Goal: Task Accomplishment & Management: Manage account settings

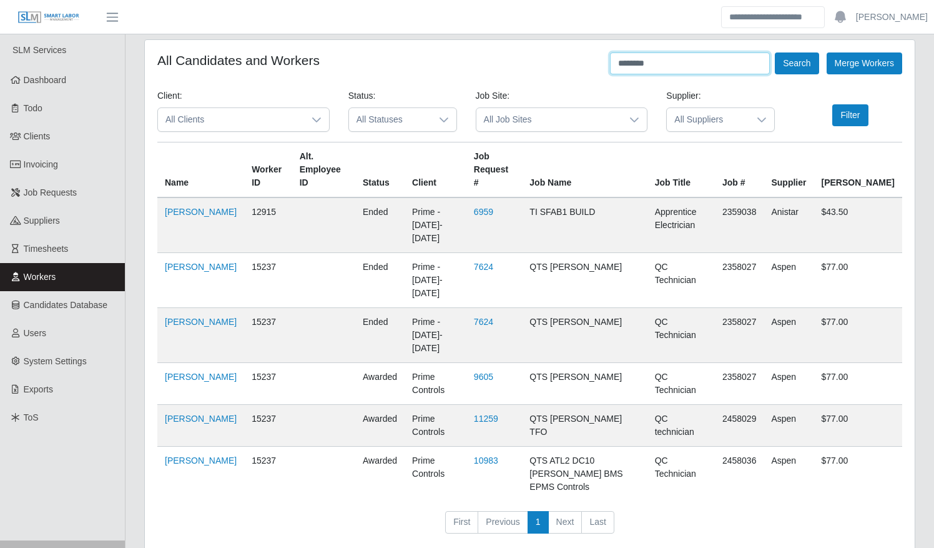
drag, startPoint x: 682, startPoint y: 64, endPoint x: 575, endPoint y: 66, distance: 107.5
click at [575, 66] on div "All Candidates and Workers ******** Search Merge Workers" at bounding box center [529, 63] width 745 height 22
type input "**********"
click at [775, 52] on button "Search" at bounding box center [797, 63] width 44 height 22
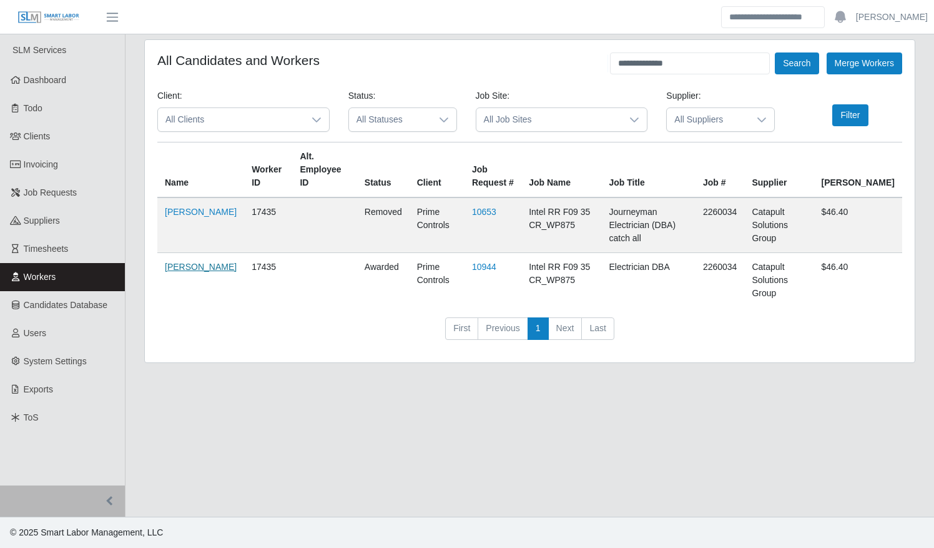
click at [181, 262] on link "Daniel Rosales" at bounding box center [201, 267] width 72 height 10
drag, startPoint x: 46, startPoint y: 189, endPoint x: 300, endPoint y: 227, distance: 256.5
click at [46, 189] on span "Job Requests" at bounding box center [51, 192] width 54 height 10
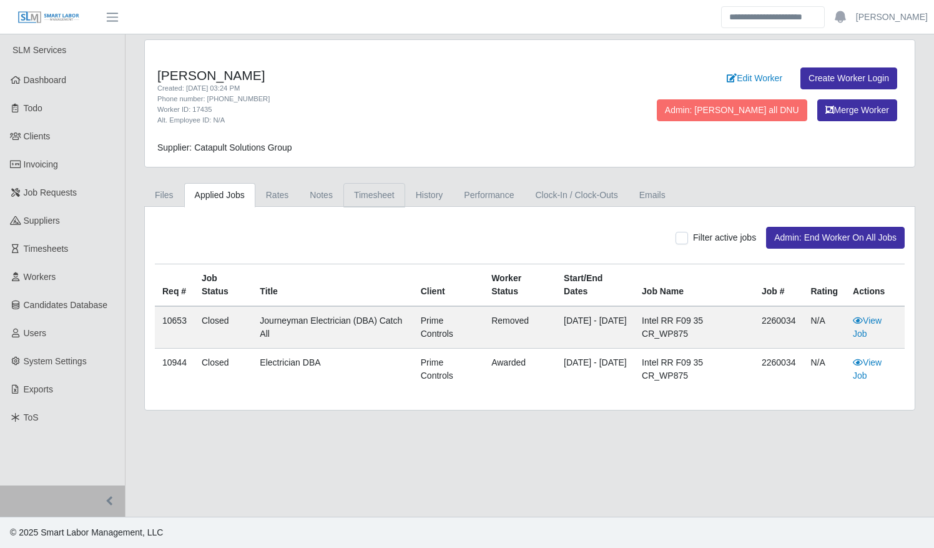
click at [348, 194] on link "Timesheet" at bounding box center [375, 195] width 62 height 24
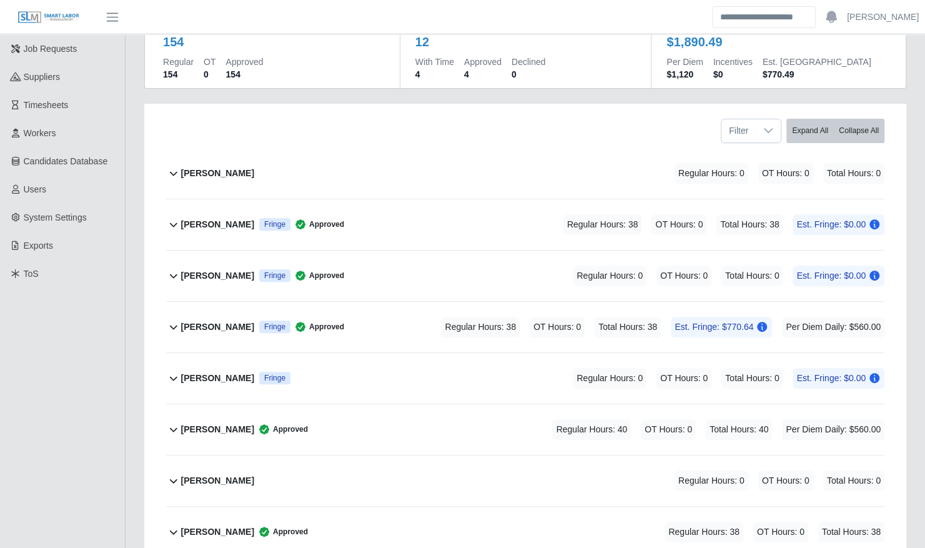
scroll to position [201, 0]
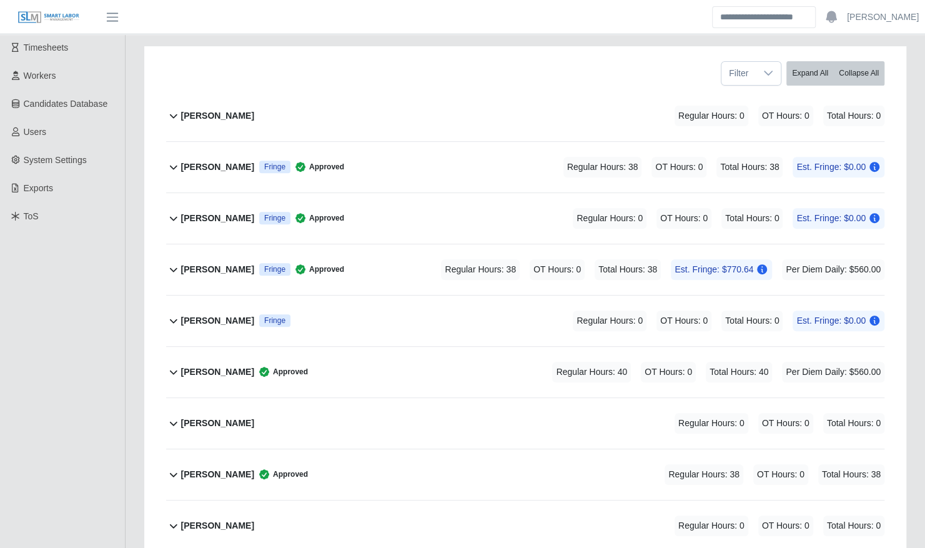
click at [557, 209] on div "Regular Hours: 0 OT Hours: 0 Total Hours: 0 Est. Fringe: $0.00" at bounding box center [711, 218] width 347 height 21
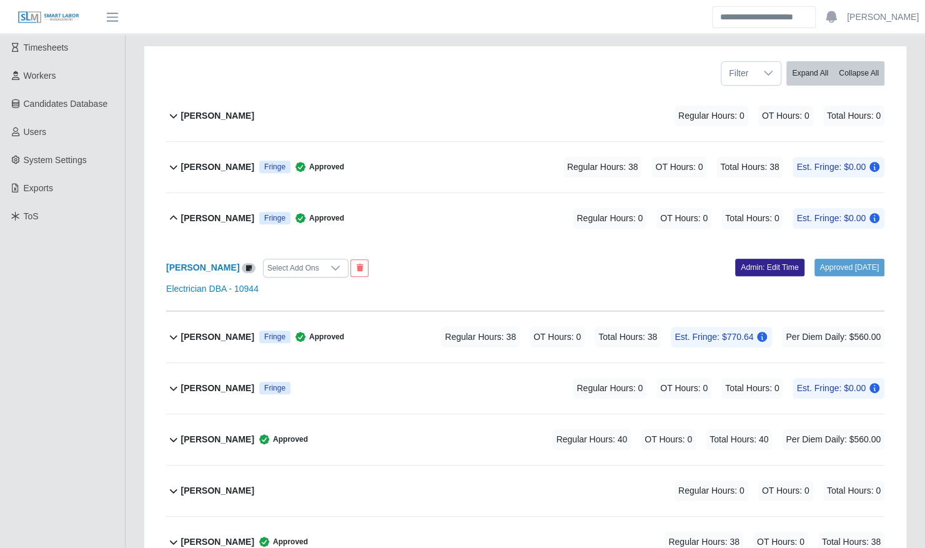
click at [758, 259] on link "Admin: Edit Time" at bounding box center [769, 267] width 69 height 17
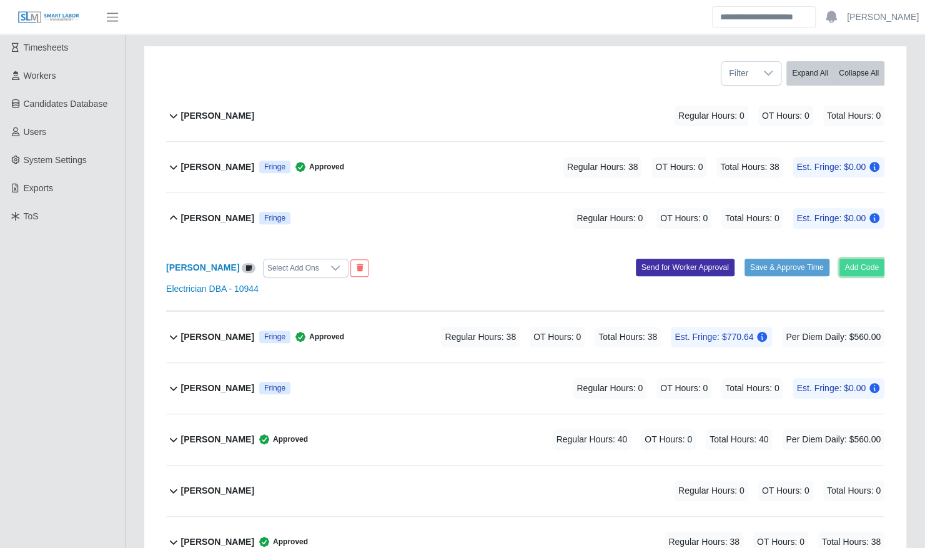
click at [858, 259] on button "Add Code" at bounding box center [862, 267] width 46 height 17
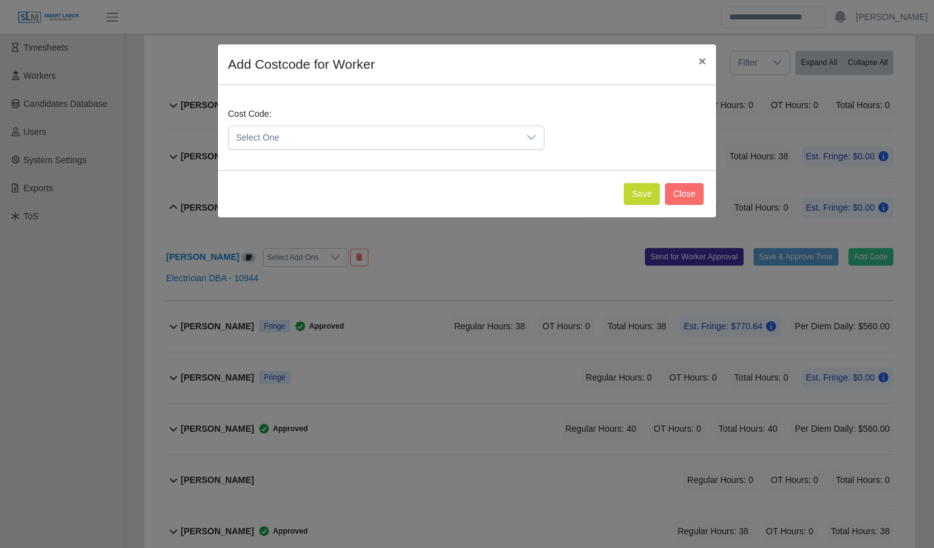
click at [436, 141] on span "Select One" at bounding box center [374, 137] width 290 height 23
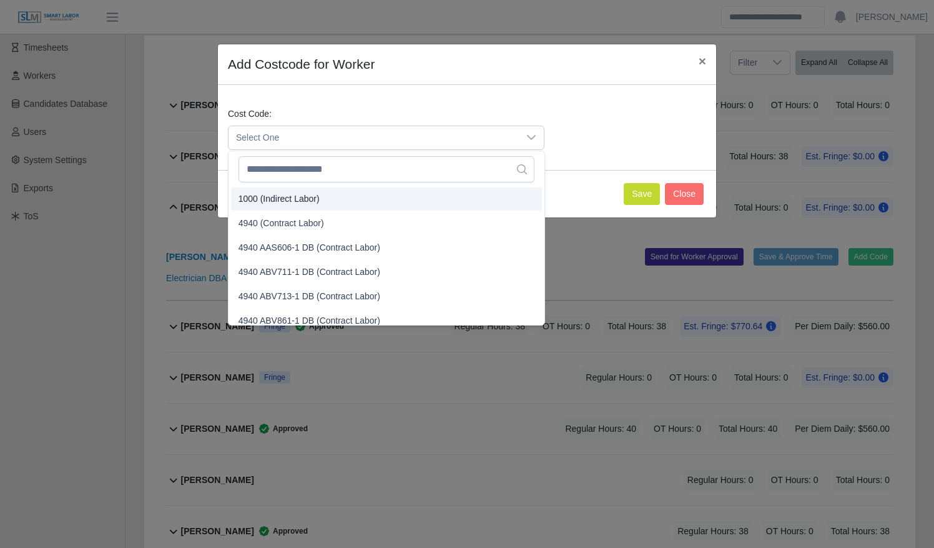
click at [408, 216] on li "4940 (Contract Labor)" at bounding box center [386, 223] width 311 height 23
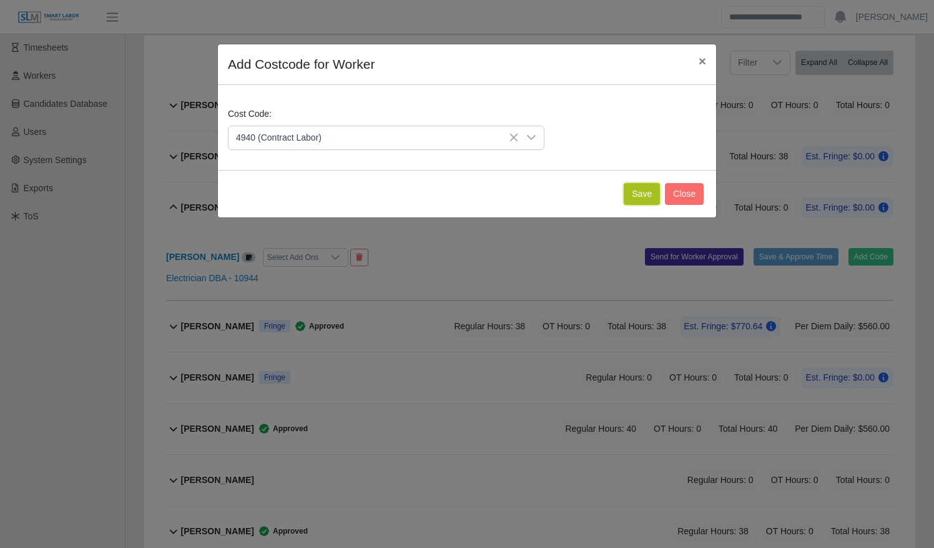
click at [643, 196] on button "Save" at bounding box center [642, 194] width 36 height 22
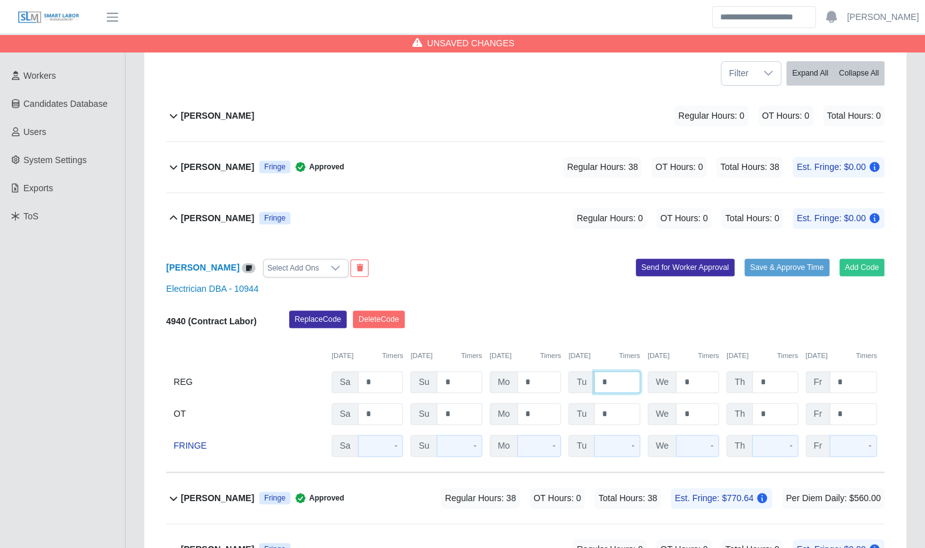
click at [594, 371] on input "*" at bounding box center [617, 382] width 46 height 22
type input "**"
click at [795, 259] on button "Save & Approve Time" at bounding box center [787, 267] width 85 height 17
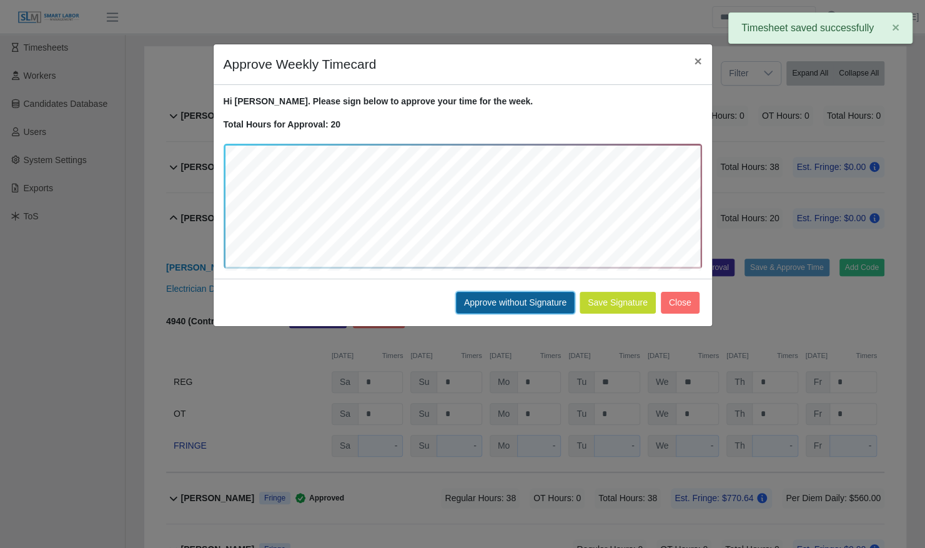
click at [490, 305] on button "Approve without Signature" at bounding box center [515, 303] width 119 height 22
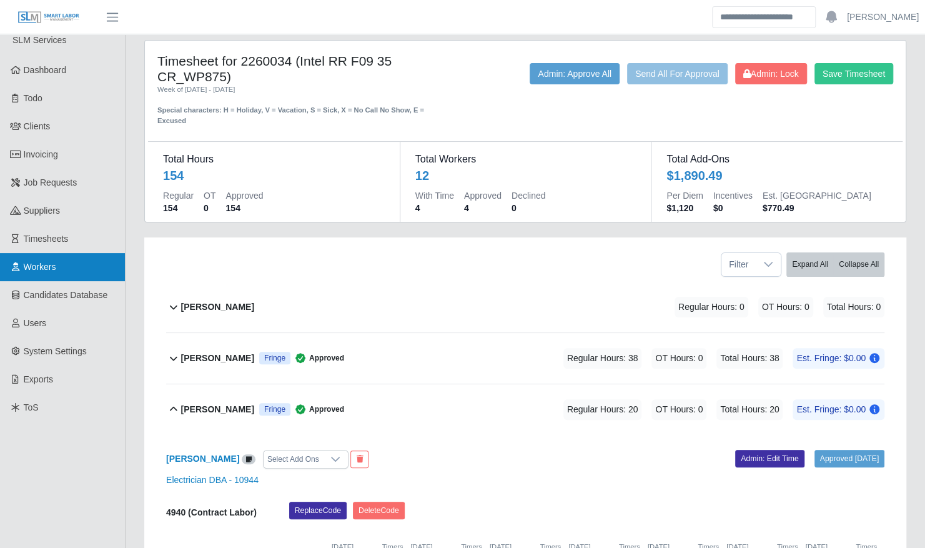
scroll to position [0, 0]
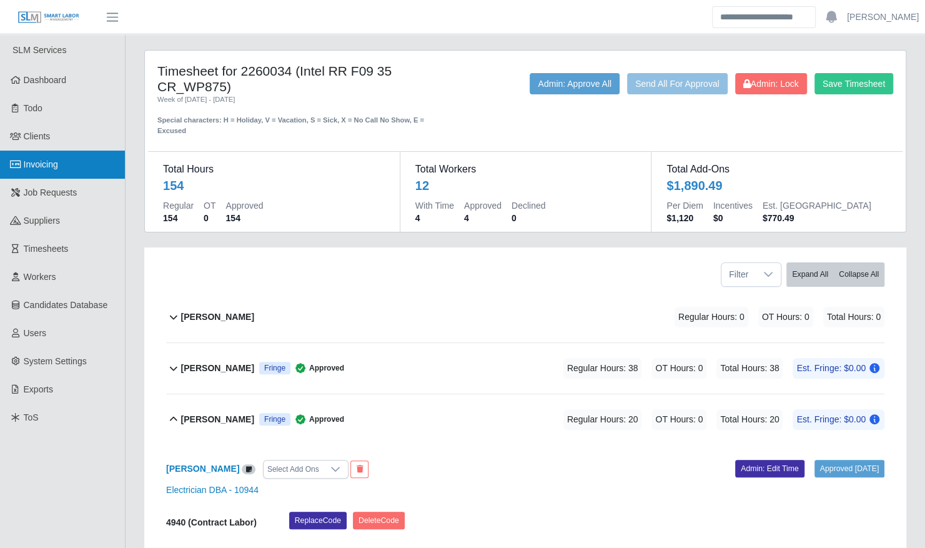
click at [47, 162] on span "Invoicing" at bounding box center [41, 164] width 34 height 10
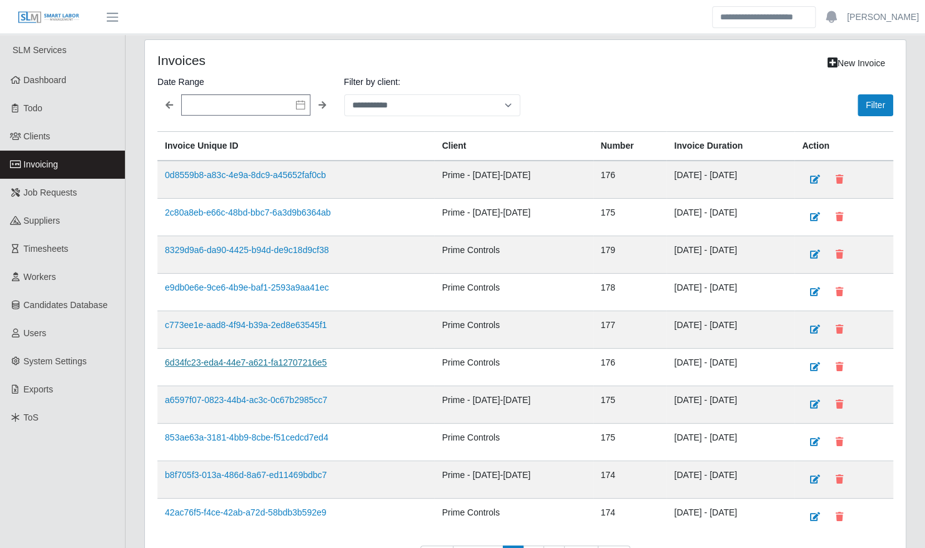
click at [242, 357] on link "6d34fc23-eda4-44e7-a621-fa12707216e5" at bounding box center [246, 362] width 162 height 10
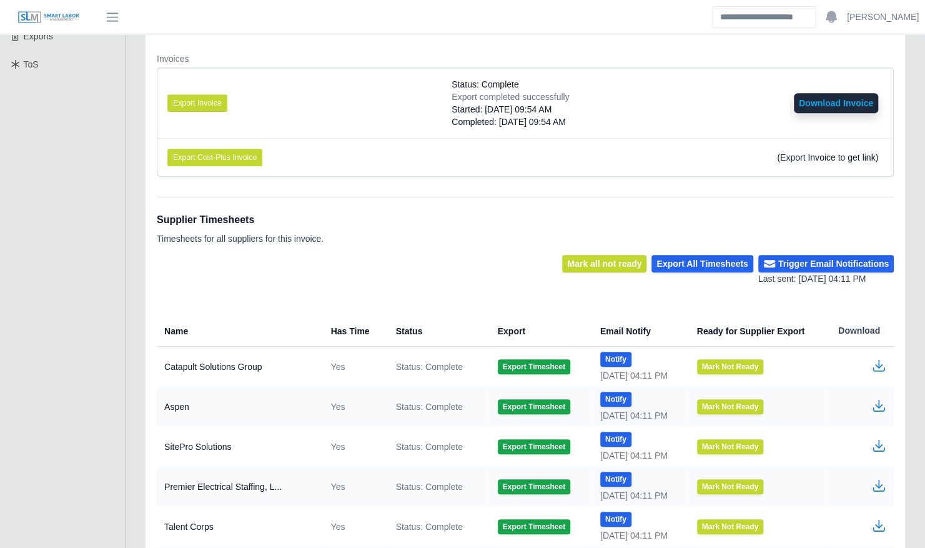
scroll to position [355, 0]
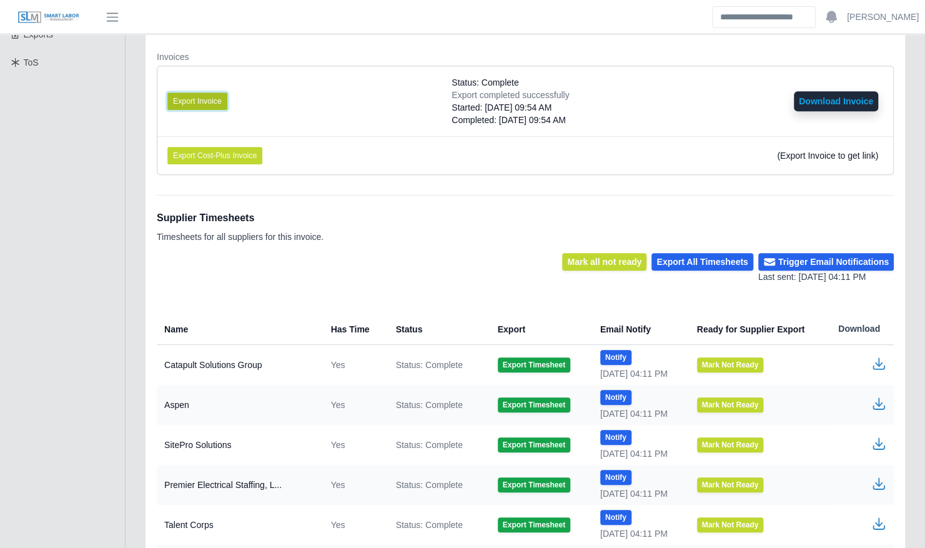
click at [194, 100] on button "Export Invoice" at bounding box center [197, 100] width 60 height 17
click at [875, 363] on icon "button" at bounding box center [878, 363] width 15 height 15
click at [914, 80] on div "Main Final Invoices Invoice 176 Prime Controls Period of 08/30/2025 - 09/05/202…" at bounding box center [525, 347] width 799 height 1304
click at [876, 361] on icon "button" at bounding box center [878, 363] width 15 height 15
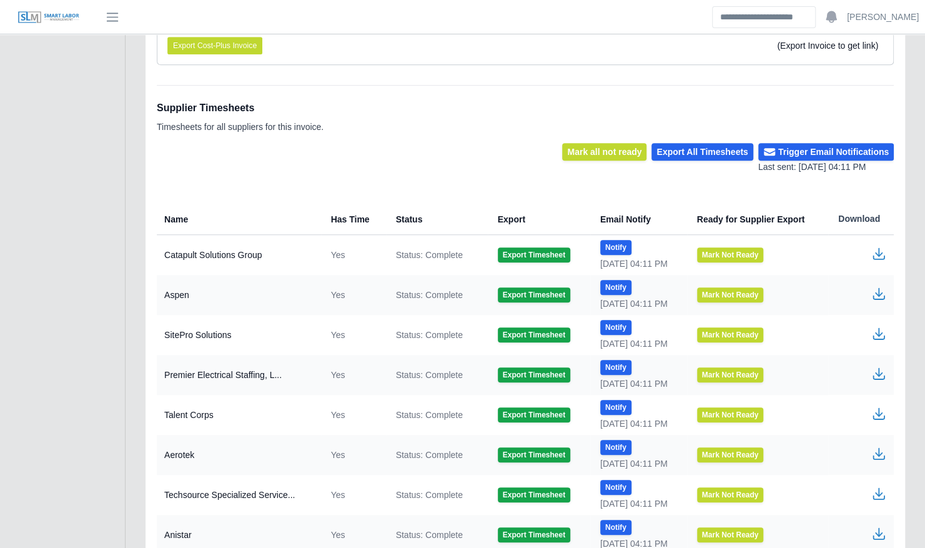
scroll to position [517, 0]
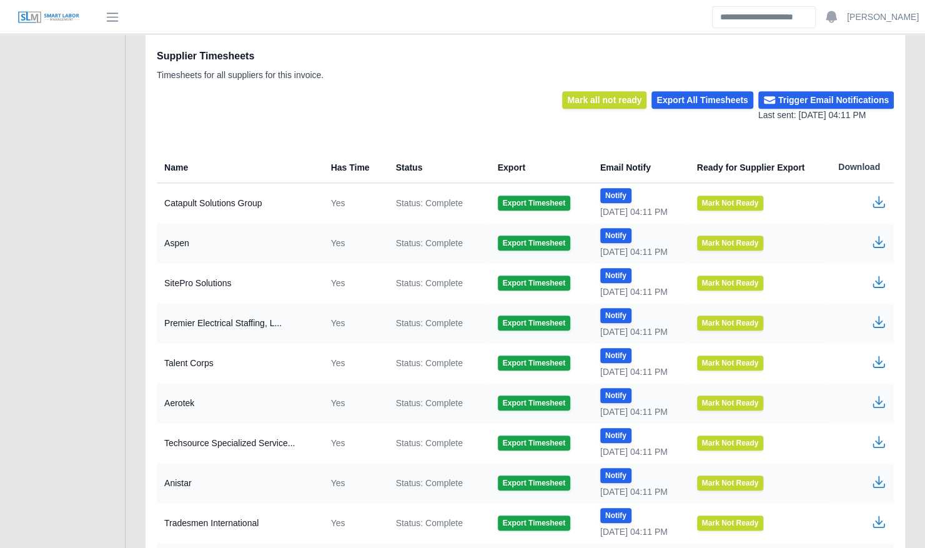
click at [876, 205] on icon "button" at bounding box center [878, 201] width 15 height 15
click at [878, 199] on icon "button" at bounding box center [878, 199] width 7 height 9
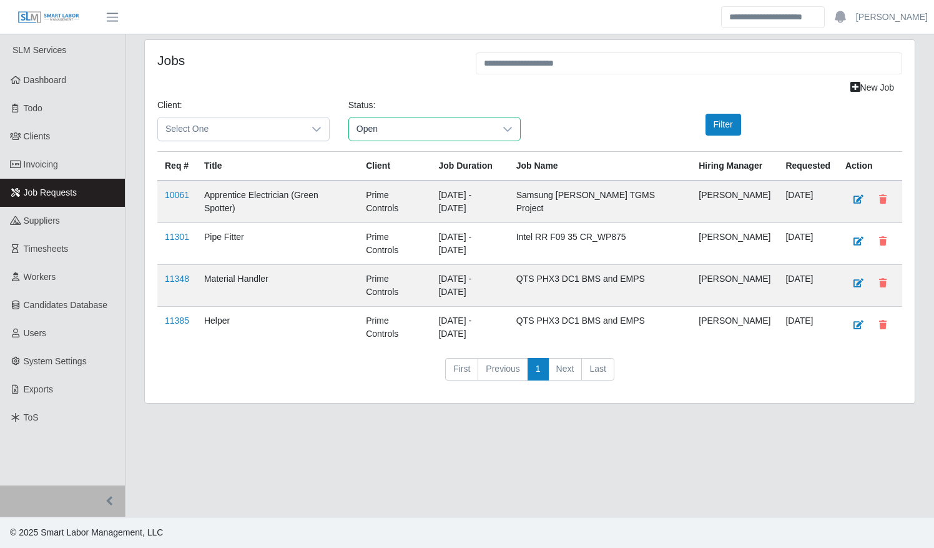
click at [451, 129] on span "Open" at bounding box center [422, 128] width 146 height 23
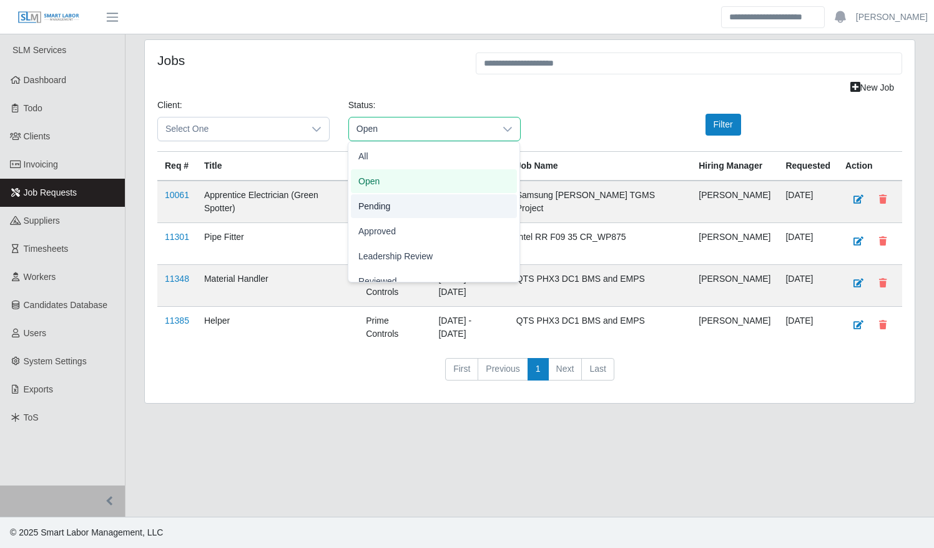
click at [428, 202] on li "Pending" at bounding box center [434, 206] width 166 height 24
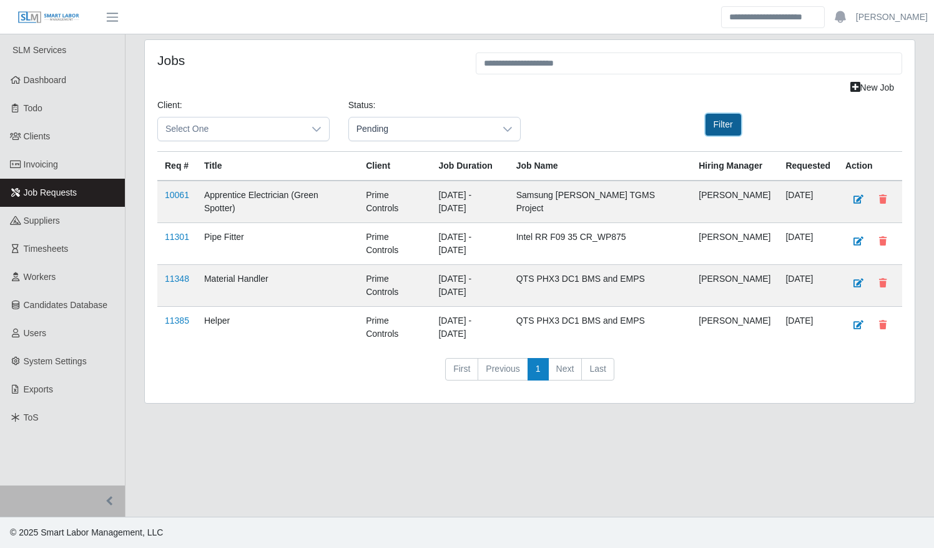
click at [710, 127] on button "Filter" at bounding box center [724, 125] width 36 height 22
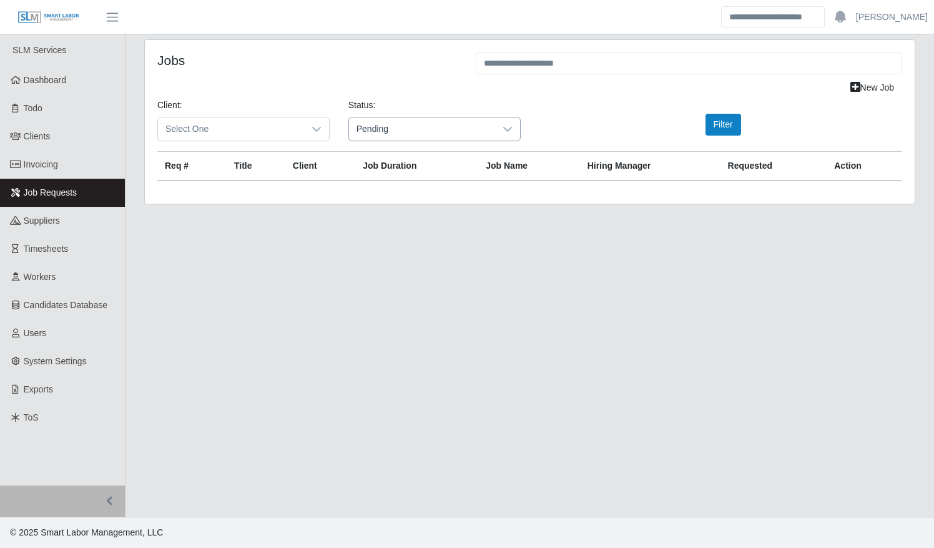
click at [470, 135] on span "Pending" at bounding box center [422, 128] width 146 height 23
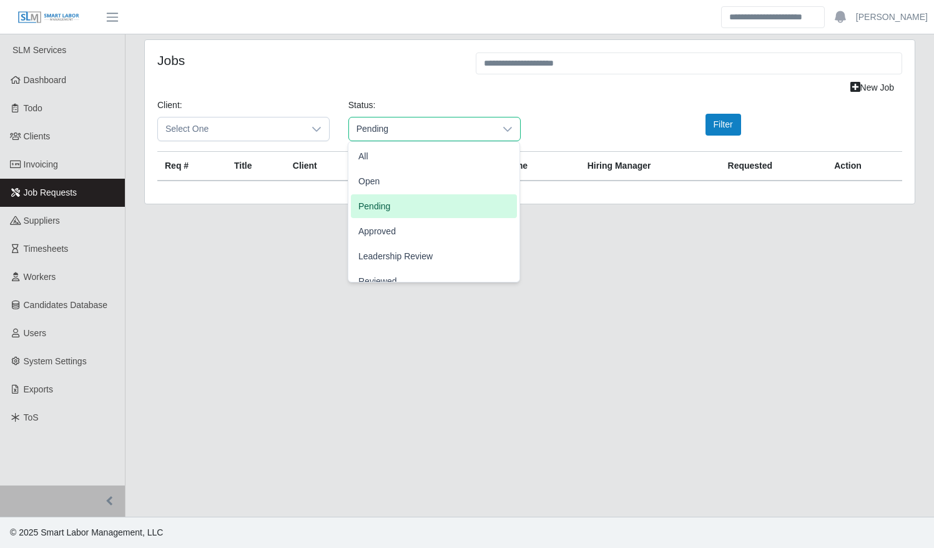
click at [448, 219] on li "Approved" at bounding box center [434, 231] width 166 height 24
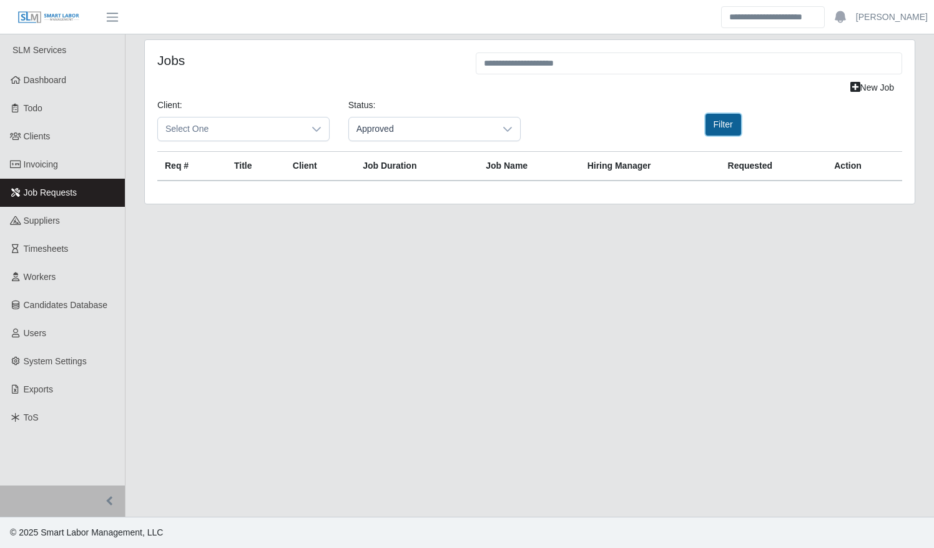
click at [709, 129] on button "Filter" at bounding box center [724, 125] width 36 height 22
click at [421, 134] on span "Approved" at bounding box center [422, 128] width 146 height 23
click at [406, 252] on span "Leadership Review" at bounding box center [396, 256] width 74 height 13
click at [731, 124] on button "Filter" at bounding box center [724, 125] width 36 height 22
click at [433, 134] on span "Leadership Review" at bounding box center [422, 128] width 146 height 23
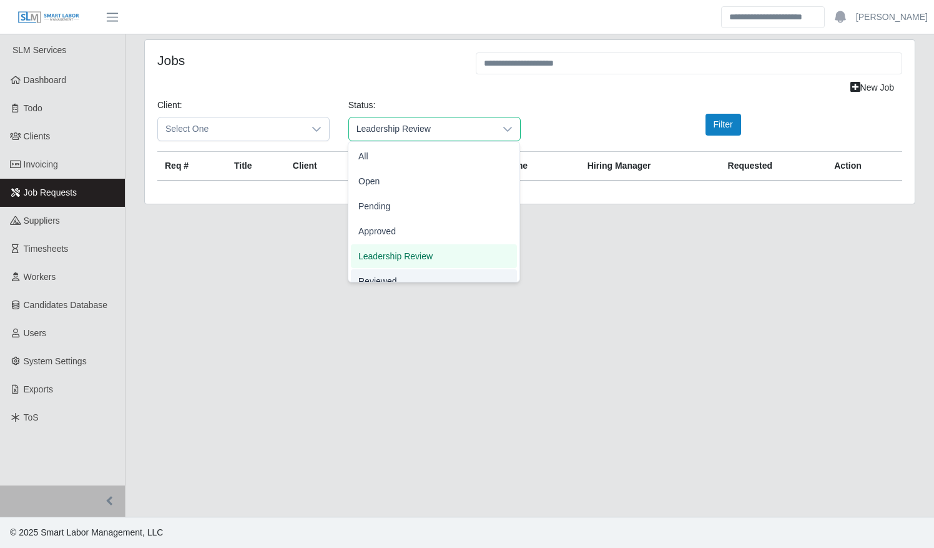
scroll to position [11, 0]
click at [422, 271] on li "Reviewed" at bounding box center [434, 270] width 166 height 24
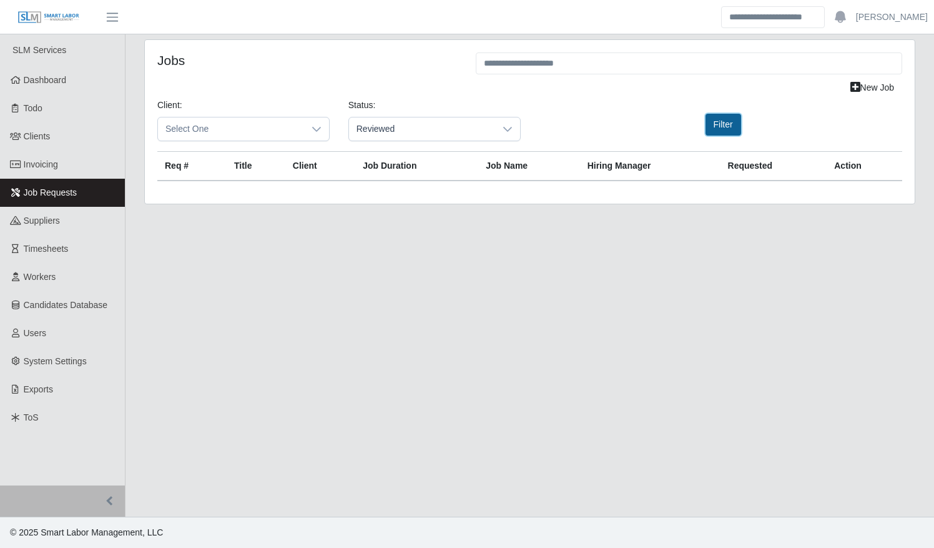
click at [711, 126] on button "Filter" at bounding box center [724, 125] width 36 height 22
click at [442, 131] on span "Reviewed" at bounding box center [422, 128] width 146 height 23
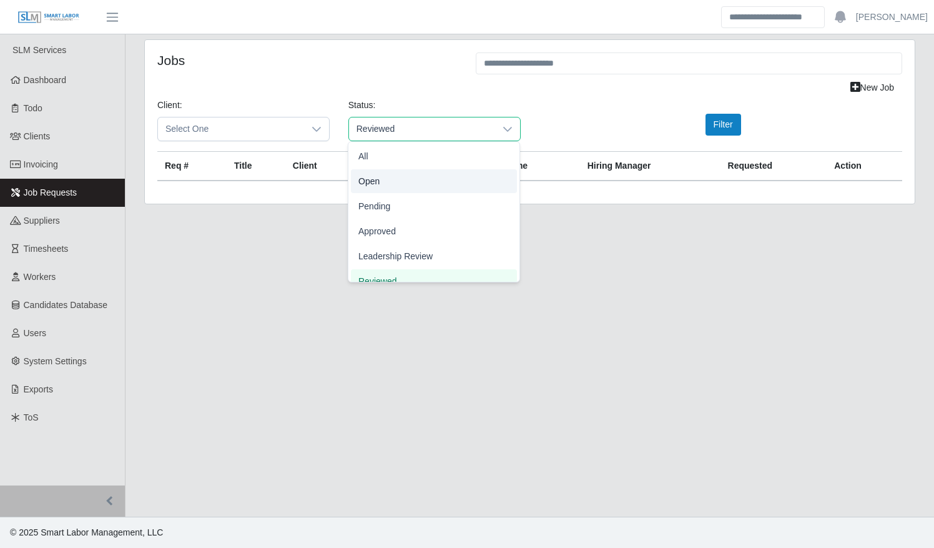
click at [385, 184] on li "Open" at bounding box center [434, 181] width 166 height 24
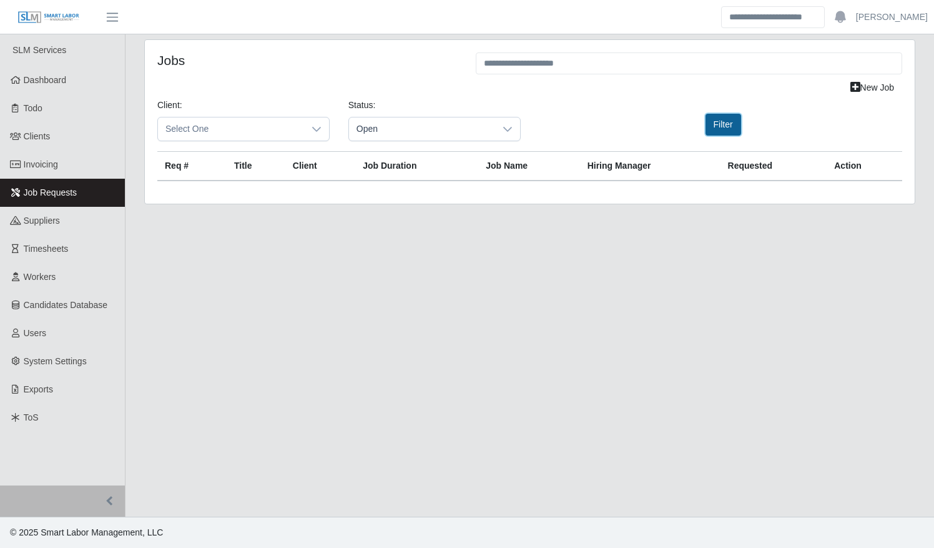
click at [711, 126] on button "Filter" at bounding box center [724, 125] width 36 height 22
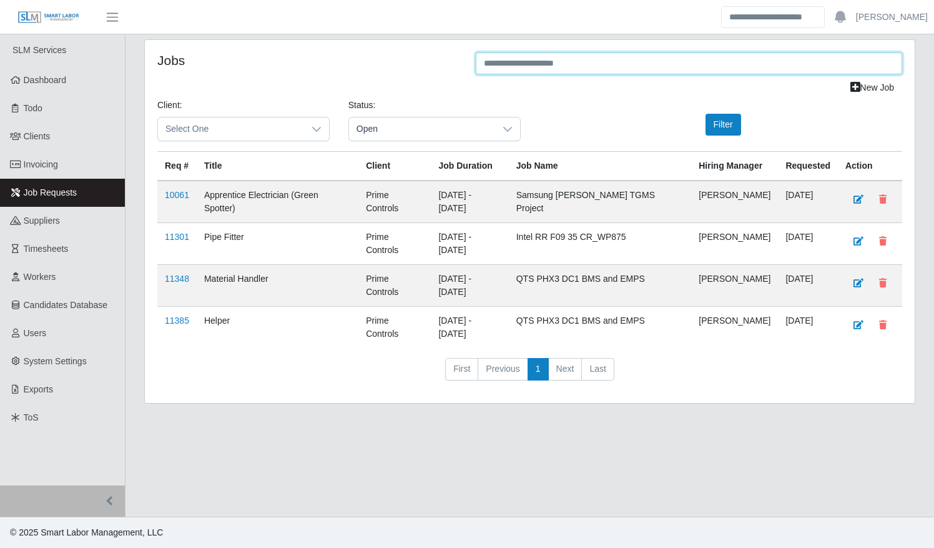
click at [580, 66] on input "text" at bounding box center [689, 63] width 427 height 22
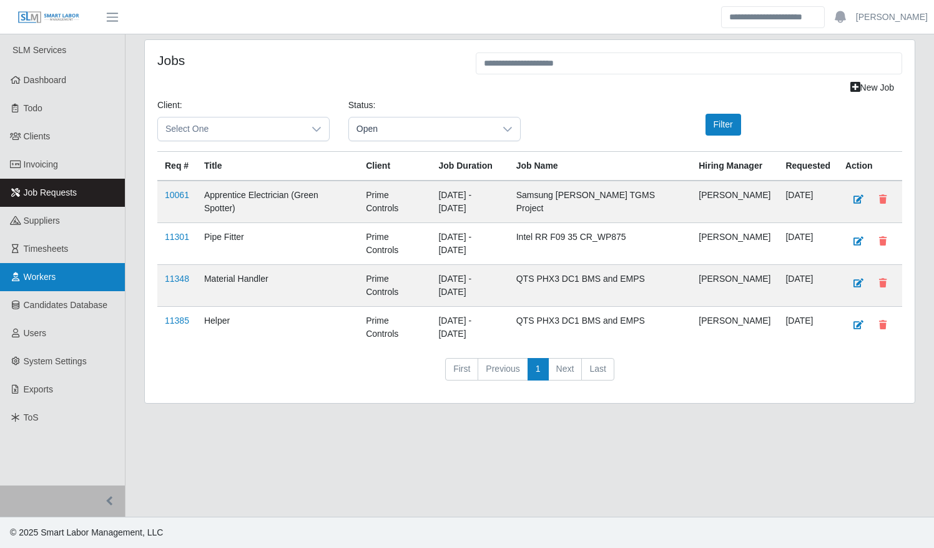
click at [64, 282] on link "Workers" at bounding box center [62, 277] width 125 height 28
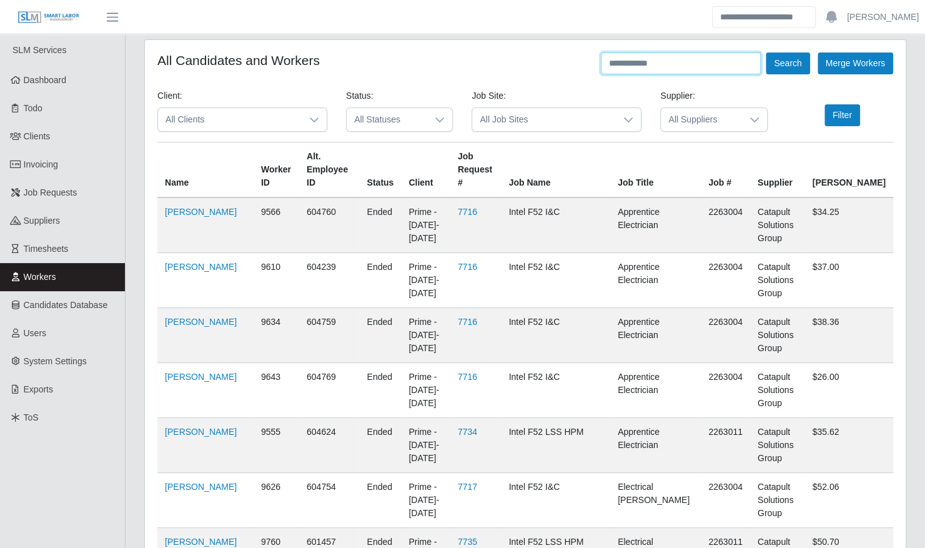
click at [661, 62] on input "text" at bounding box center [681, 63] width 160 height 22
type input "********"
click at [766, 52] on button "Search" at bounding box center [788, 63] width 44 height 22
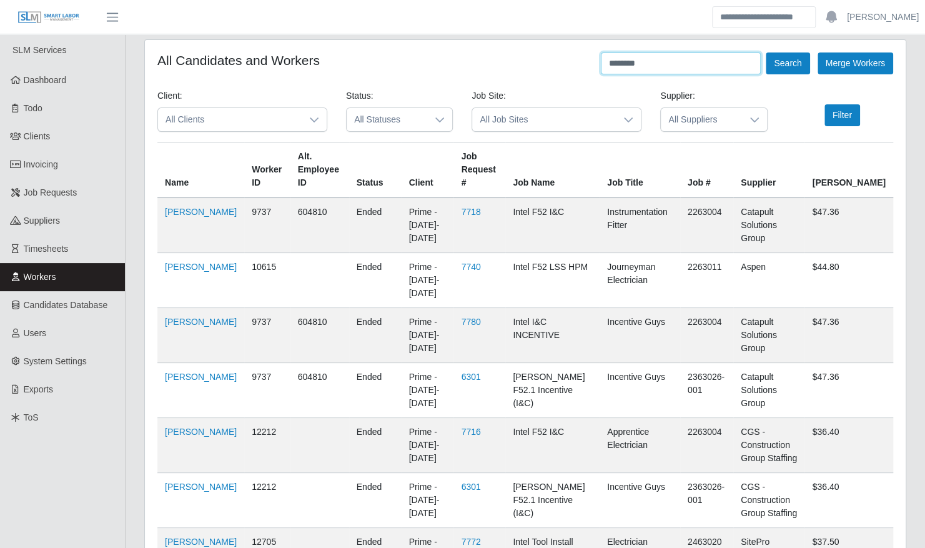
scroll to position [545, 0]
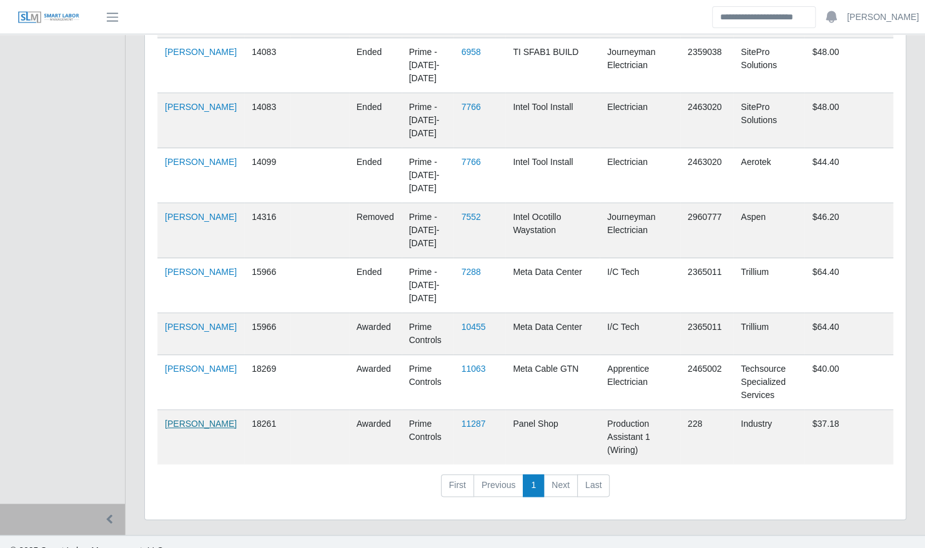
click at [190, 418] on link "Santiago Romero" at bounding box center [201, 423] width 72 height 10
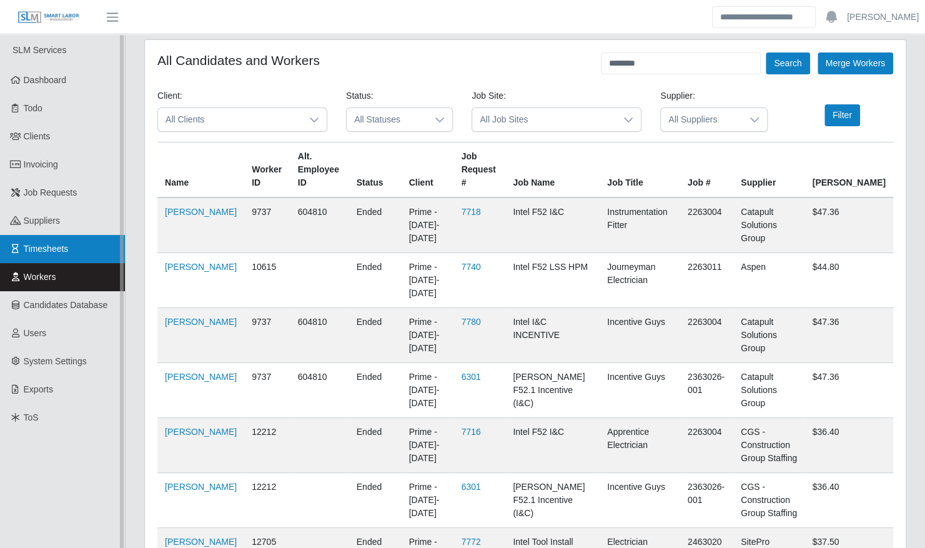
click at [36, 244] on span "Timesheets" at bounding box center [46, 249] width 45 height 10
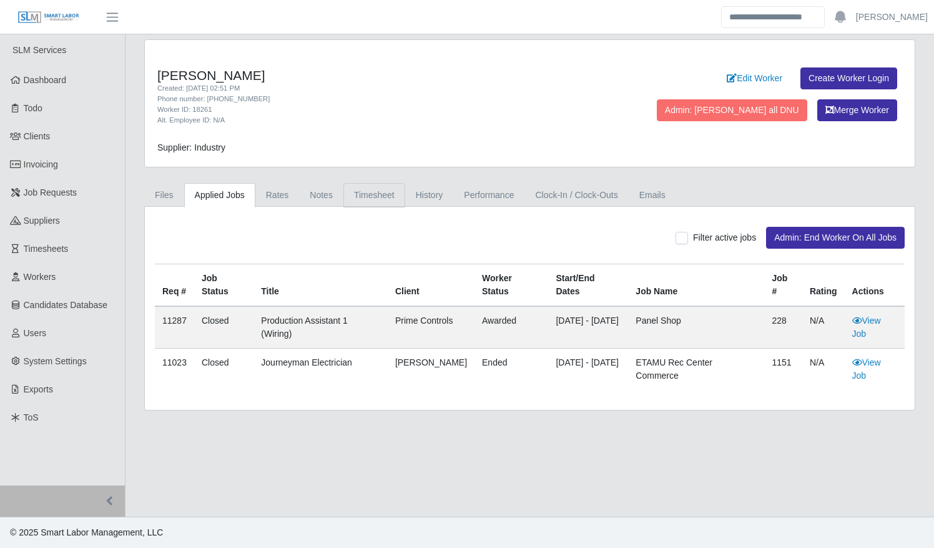
click at [360, 190] on link "Timesheet" at bounding box center [375, 195] width 62 height 24
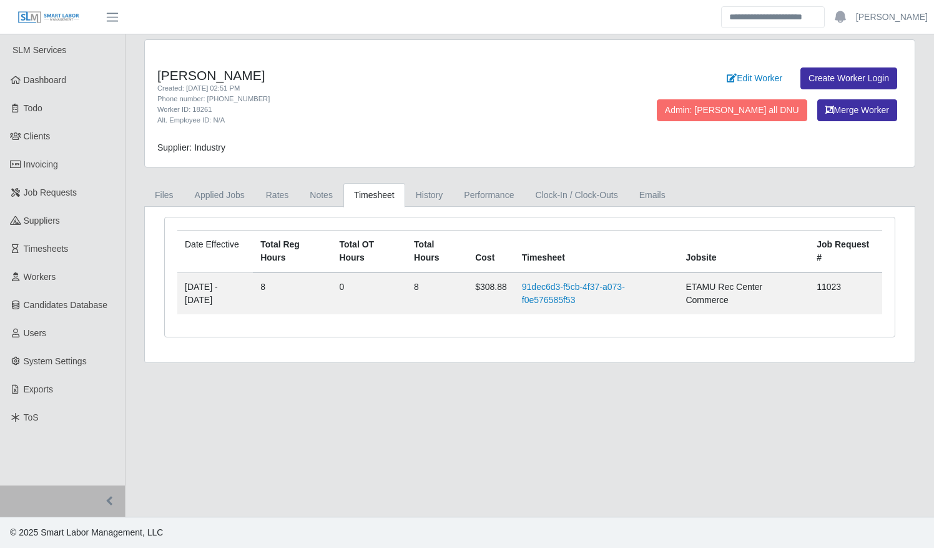
click at [400, 427] on main "Santiago Romero Created: 09/03/2025 02:51 PM Phone number: 214-281-9270 Worker …" at bounding box center [530, 275] width 809 height 482
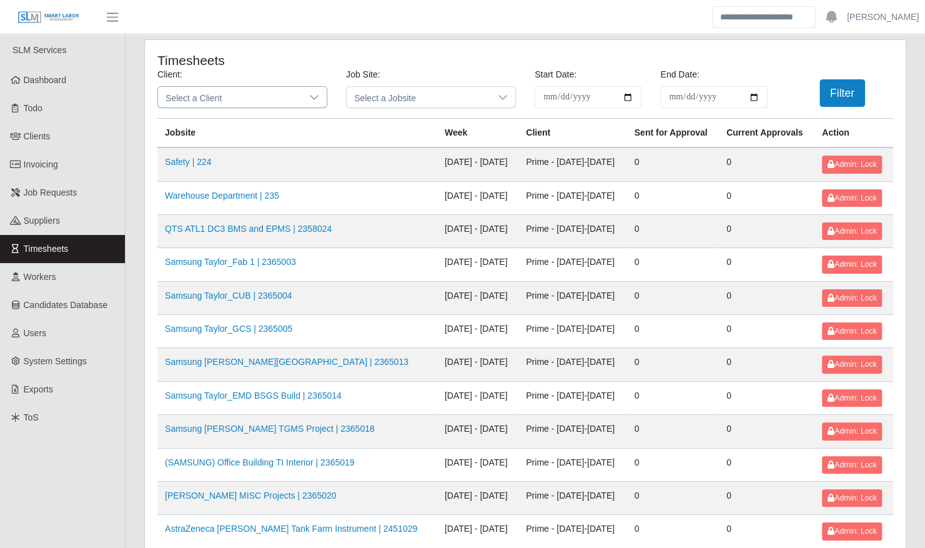
click at [310, 96] on icon at bounding box center [314, 97] width 9 height 5
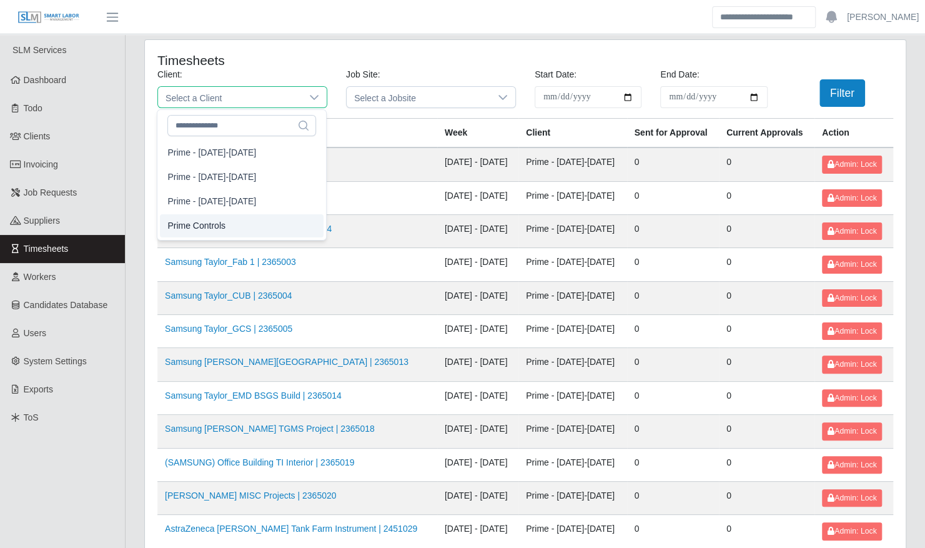
click at [265, 227] on li "Prime Controls" at bounding box center [242, 225] width 164 height 23
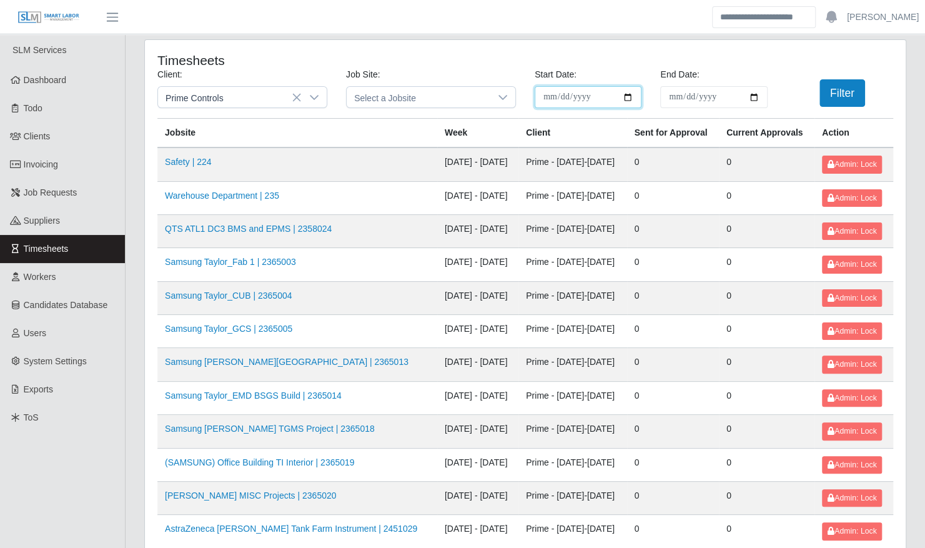
click at [631, 96] on input "**********" at bounding box center [588, 97] width 107 height 22
type input "**********"
click at [756, 97] on input "End Date:" at bounding box center [713, 97] width 107 height 22
type input "**********"
click at [838, 103] on button "Filter" at bounding box center [842, 92] width 46 height 27
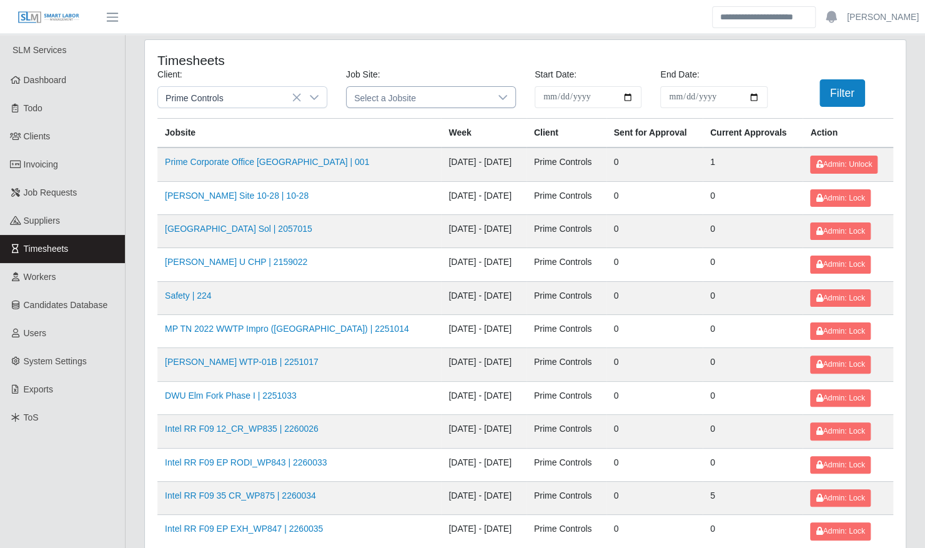
click at [500, 96] on icon at bounding box center [502, 97] width 9 height 5
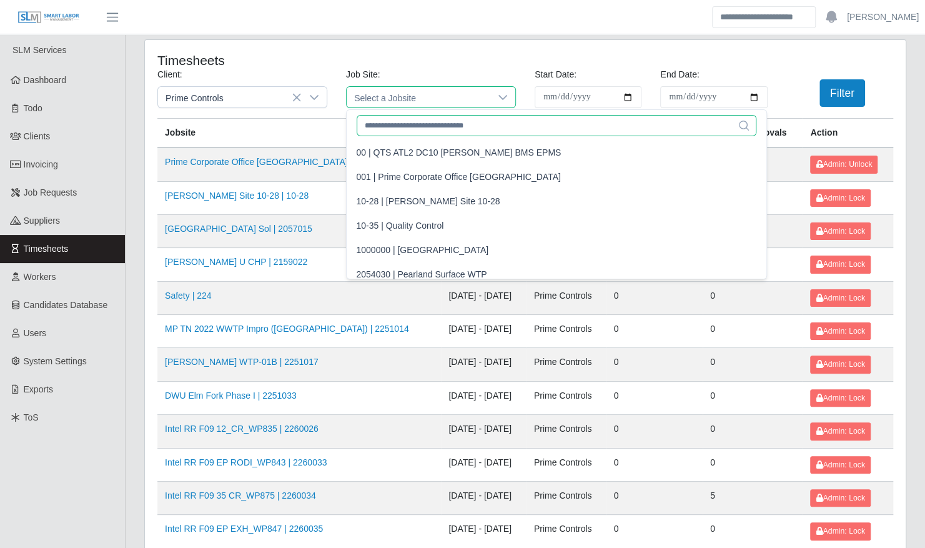
click at [449, 122] on input "text" at bounding box center [557, 125] width 400 height 21
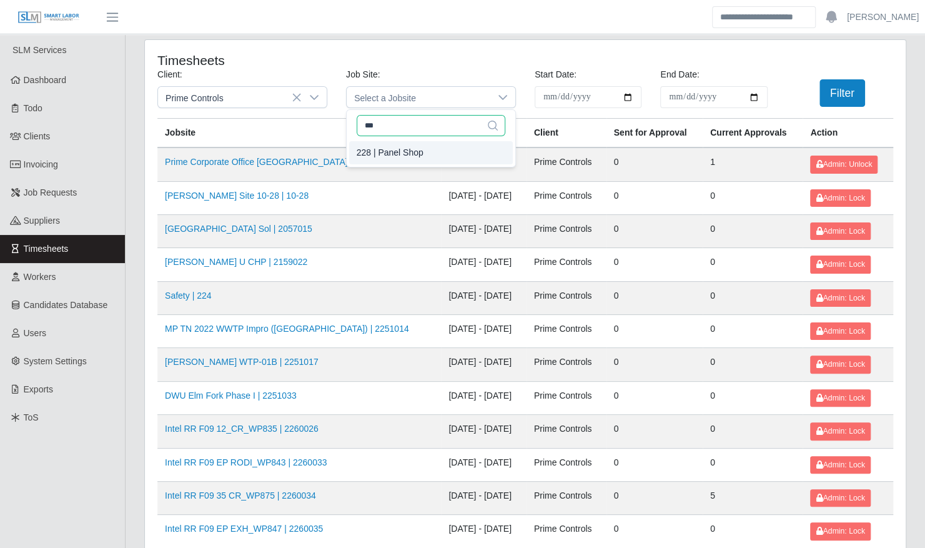
type input "***"
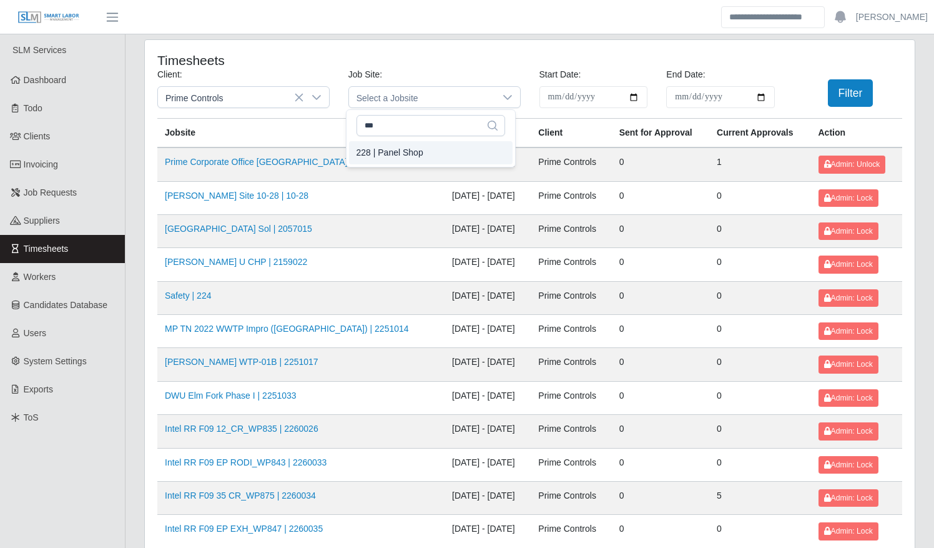
click at [387, 154] on div "228 | Panel Shop" at bounding box center [390, 152] width 67 height 13
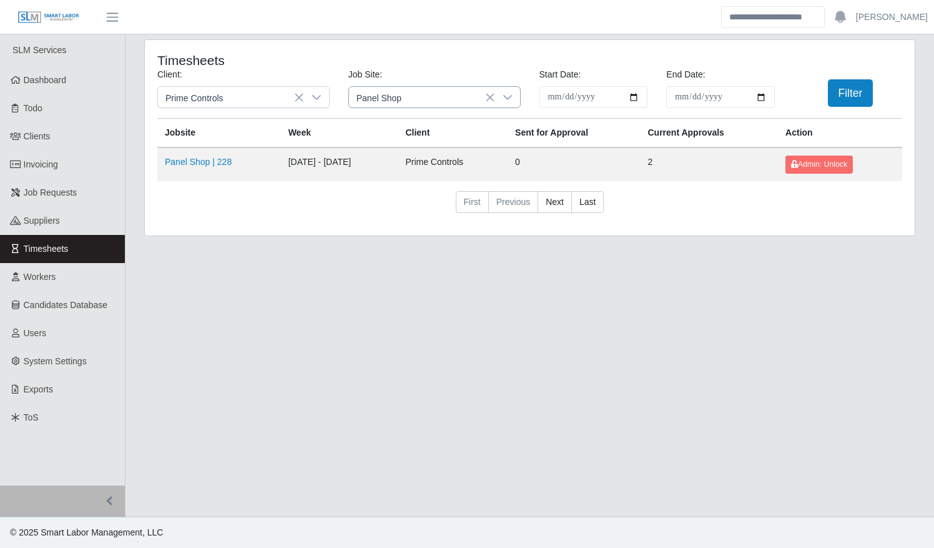
click at [510, 91] on div at bounding box center [507, 97] width 25 height 21
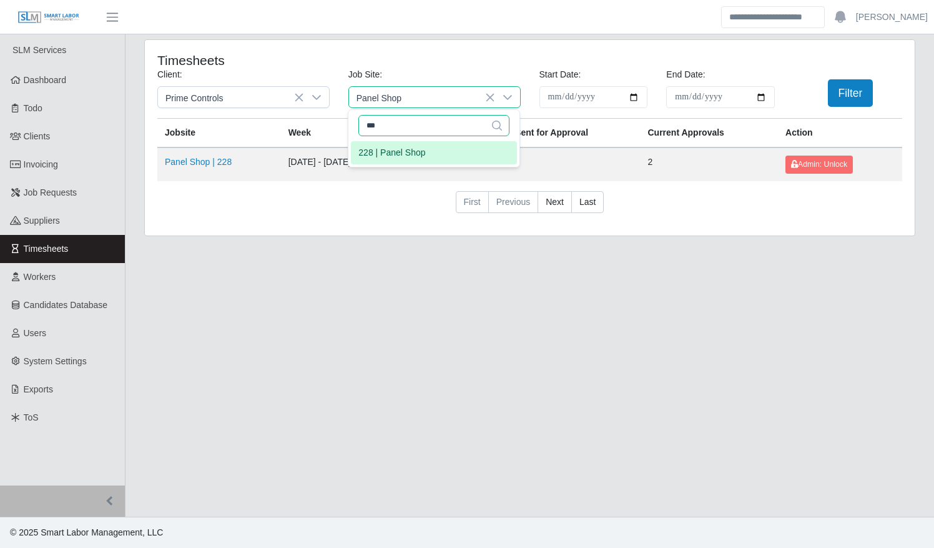
click at [466, 130] on input "***" at bounding box center [434, 125] width 151 height 21
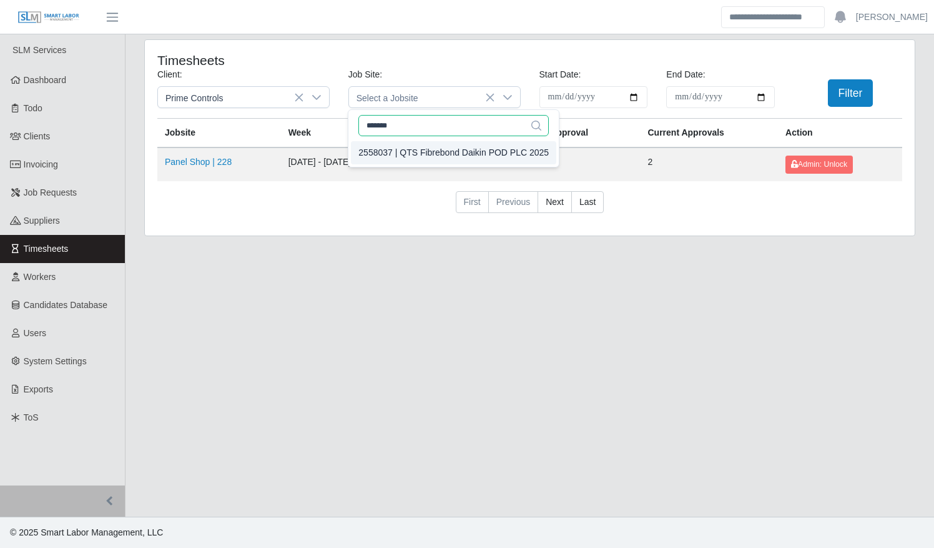
type input "*******"
click at [455, 149] on div "2558037 | QTS Fibrebond Daikin POD PLC 2025" at bounding box center [454, 152] width 190 height 13
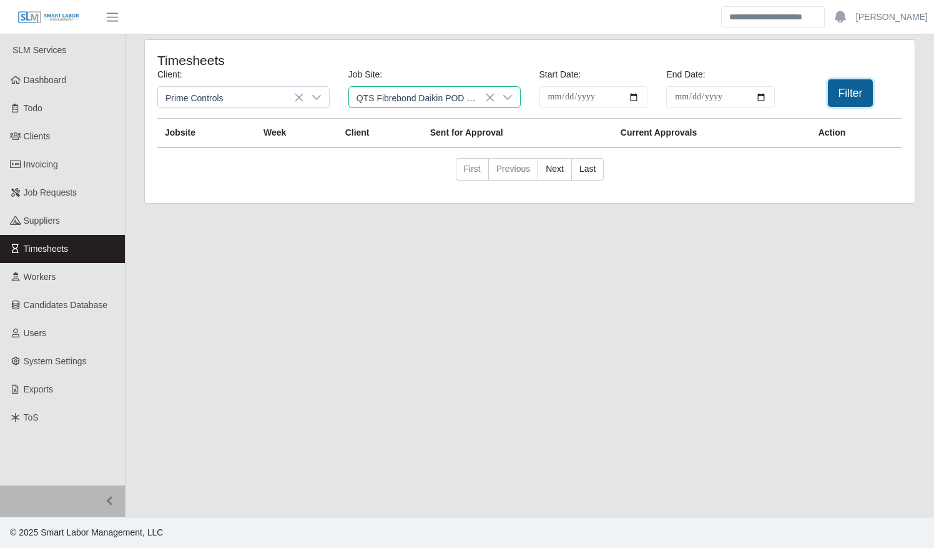
click at [843, 93] on button "Filter" at bounding box center [851, 92] width 46 height 27
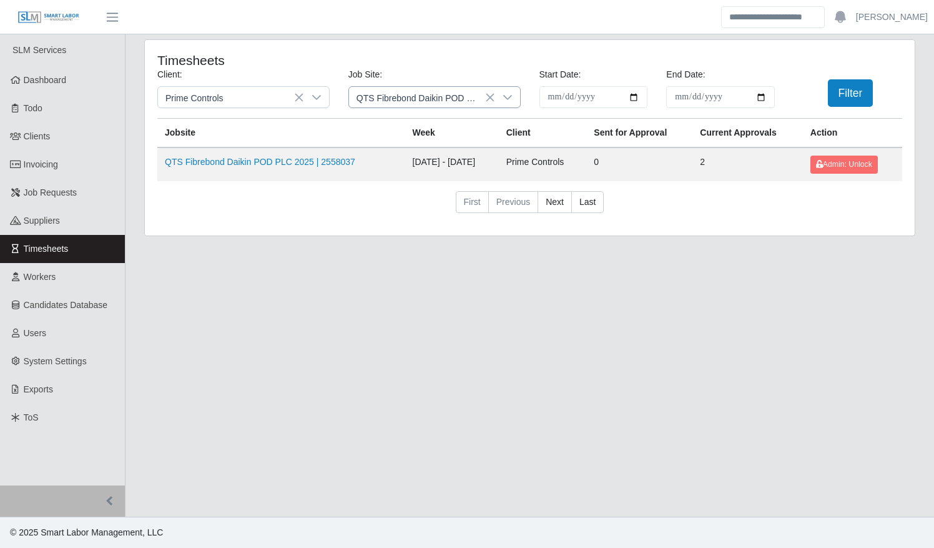
click at [508, 99] on icon at bounding box center [508, 97] width 10 height 10
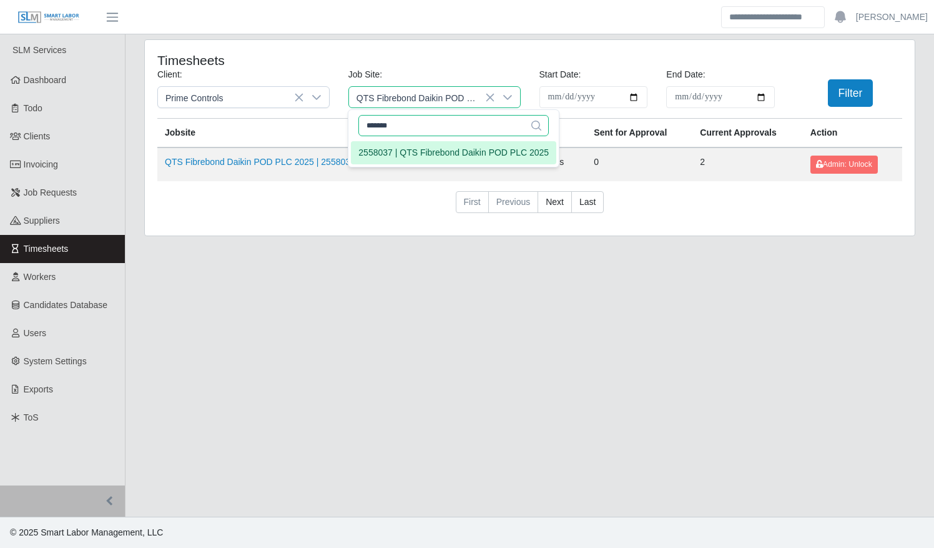
click at [457, 120] on input "*******" at bounding box center [454, 125] width 190 height 21
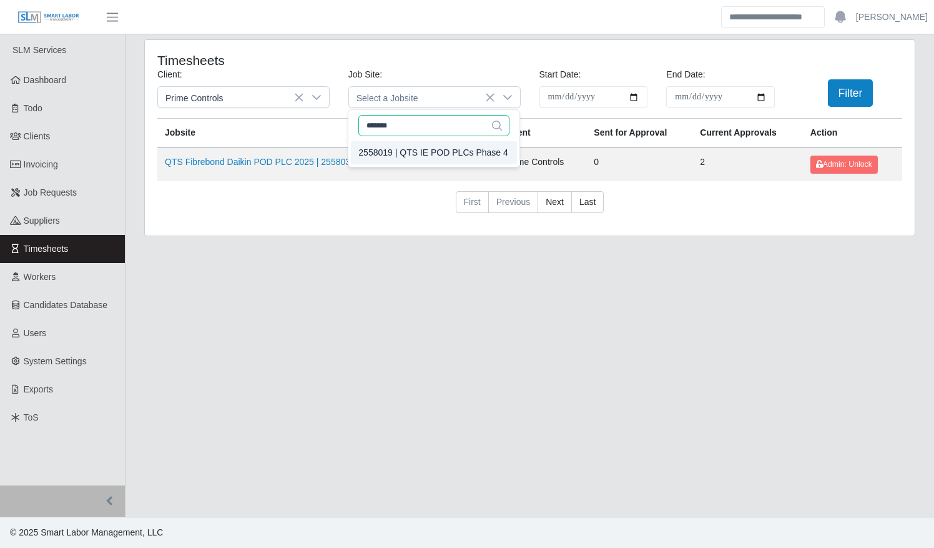
type input "*******"
click at [420, 154] on div "2558019 | QTS IE POD PLCs Phase 4" at bounding box center [433, 152] width 149 height 13
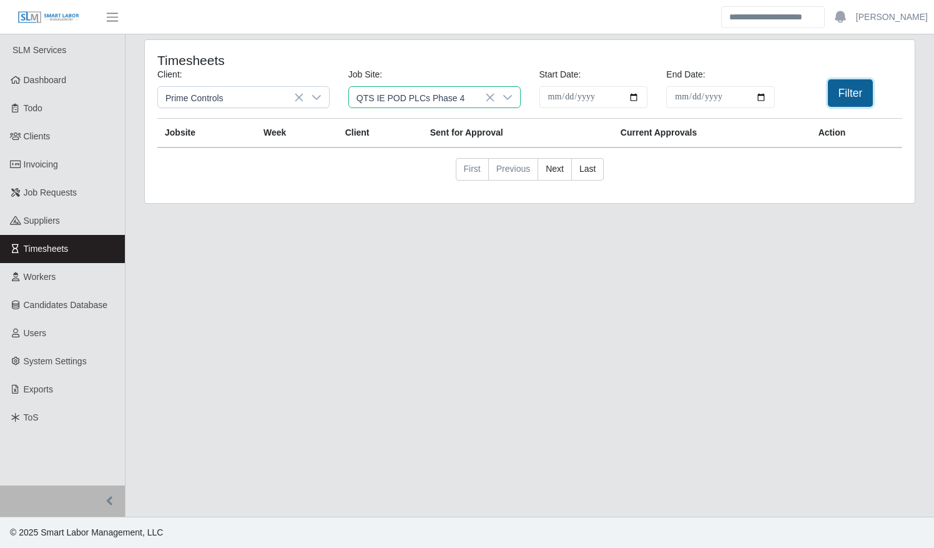
click at [843, 93] on button "Filter" at bounding box center [851, 92] width 46 height 27
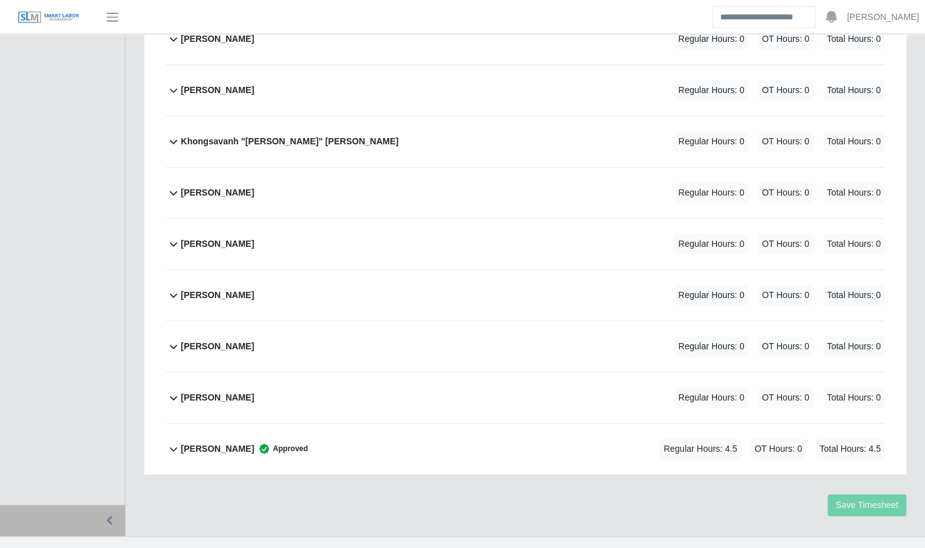
scroll to position [522, 0]
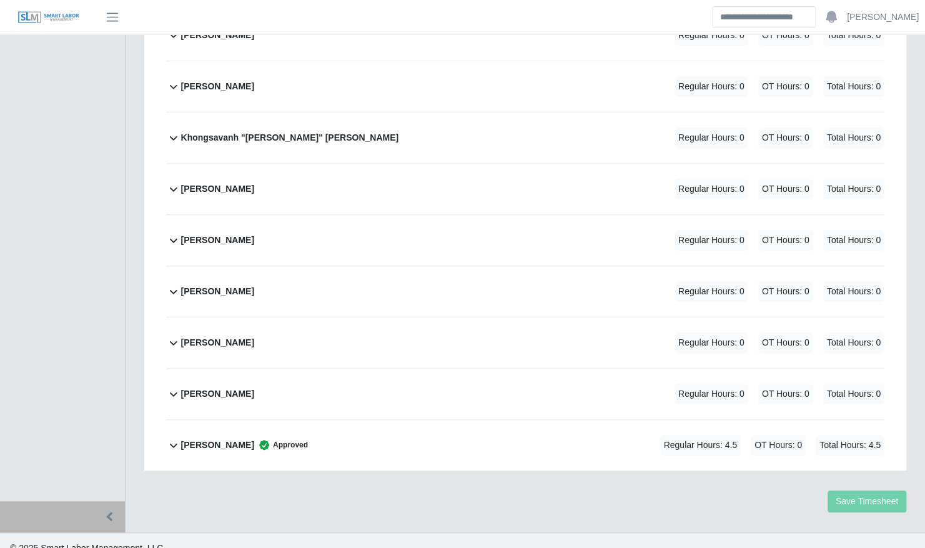
click at [441, 228] on div "[PERSON_NAME] Regular Hours: 0 OT Hours: 0 Total Hours: 0" at bounding box center [532, 240] width 703 height 51
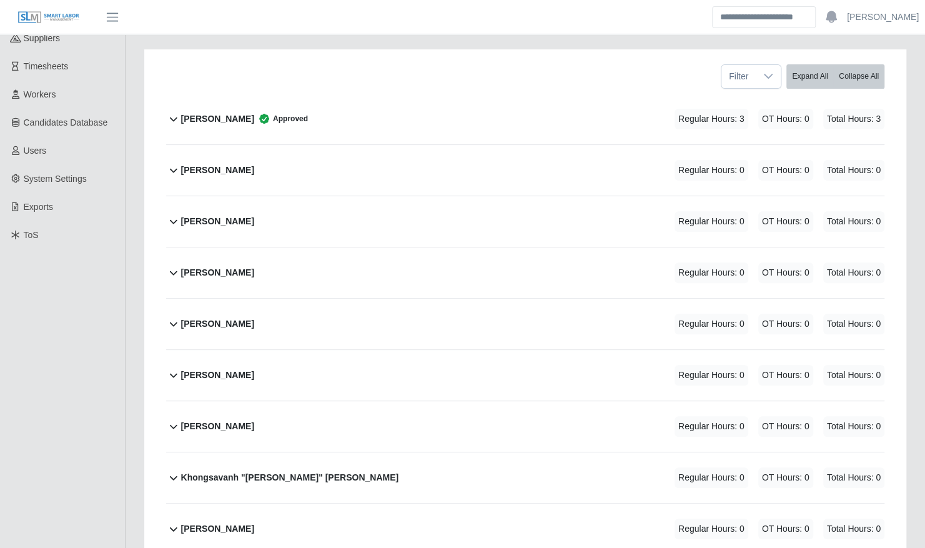
scroll to position [0, 0]
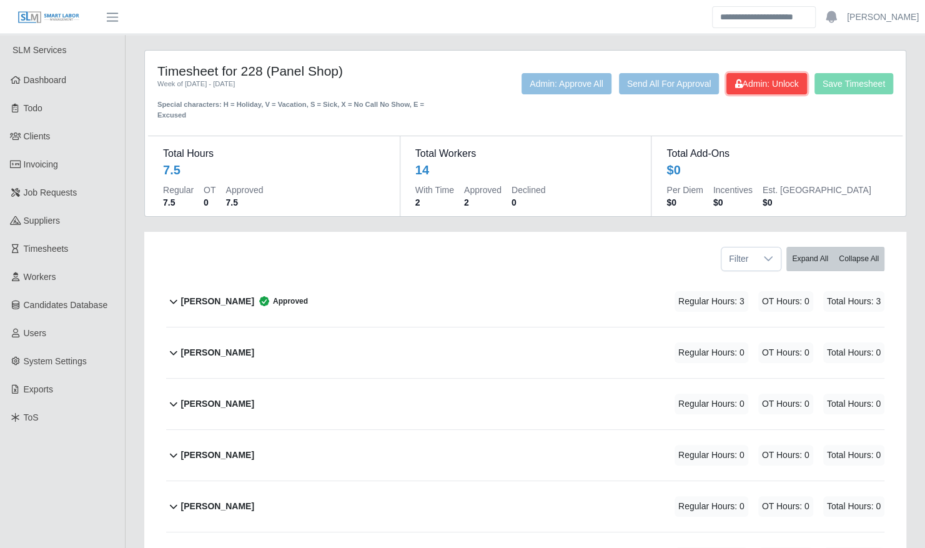
click at [750, 86] on span "Admin: Unlock" at bounding box center [767, 84] width 64 height 10
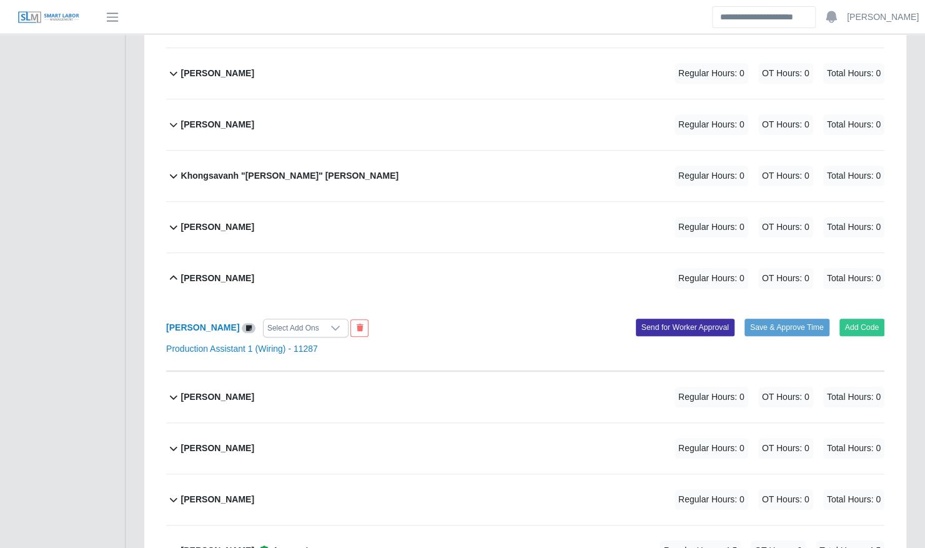
scroll to position [487, 0]
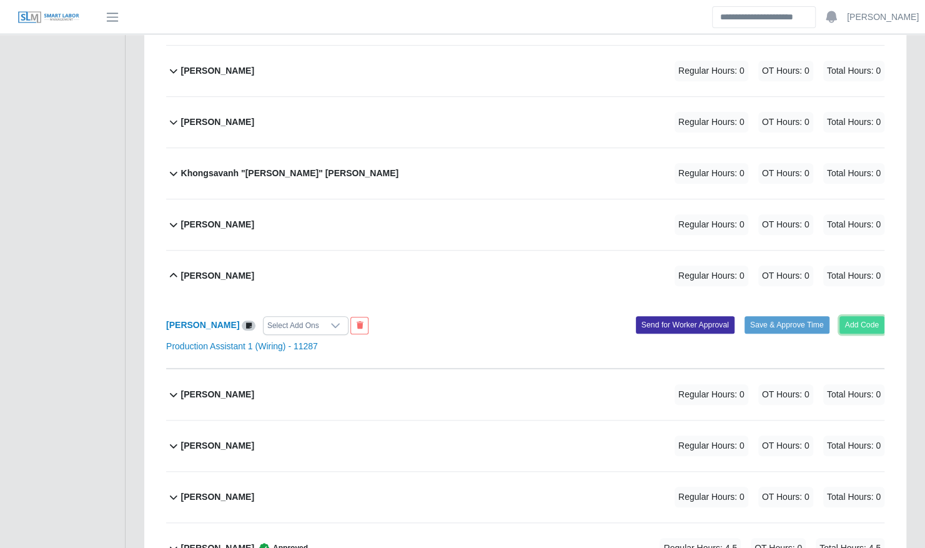
click at [871, 316] on button "Add Code" at bounding box center [862, 324] width 46 height 17
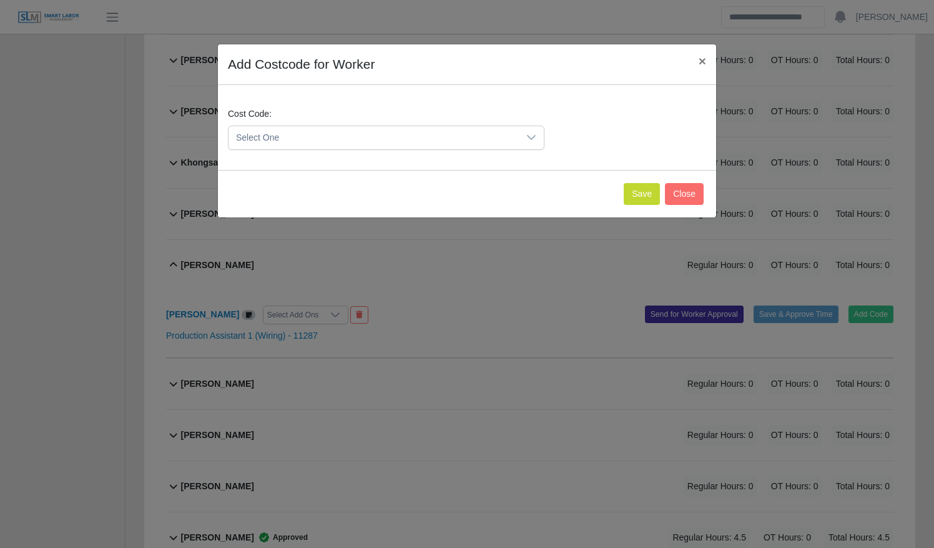
click at [375, 141] on span "Select One" at bounding box center [374, 137] width 290 height 23
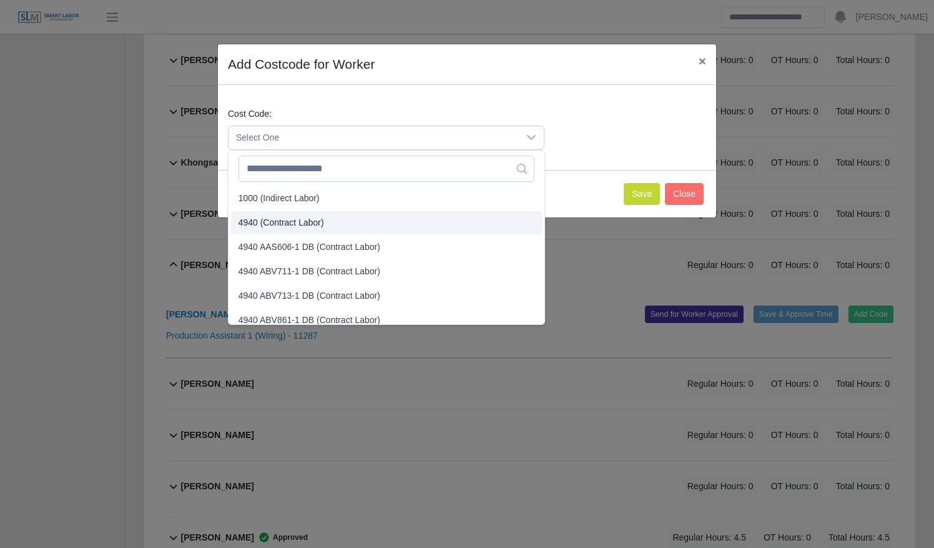
click at [350, 214] on li "4940 (Contract Labor)" at bounding box center [386, 222] width 311 height 23
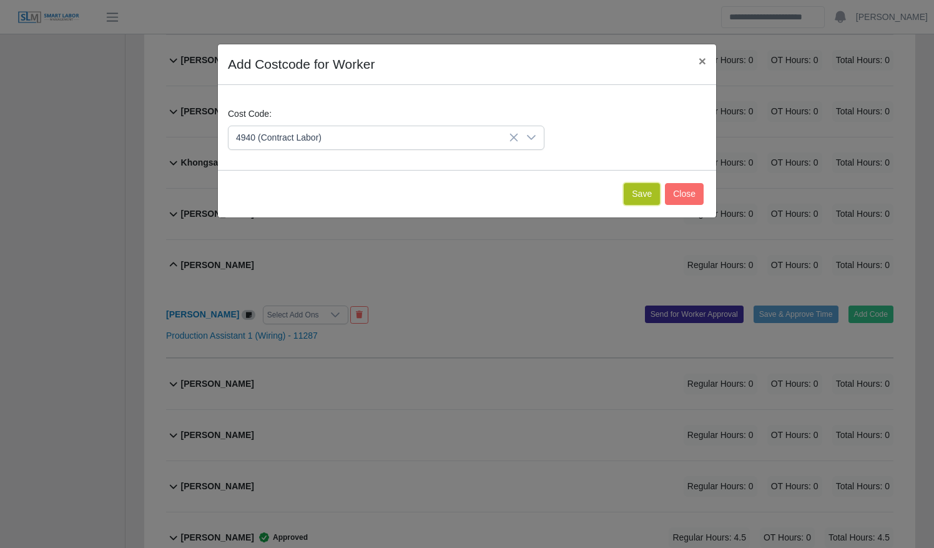
click at [632, 190] on button "Save" at bounding box center [642, 194] width 36 height 22
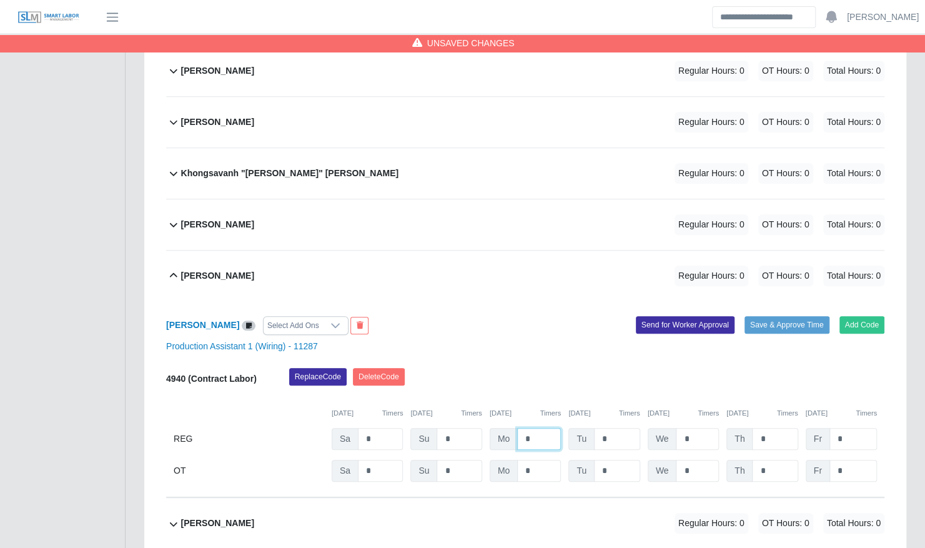
drag, startPoint x: 539, startPoint y: 424, endPoint x: 493, endPoint y: 421, distance: 46.3
click at [493, 428] on div "Mo *" at bounding box center [525, 439] width 71 height 22
type input "***"
click at [793, 316] on button "Save & Approve Time" at bounding box center [787, 324] width 85 height 17
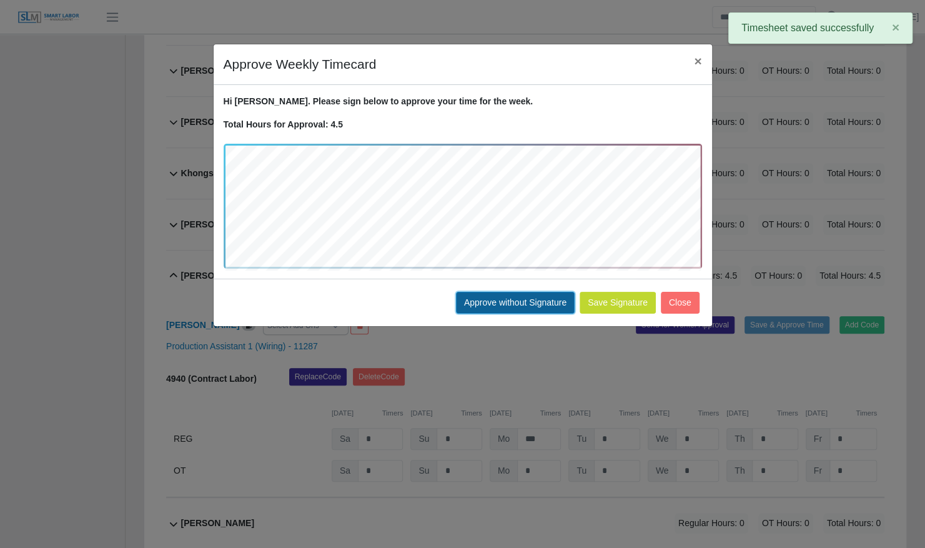
drag, startPoint x: 502, startPoint y: 300, endPoint x: 455, endPoint y: 271, distance: 55.3
click at [502, 299] on button "Approve without Signature" at bounding box center [515, 303] width 119 height 22
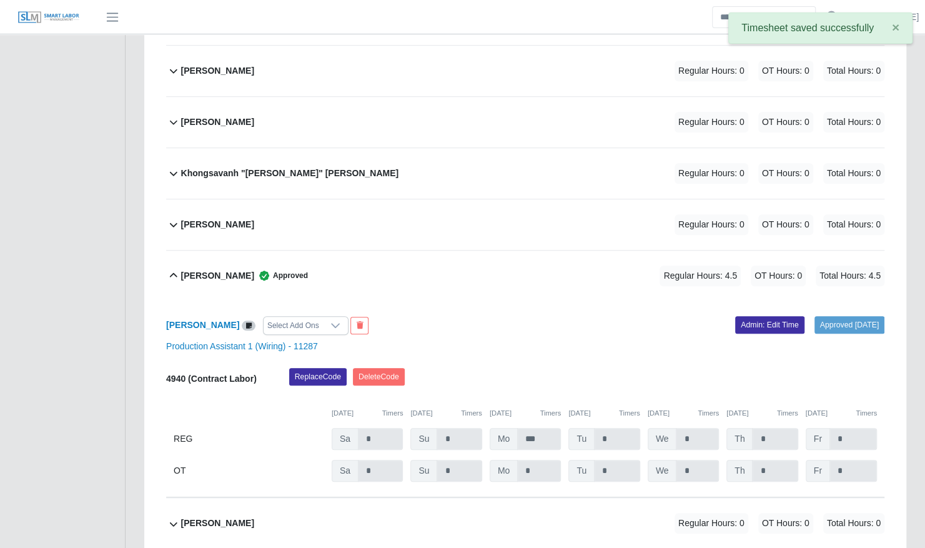
click at [249, 269] on b "[PERSON_NAME]" at bounding box center [217, 275] width 73 height 13
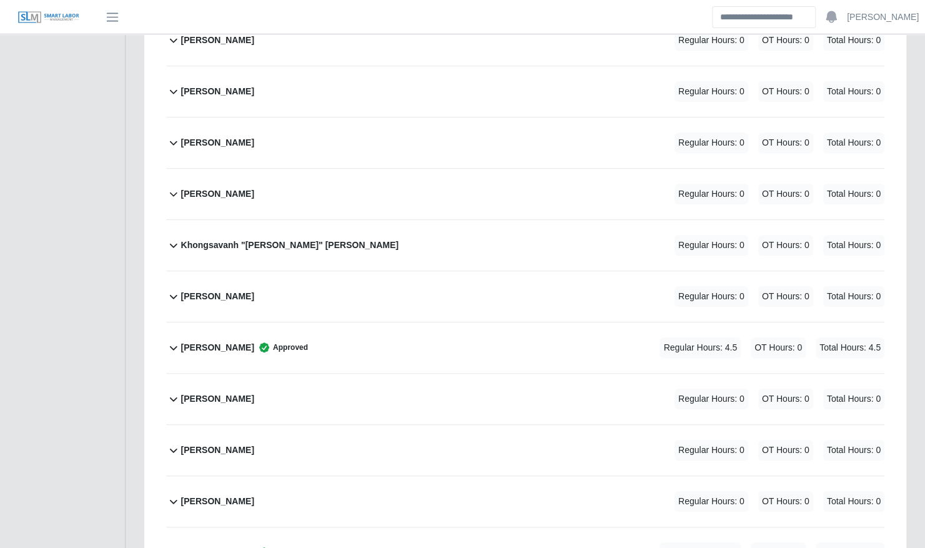
scroll to position [429, 0]
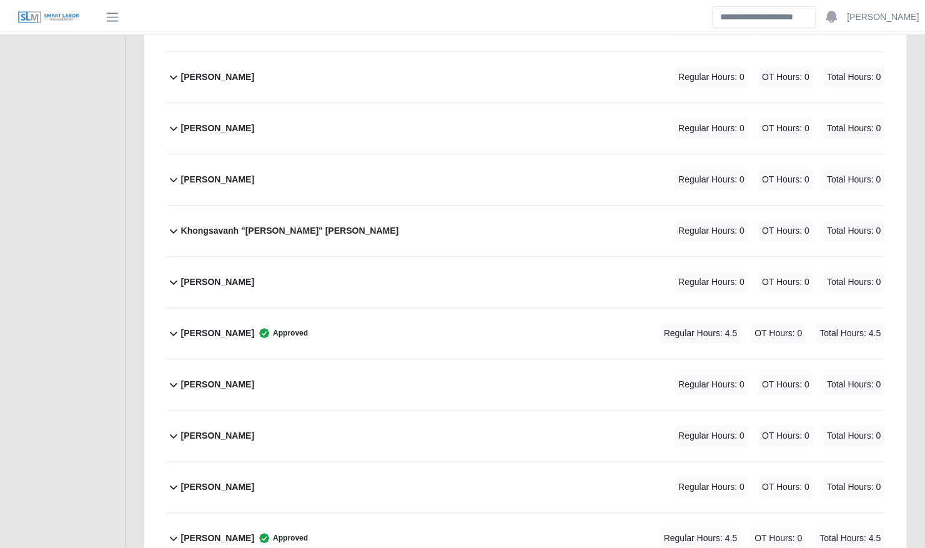
click at [341, 324] on div "Santiago Romero Approved Regular Hours: 4.5 OT Hours: 0 Total Hours: 4.5" at bounding box center [532, 333] width 703 height 51
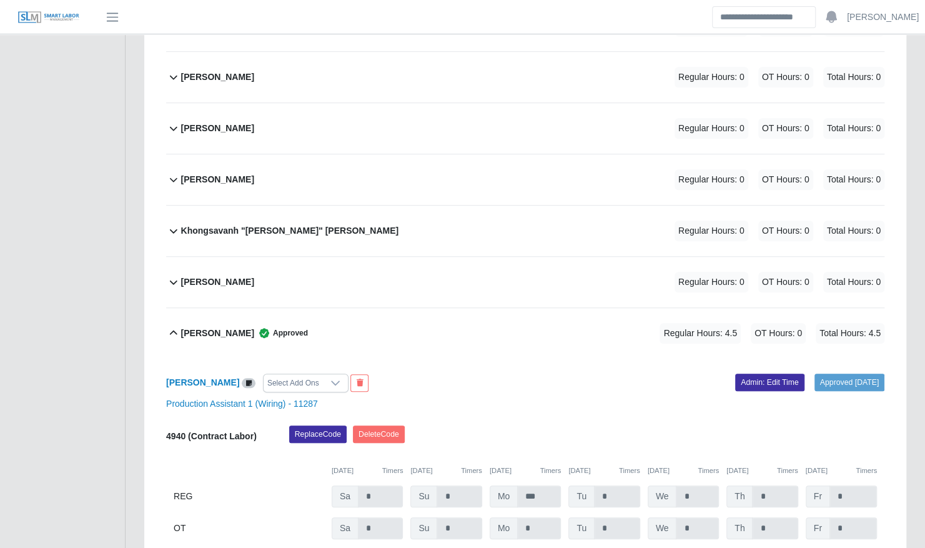
click at [307, 309] on div "Santiago Romero Approved Regular Hours: 4.5 OT Hours: 0 Total Hours: 4.5" at bounding box center [532, 333] width 703 height 51
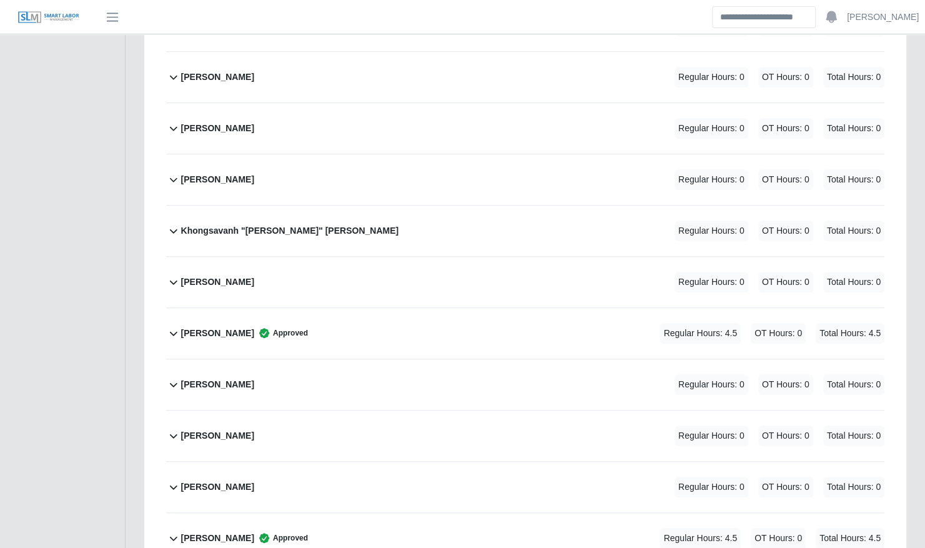
scroll to position [0, 0]
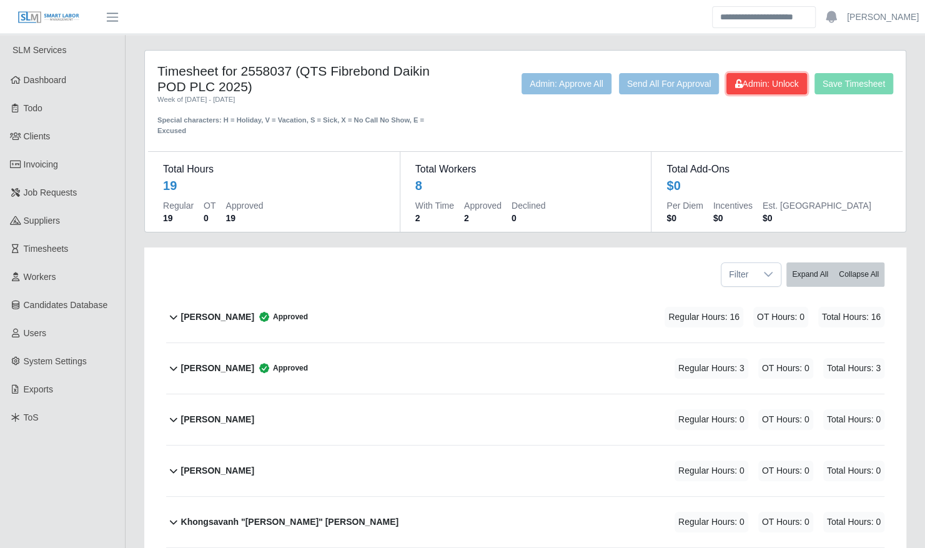
click at [754, 81] on span "Admin: Unlock" at bounding box center [767, 84] width 64 height 10
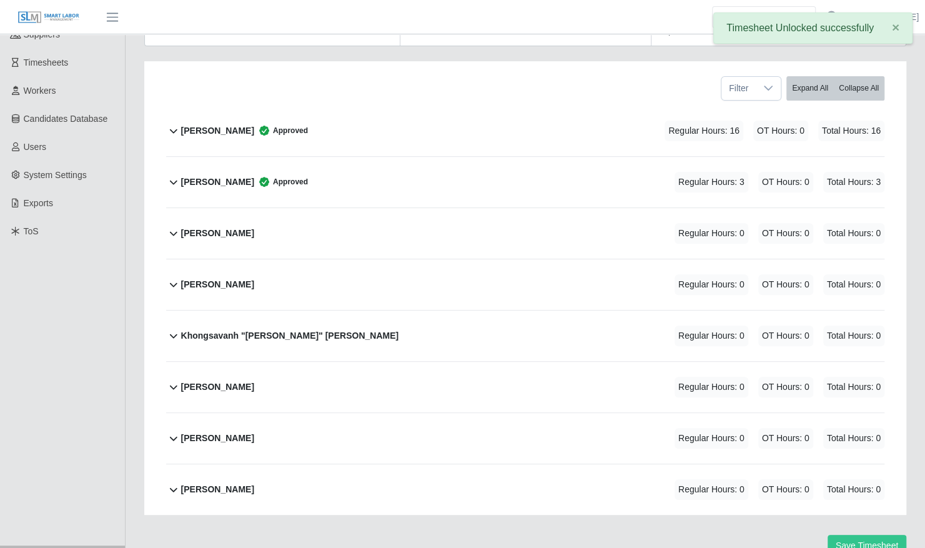
scroll to position [181, 0]
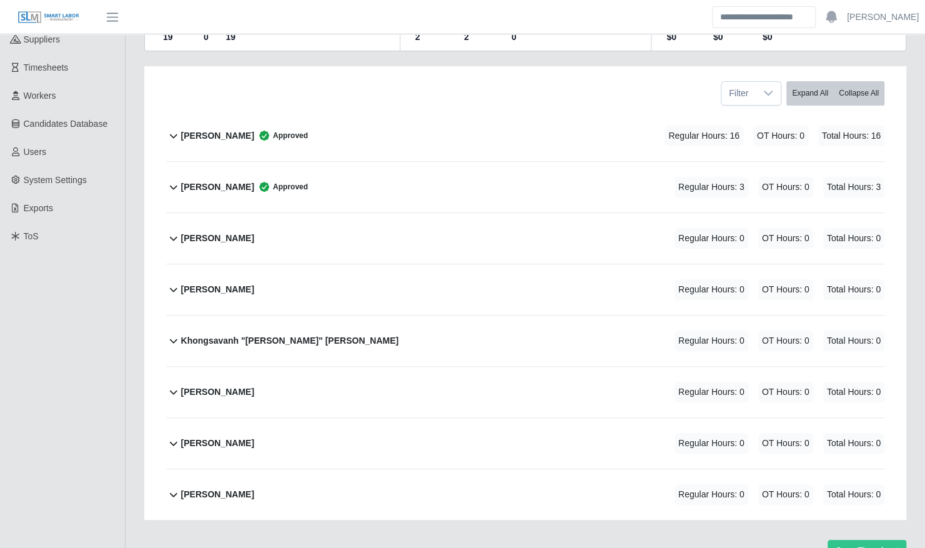
click at [227, 131] on div "Cesar Chan Approved" at bounding box center [244, 136] width 127 height 21
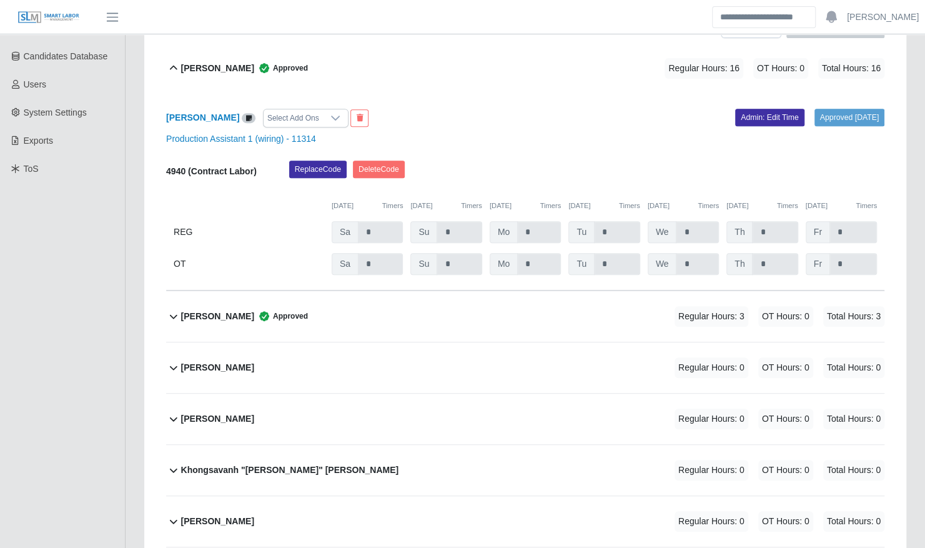
scroll to position [247, 0]
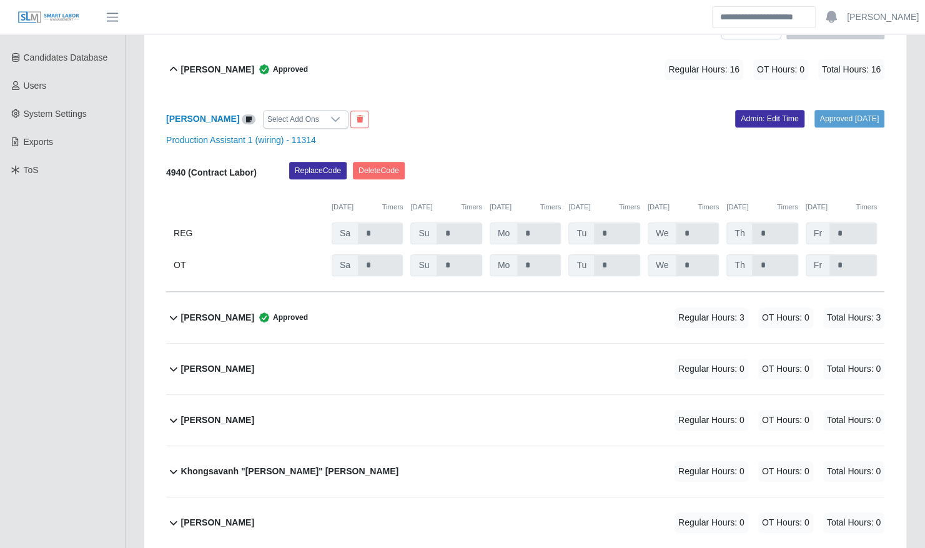
click at [220, 63] on b "[PERSON_NAME]" at bounding box center [217, 69] width 73 height 13
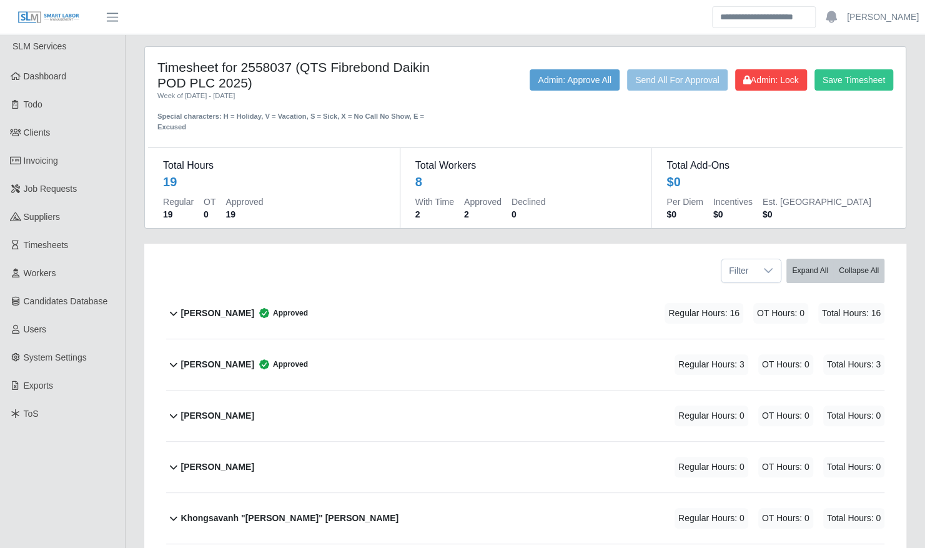
scroll to position [0, 0]
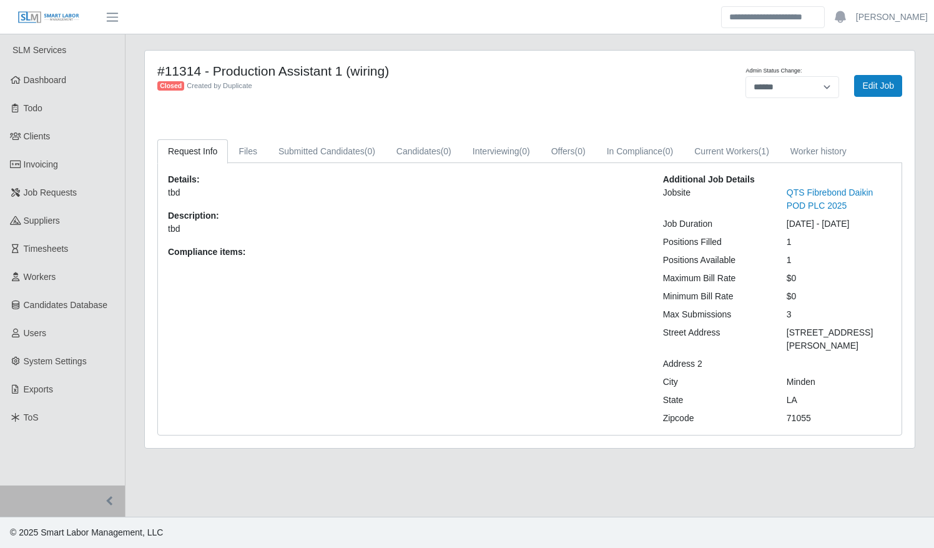
select select "******"
drag, startPoint x: 876, startPoint y: 82, endPoint x: 819, endPoint y: 86, distance: 56.4
click at [876, 82] on link "Edit Job" at bounding box center [878, 86] width 48 height 22
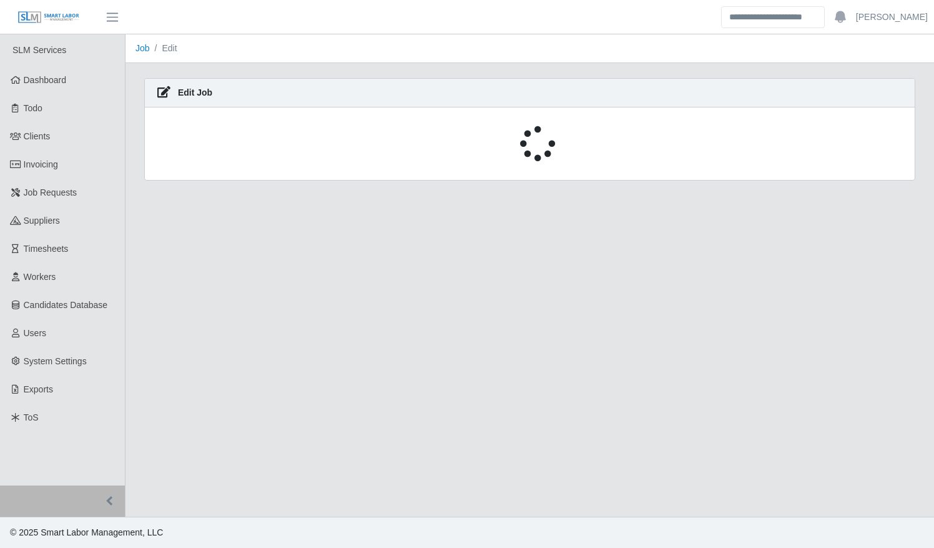
select select "******"
select select "****"
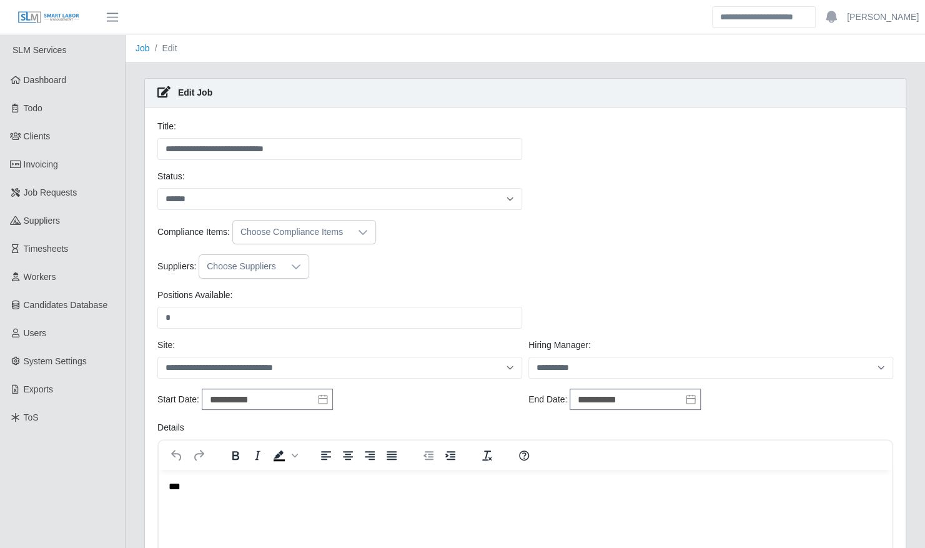
click at [250, 265] on div "Choose Suppliers" at bounding box center [241, 266] width 84 height 23
drag, startPoint x: 184, startPoint y: 313, endPoint x: 156, endPoint y: 311, distance: 27.5
click at [156, 311] on div "Positions Available: * Please provide a valid position available number." at bounding box center [339, 309] width 371 height 40
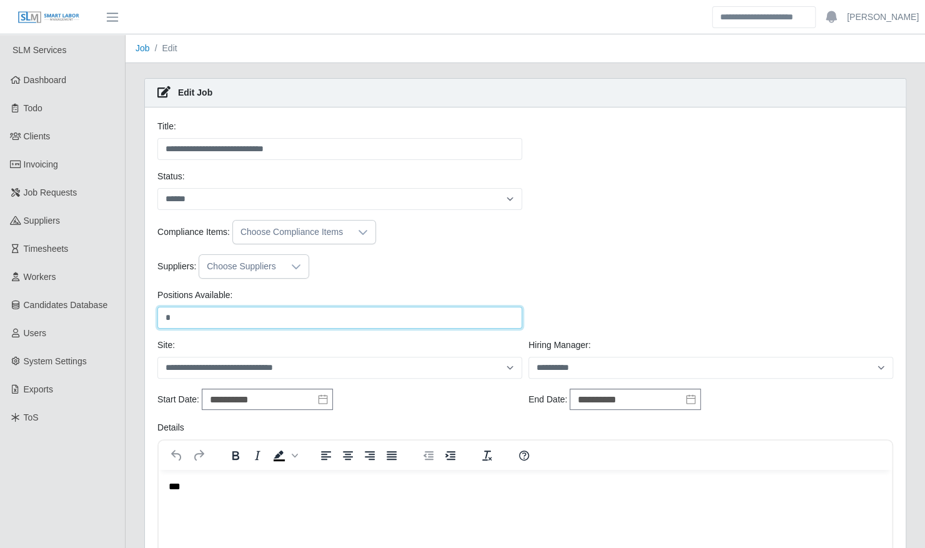
type input "*"
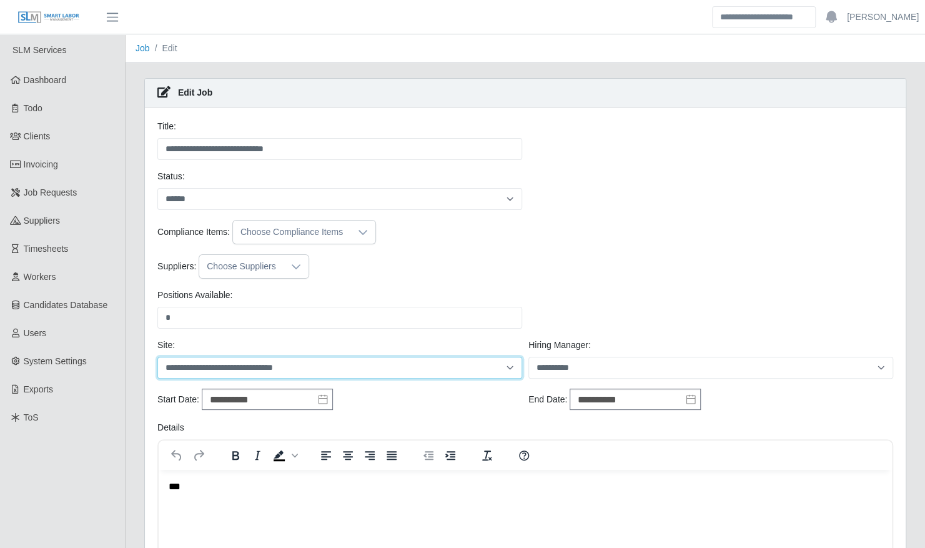
click at [521, 366] on select "**********" at bounding box center [339, 368] width 365 height 22
click at [492, 405] on div "**********" at bounding box center [339, 399] width 371 height 22
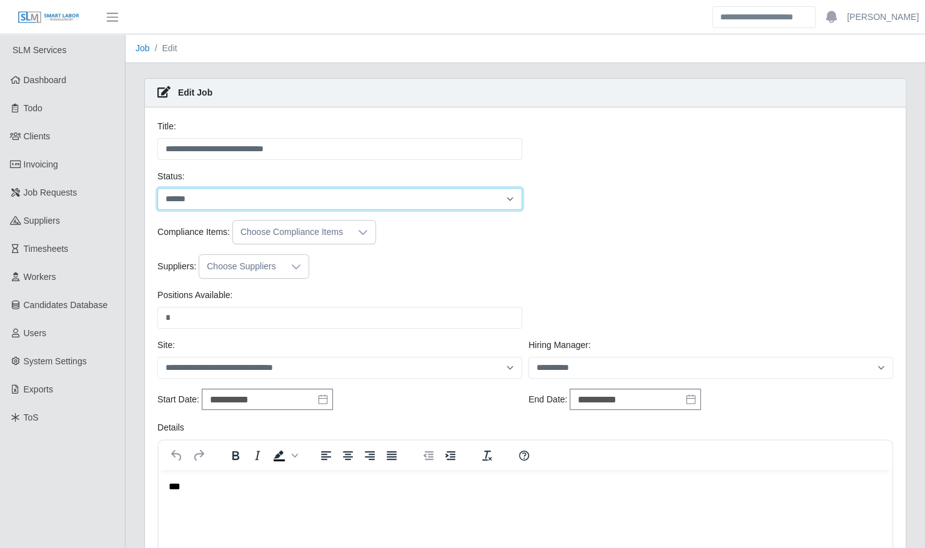
click at [190, 200] on select "**********" at bounding box center [339, 199] width 365 height 22
select select "****"
click at [157, 188] on select "**********" at bounding box center [339, 199] width 365 height 22
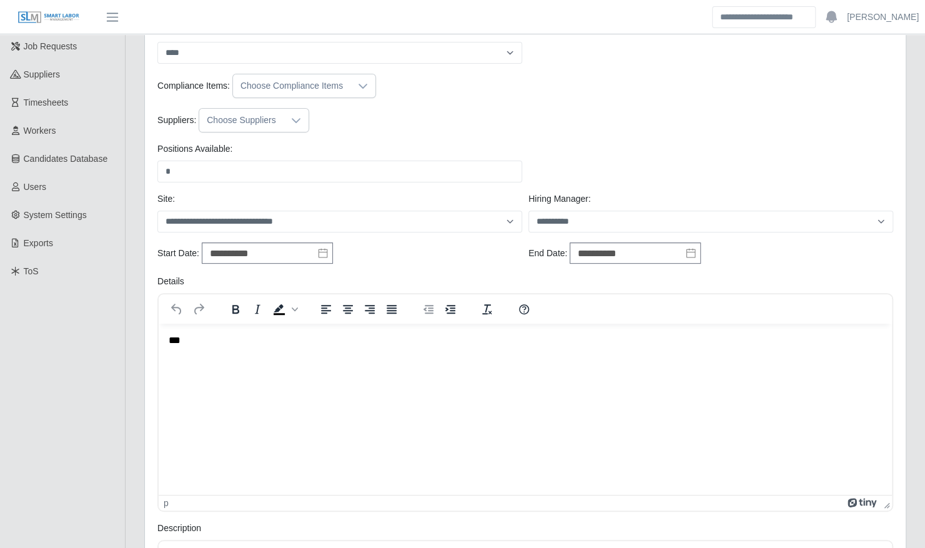
scroll to position [611, 0]
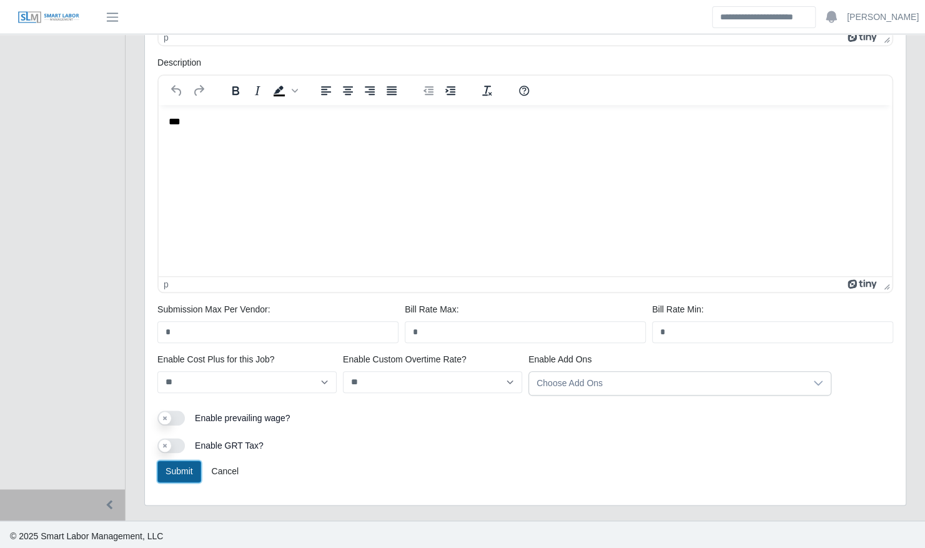
click at [184, 466] on button "Submit" at bounding box center [179, 471] width 44 height 22
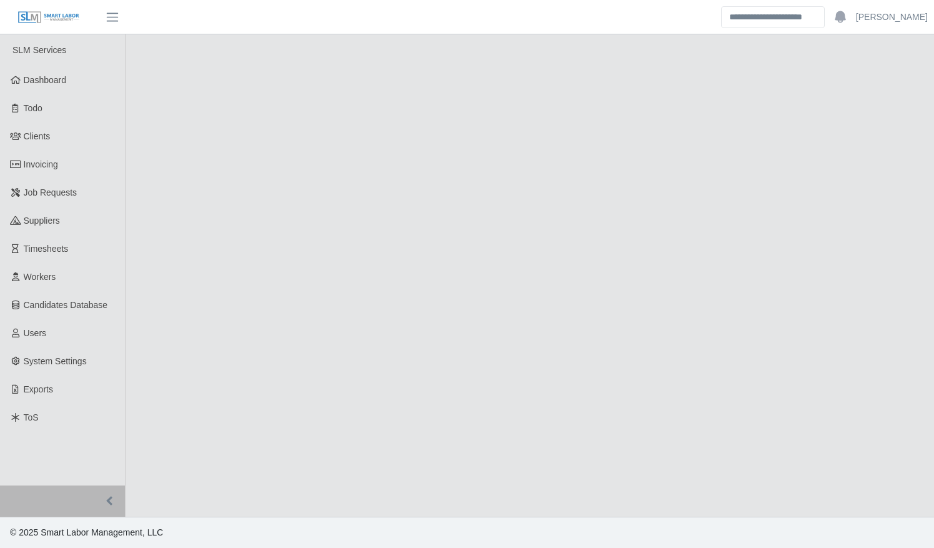
select select "****"
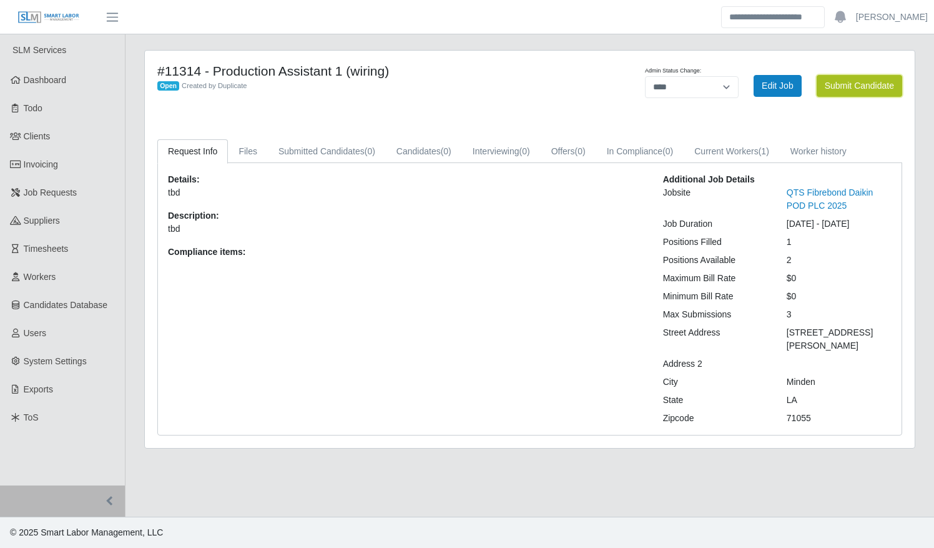
click at [832, 91] on button "Submit Candidate" at bounding box center [860, 86] width 86 height 22
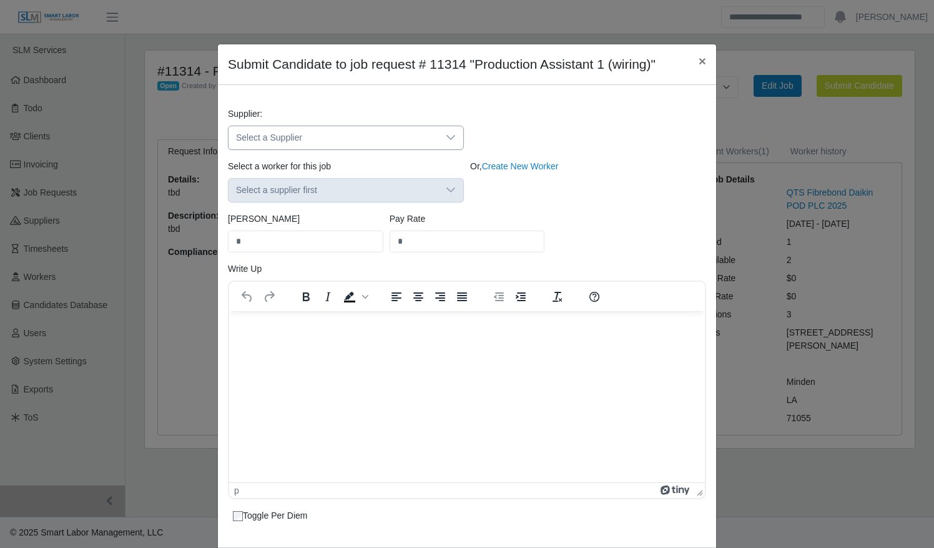
click at [330, 141] on span "Select a Supplier" at bounding box center [334, 137] width 210 height 23
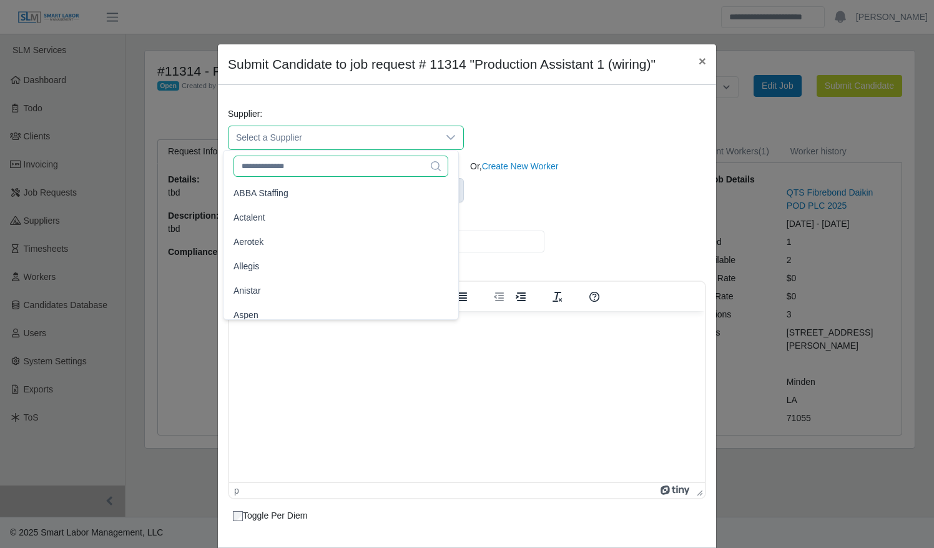
click at [334, 167] on input "text" at bounding box center [341, 166] width 215 height 21
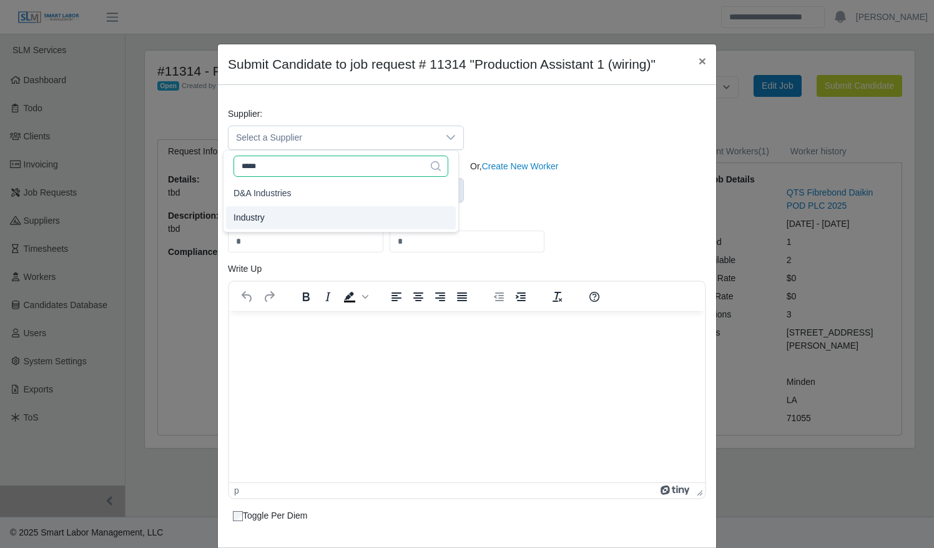
type input "*****"
click at [294, 222] on li "Industry" at bounding box center [341, 217] width 230 height 23
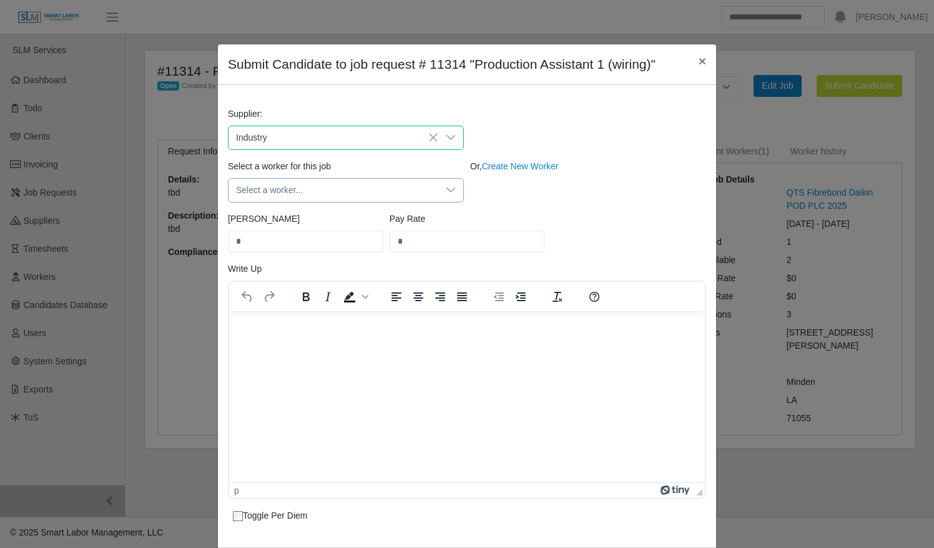
click at [447, 190] on icon at bounding box center [451, 189] width 9 height 5
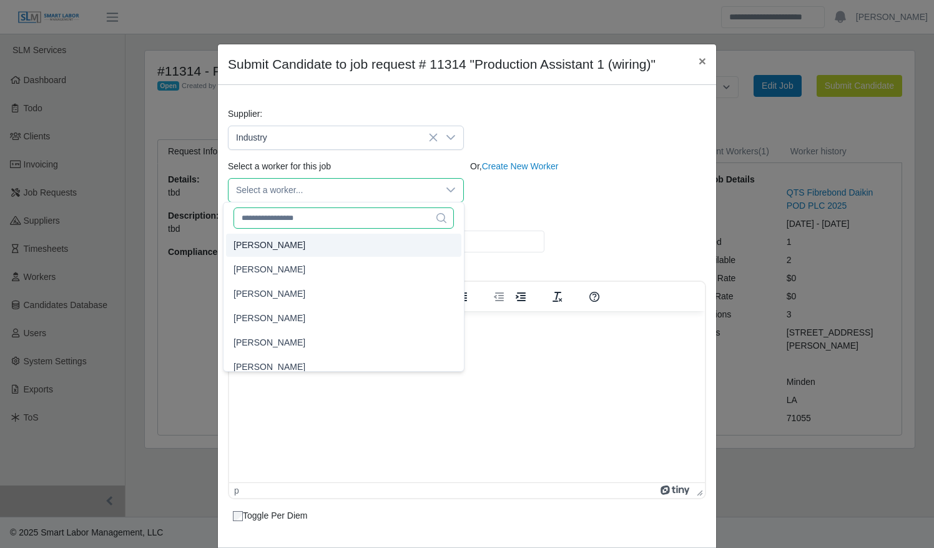
click at [369, 217] on input "text" at bounding box center [344, 217] width 220 height 21
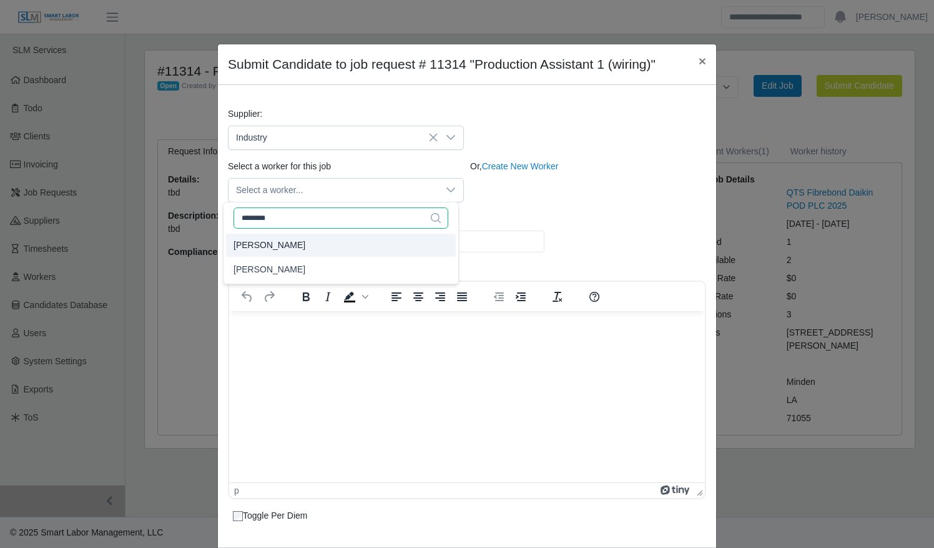
type input "********"
type input "*****"
type input "**"
click at [359, 242] on li "[PERSON_NAME]" at bounding box center [341, 245] width 230 height 23
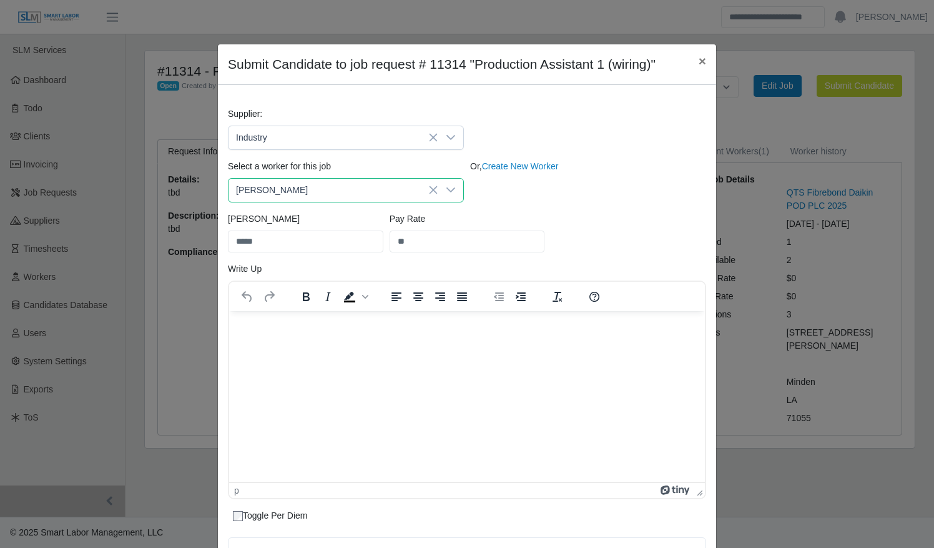
click at [608, 235] on div "Bill Rate ***** Pay Rate **" at bounding box center [467, 237] width 485 height 50
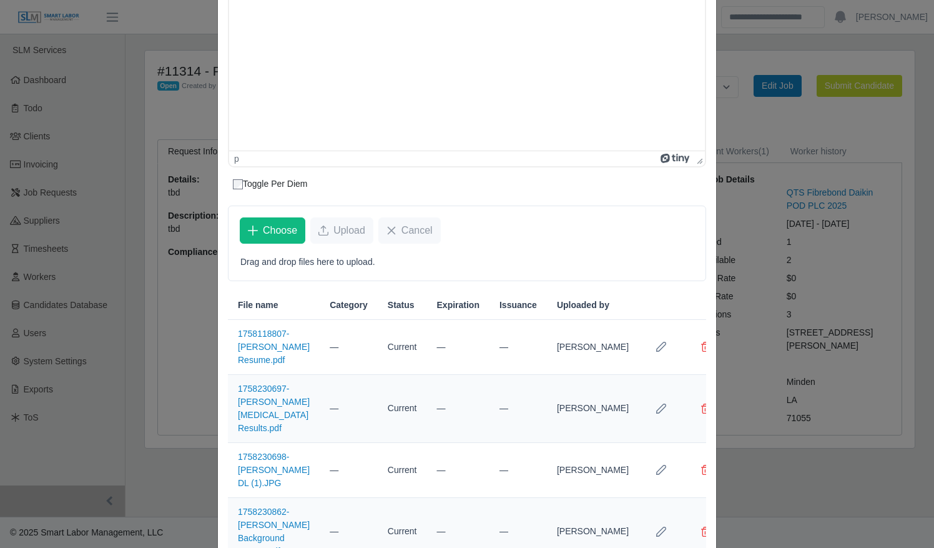
scroll to position [394, 0]
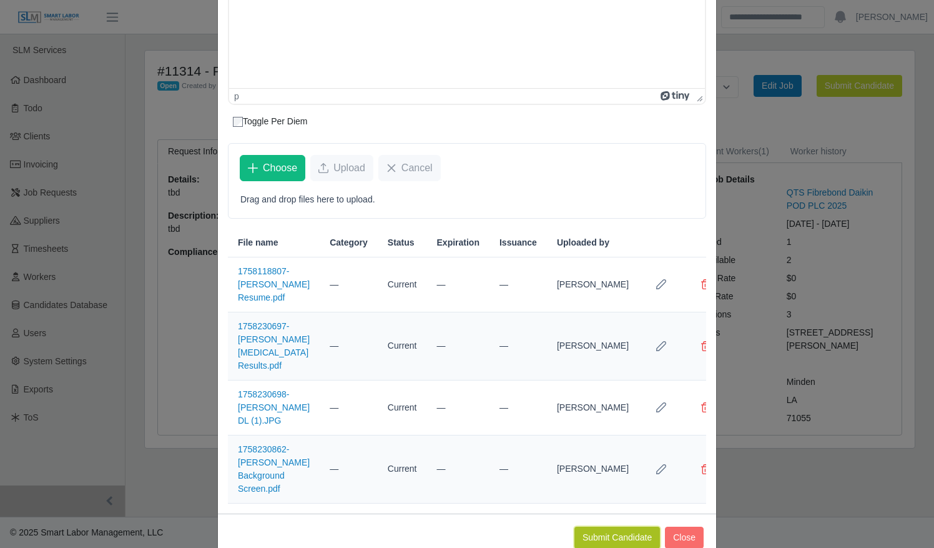
click at [595, 527] on button "Submit Candidate" at bounding box center [618, 538] width 86 height 22
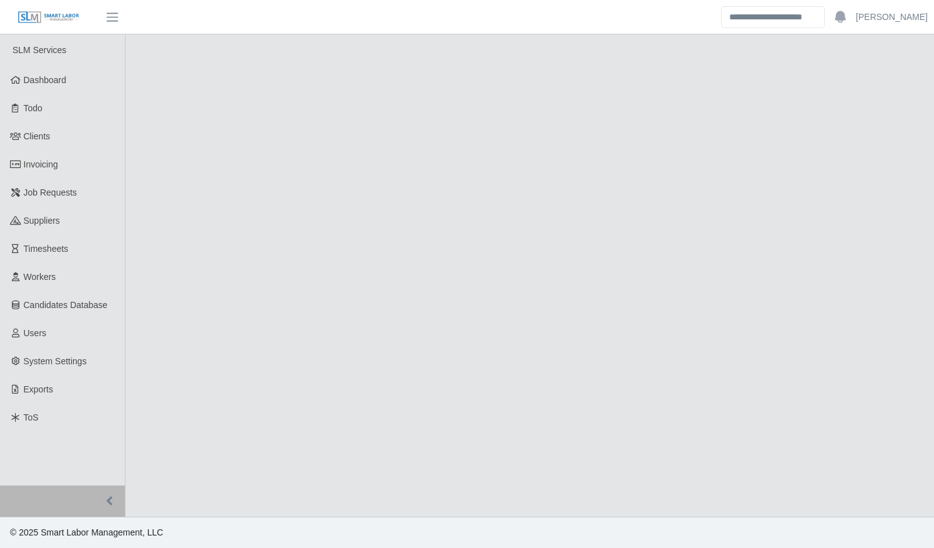
select select "****"
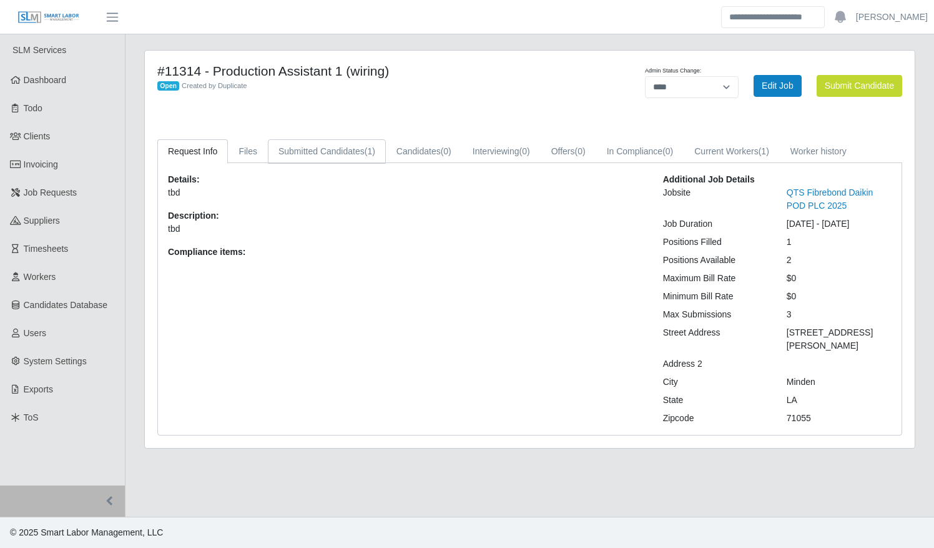
click at [341, 152] on link "Submitted Candidates (1)" at bounding box center [327, 151] width 118 height 24
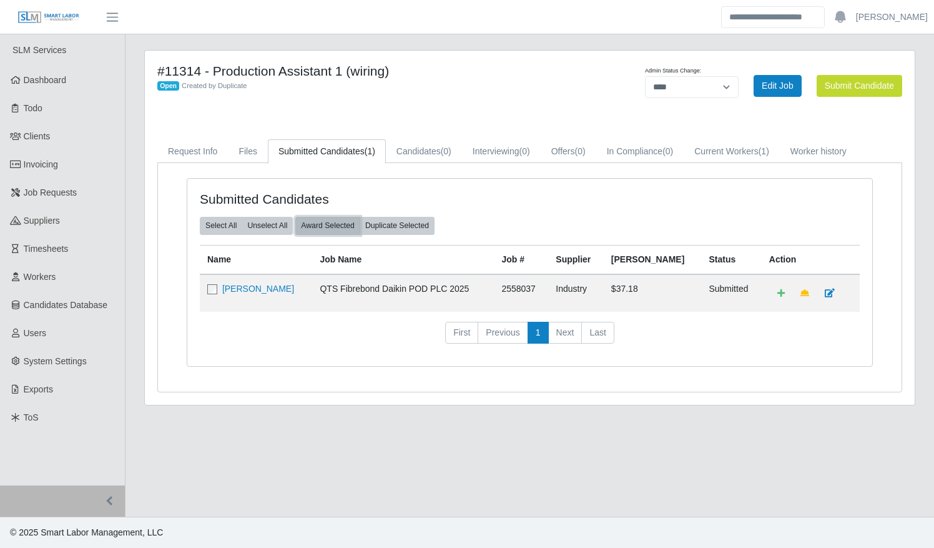
click at [312, 224] on button "Award Selected" at bounding box center [327, 225] width 65 height 17
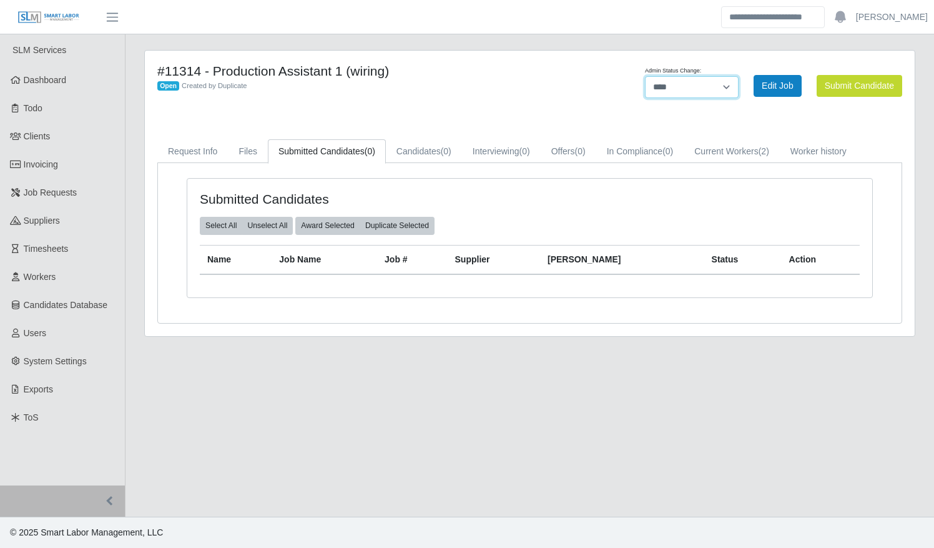
click at [699, 91] on select "**********" at bounding box center [692, 87] width 94 height 22
select select "******"
click at [739, 76] on select "**********" at bounding box center [692, 87] width 94 height 22
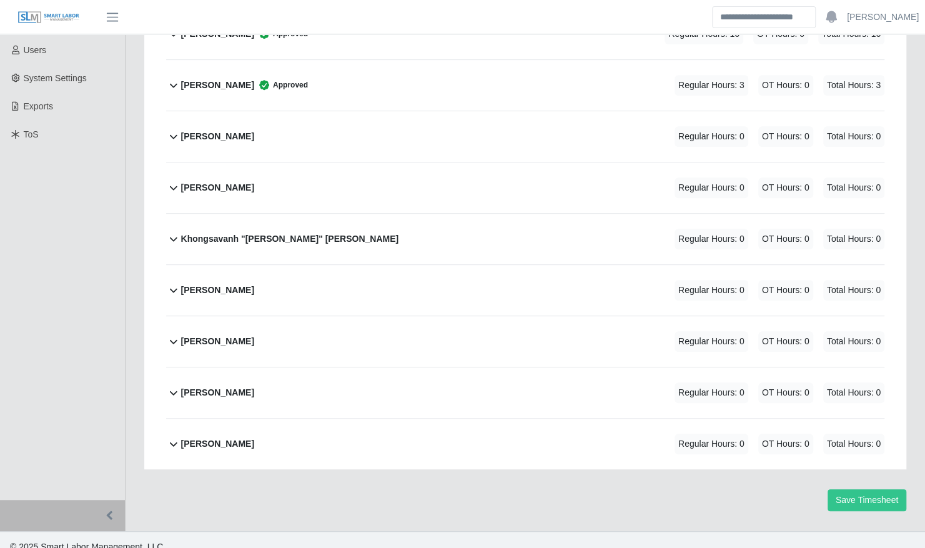
click at [401, 317] on div "[PERSON_NAME] Regular Hours: 0 OT Hours: 0 Total Hours: 0" at bounding box center [532, 341] width 703 height 51
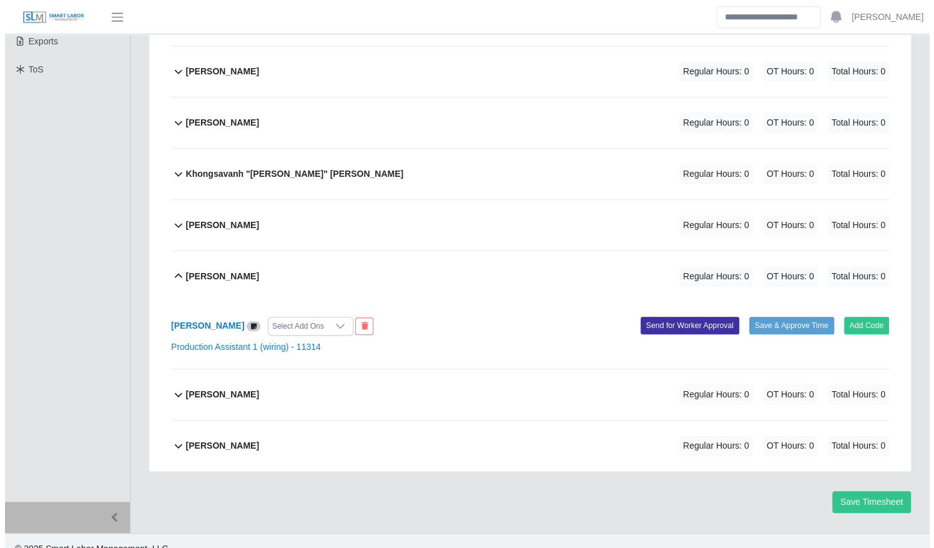
scroll to position [350, 0]
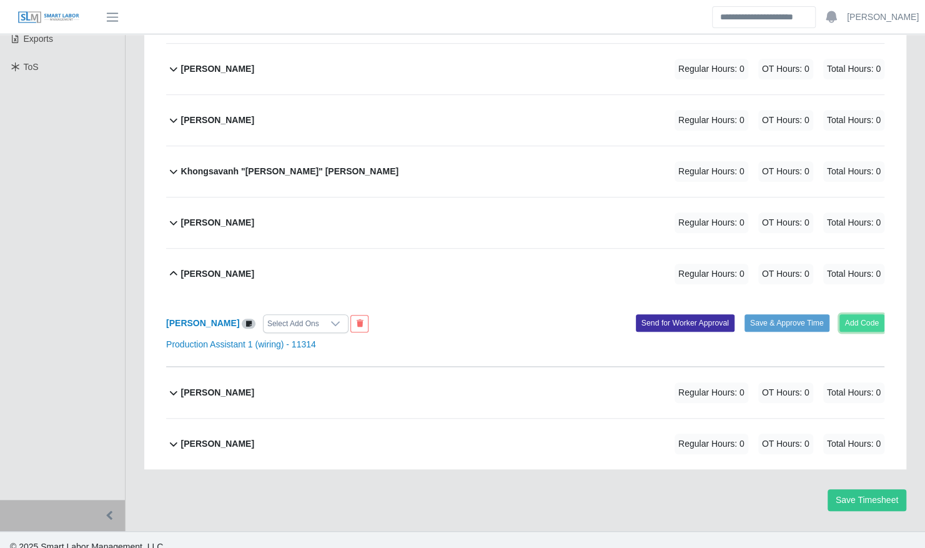
click at [857, 314] on button "Add Code" at bounding box center [862, 322] width 46 height 17
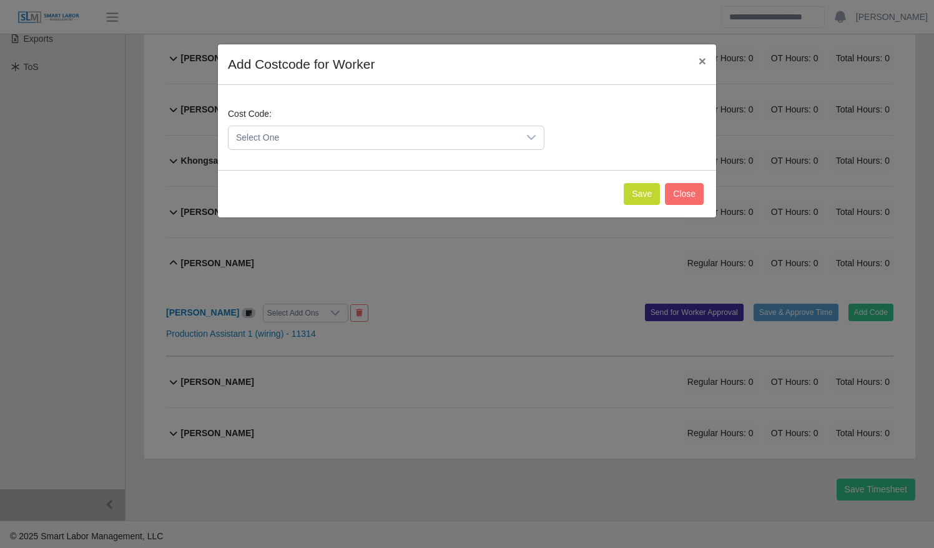
click at [445, 141] on span "Select One" at bounding box center [374, 137] width 290 height 23
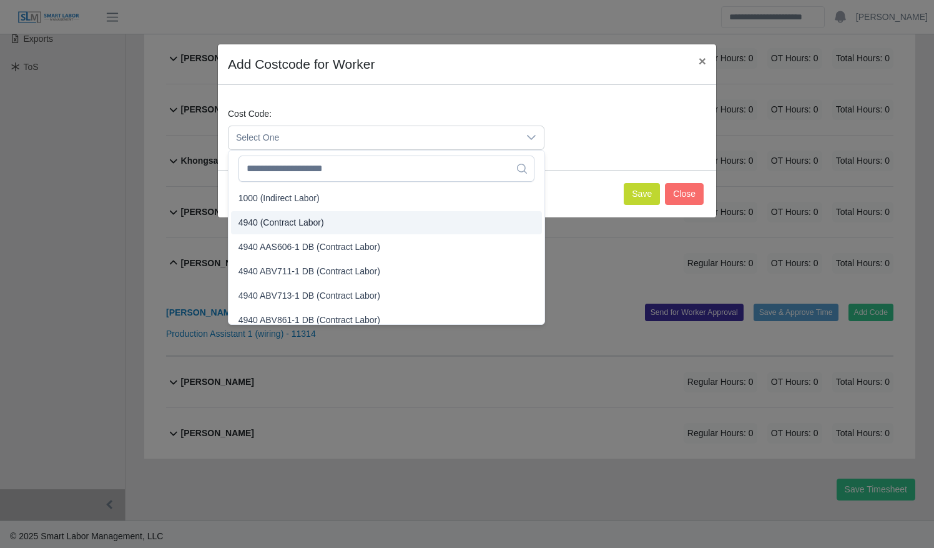
click at [418, 219] on li "4940 (Contract Labor)" at bounding box center [386, 222] width 311 height 23
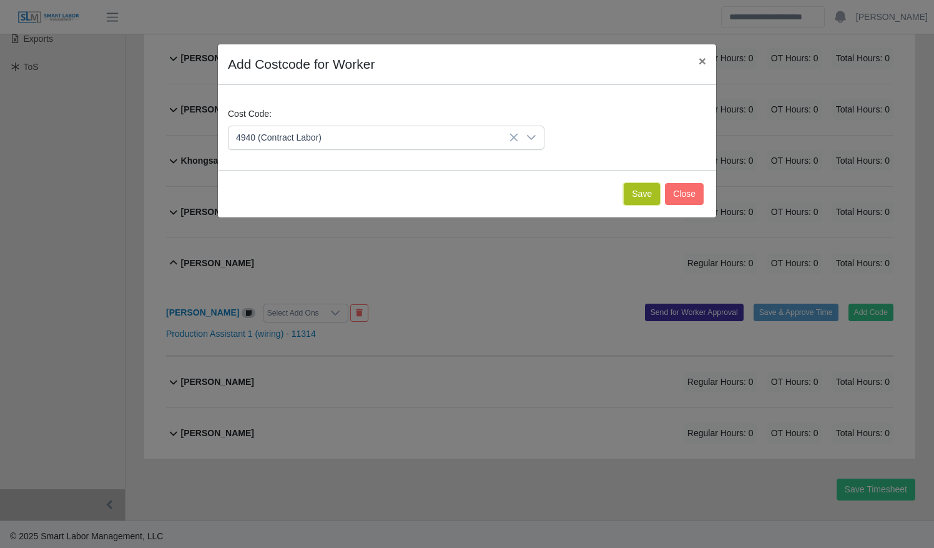
click at [640, 189] on button "Save" at bounding box center [642, 194] width 36 height 22
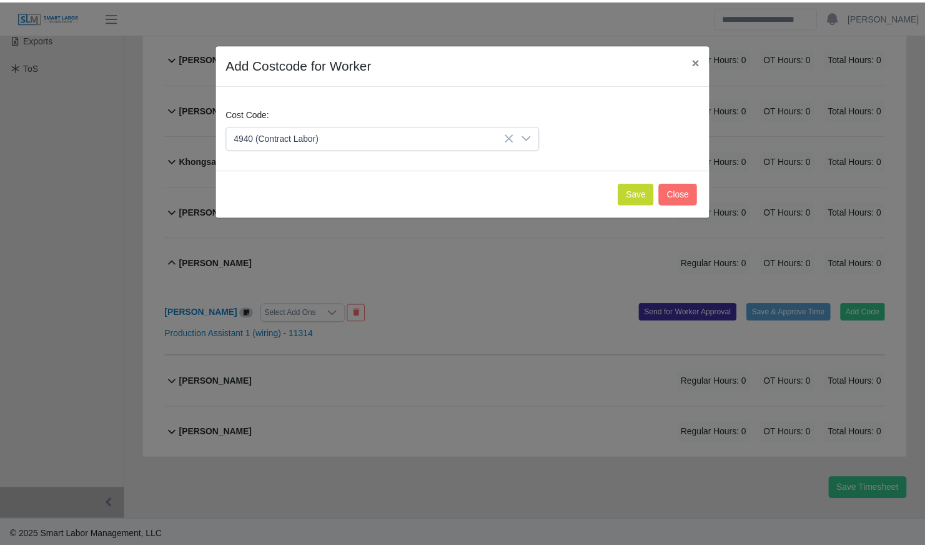
scroll to position [480, 0]
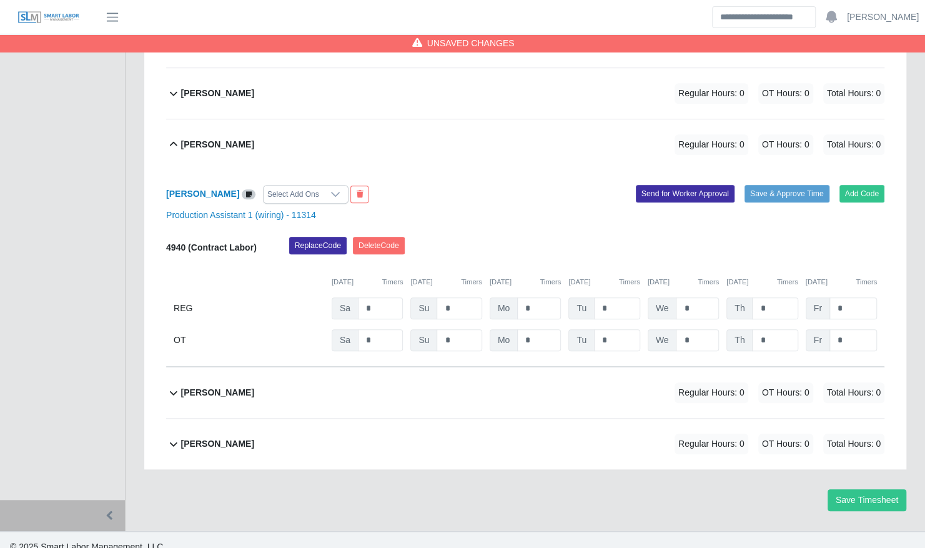
click at [427, 130] on div "Santiago Romero Regular Hours: 0 OT Hours: 0 Total Hours: 0" at bounding box center [532, 144] width 703 height 51
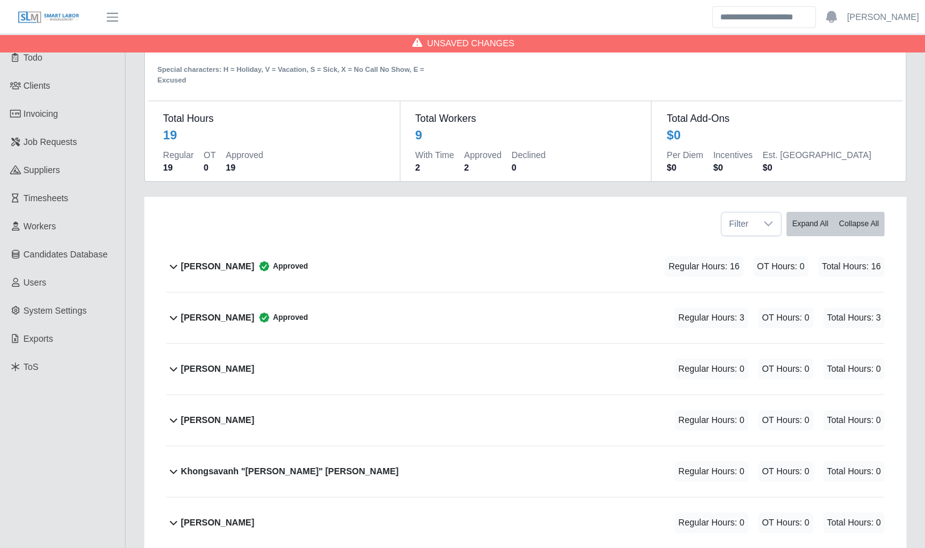
scroll to position [0, 0]
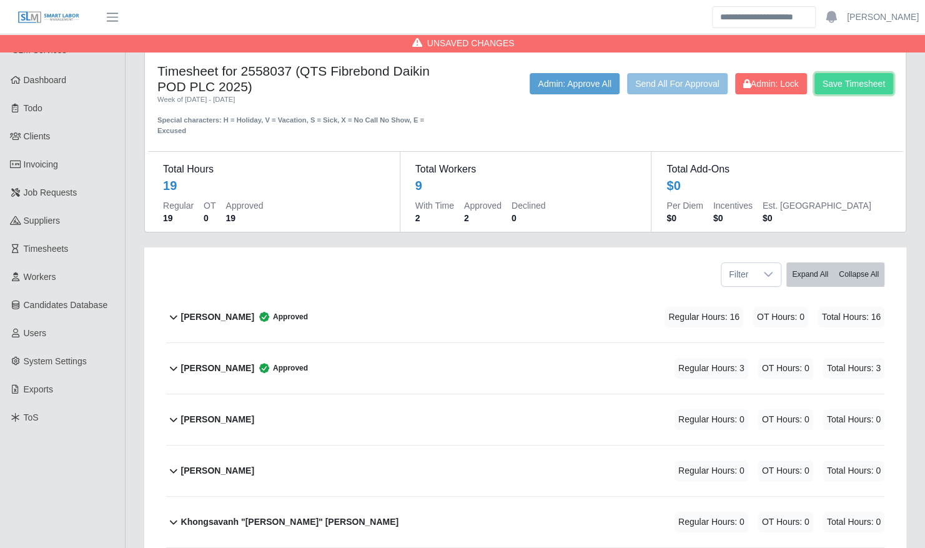
click at [848, 82] on button "Save Timesheet" at bounding box center [853, 83] width 79 height 21
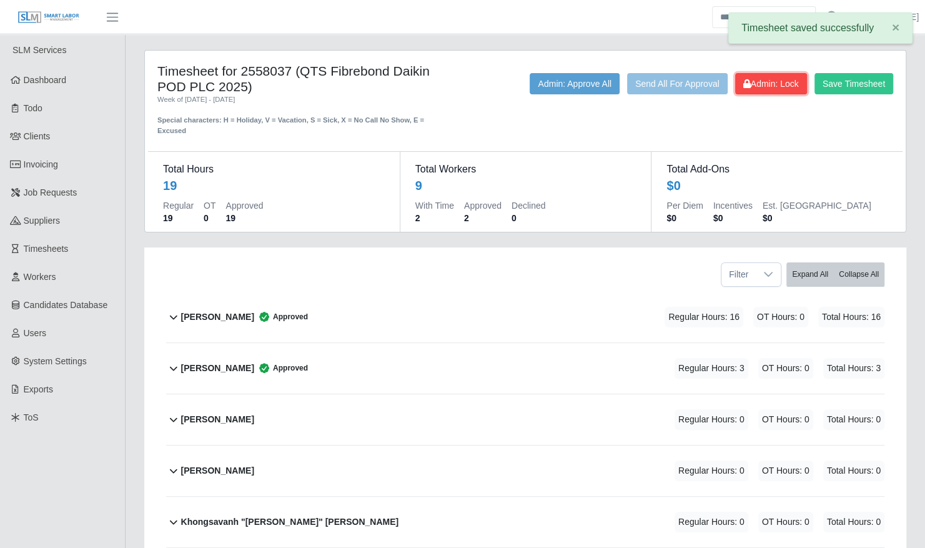
click at [761, 86] on span "Admin: Lock" at bounding box center [771, 84] width 56 height 10
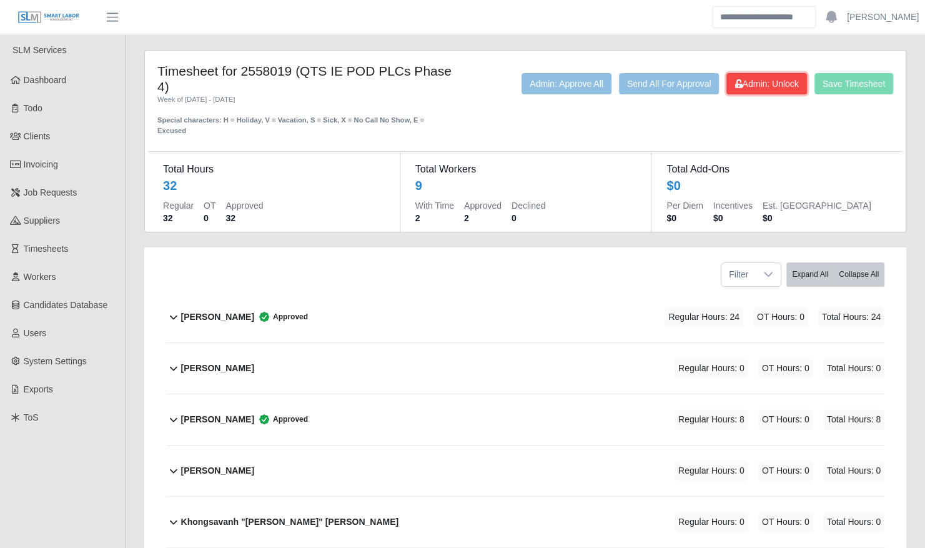
click at [758, 73] on button "Admin: Unlock" at bounding box center [766, 83] width 80 height 21
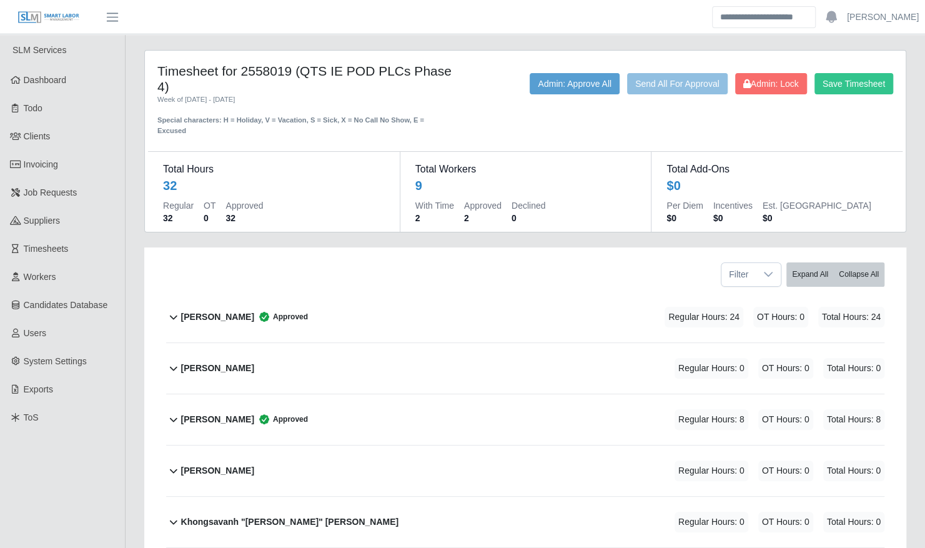
click at [259, 310] on span "Approved" at bounding box center [281, 316] width 54 height 12
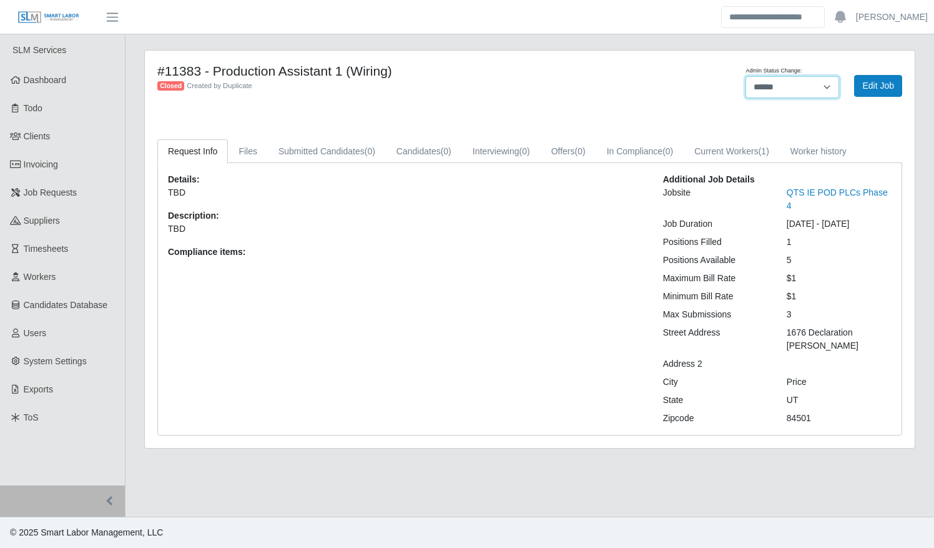
click at [799, 87] on select "**********" at bounding box center [793, 87] width 94 height 22
select select "****"
click at [746, 76] on select "**********" at bounding box center [793, 87] width 94 height 22
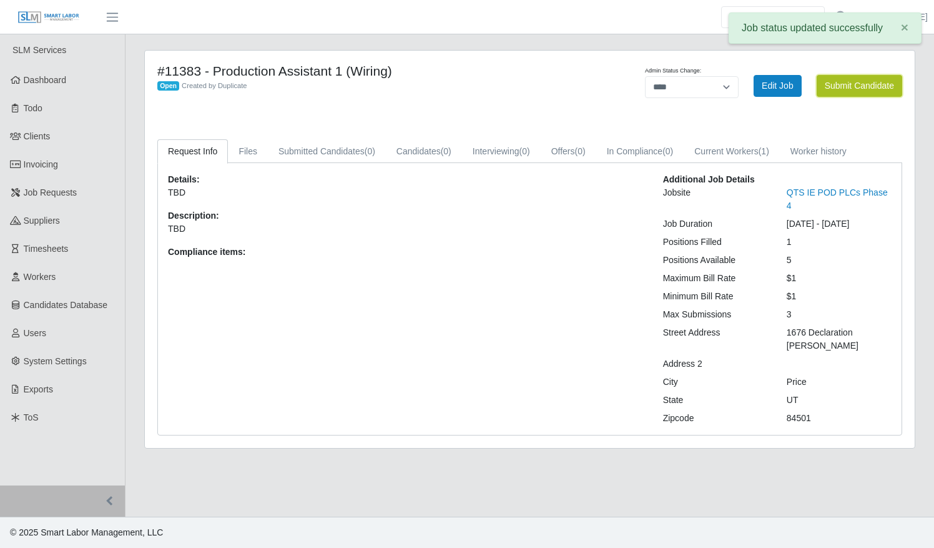
click at [849, 87] on button "Submit Candidate" at bounding box center [860, 86] width 86 height 22
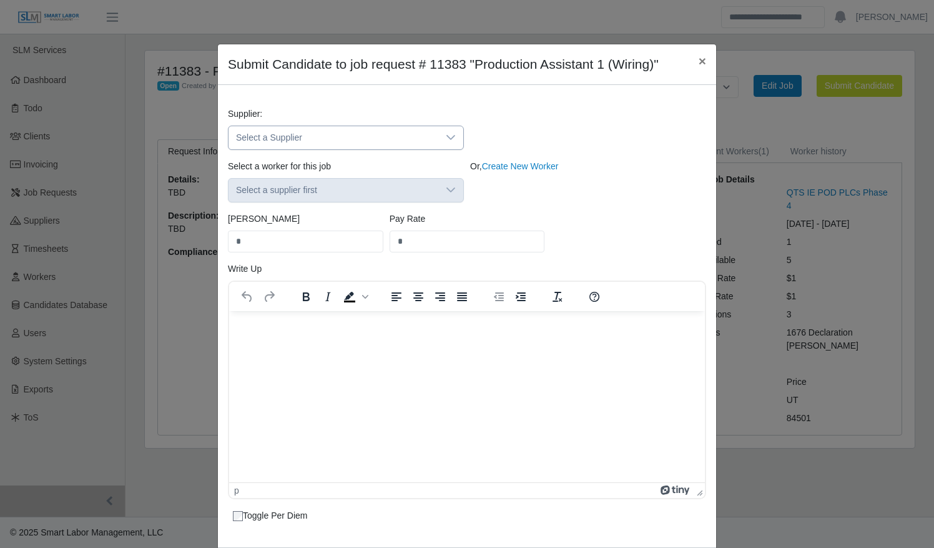
click at [388, 132] on span "Select a Supplier" at bounding box center [334, 137] width 210 height 23
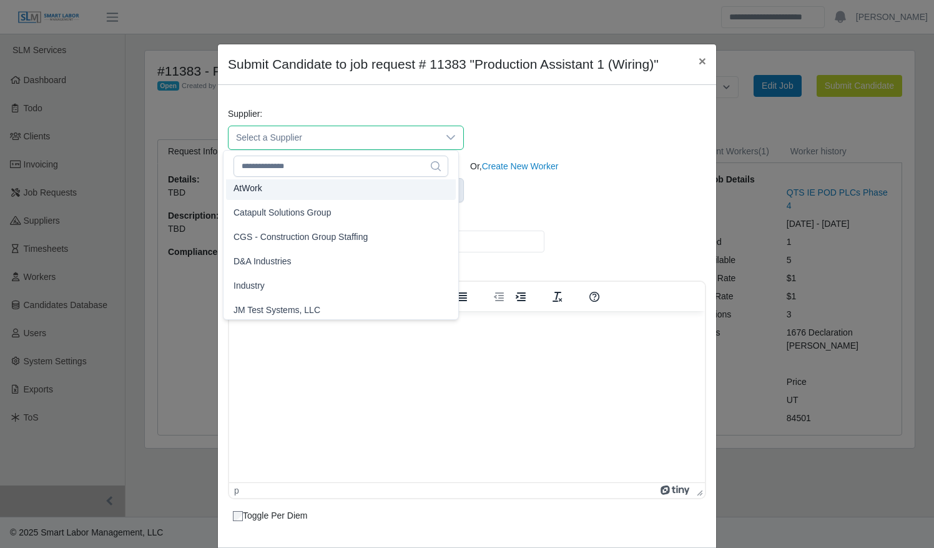
scroll to position [154, 0]
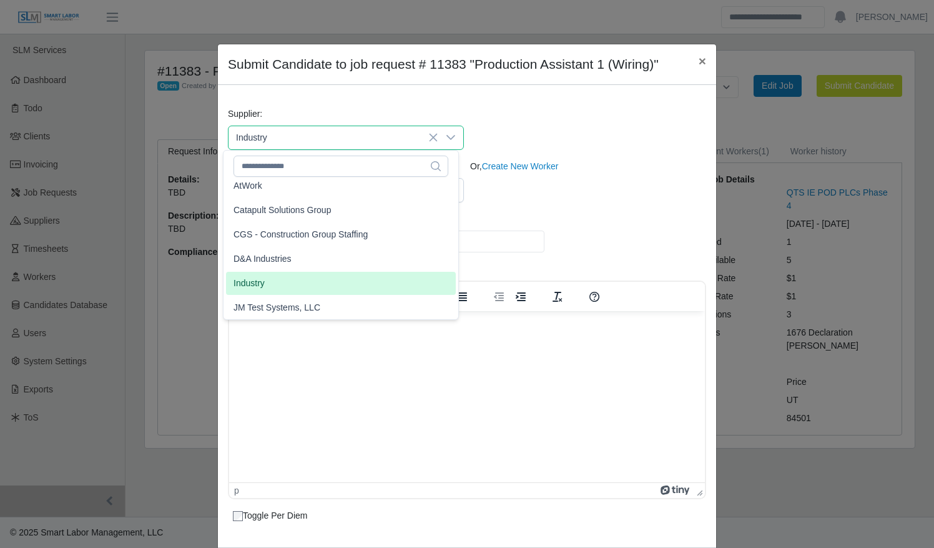
click at [323, 280] on li "Industry" at bounding box center [341, 283] width 230 height 23
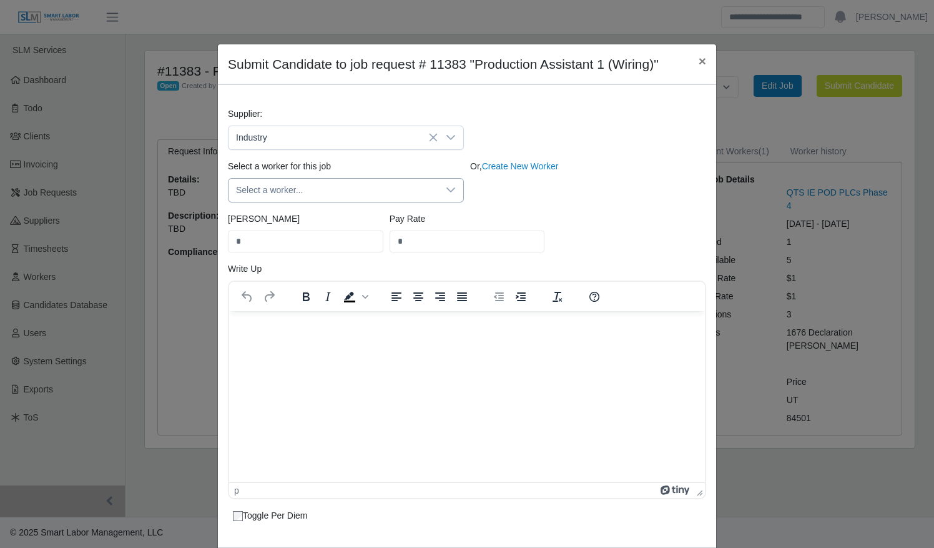
click at [448, 190] on icon at bounding box center [451, 190] width 10 height 10
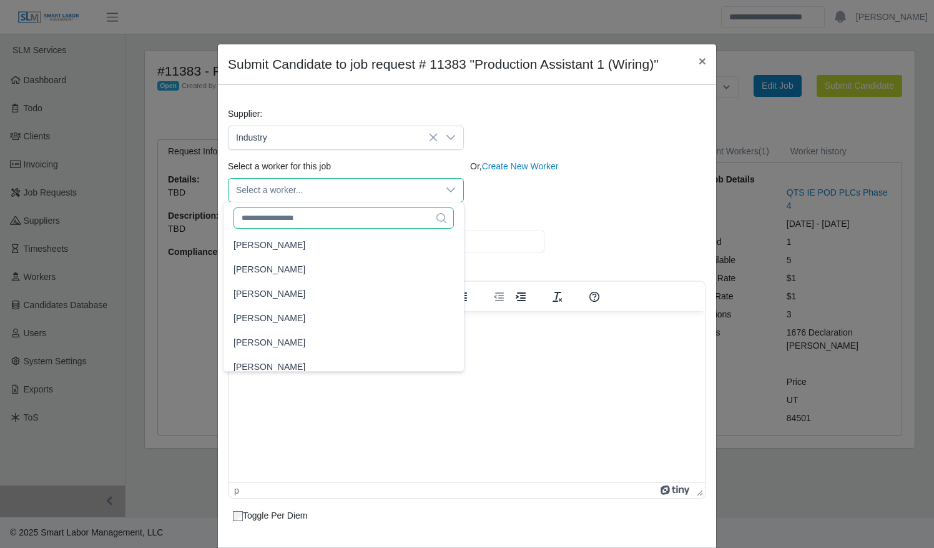
click at [354, 221] on input "text" at bounding box center [344, 217] width 220 height 21
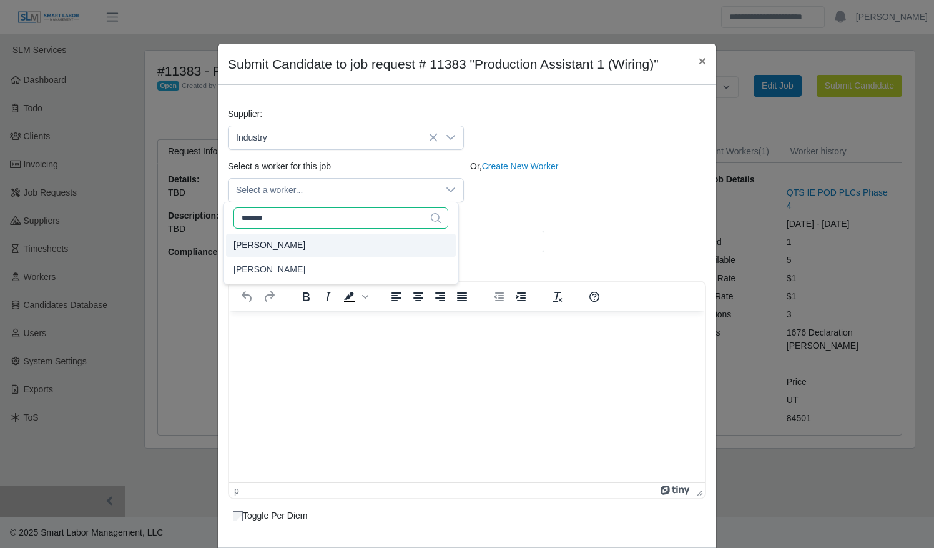
type input "*******"
type input "*****"
type input "**"
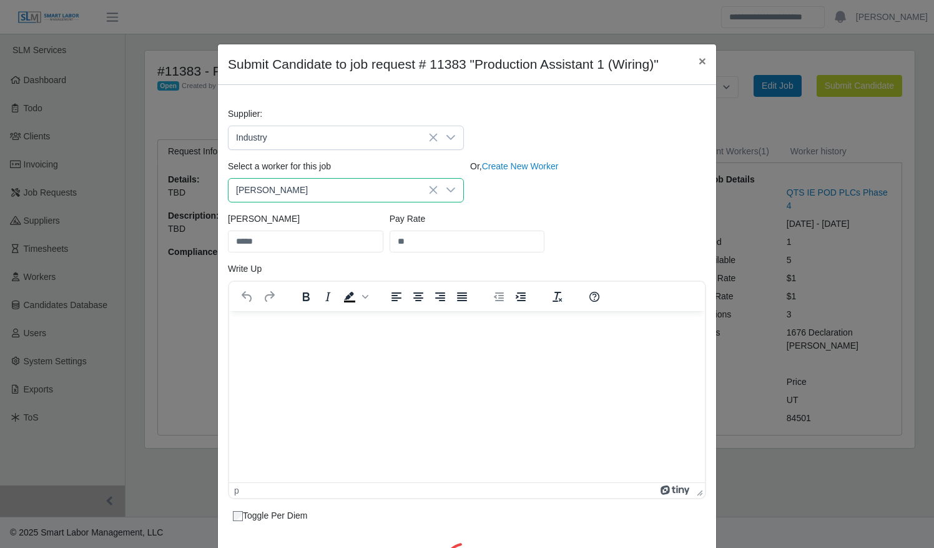
click at [353, 244] on li "[PERSON_NAME]" at bounding box center [341, 245] width 230 height 23
click at [547, 203] on div "Select a worker for this job Santiago Romero Or, Create New Worker" at bounding box center [467, 186] width 485 height 52
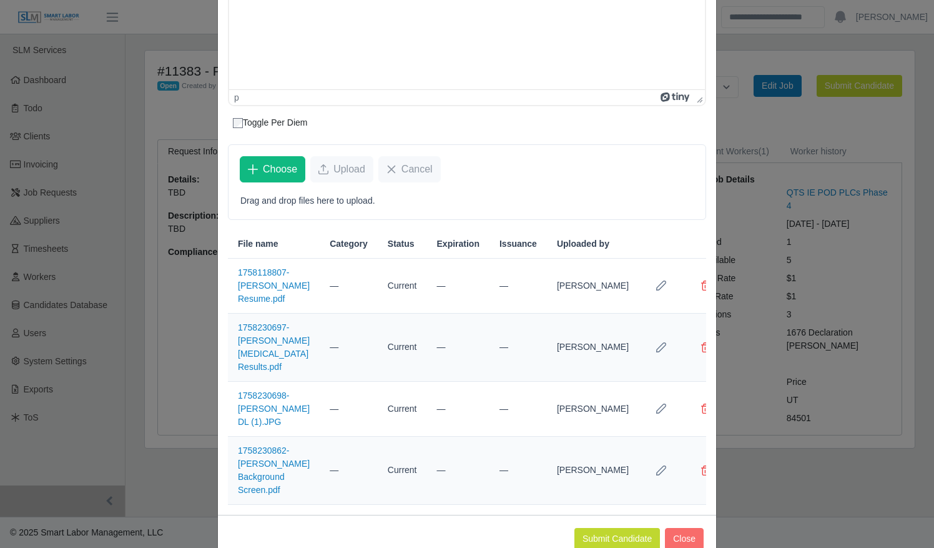
scroll to position [394, 0]
click at [601, 527] on button "Submit Candidate" at bounding box center [618, 538] width 86 height 22
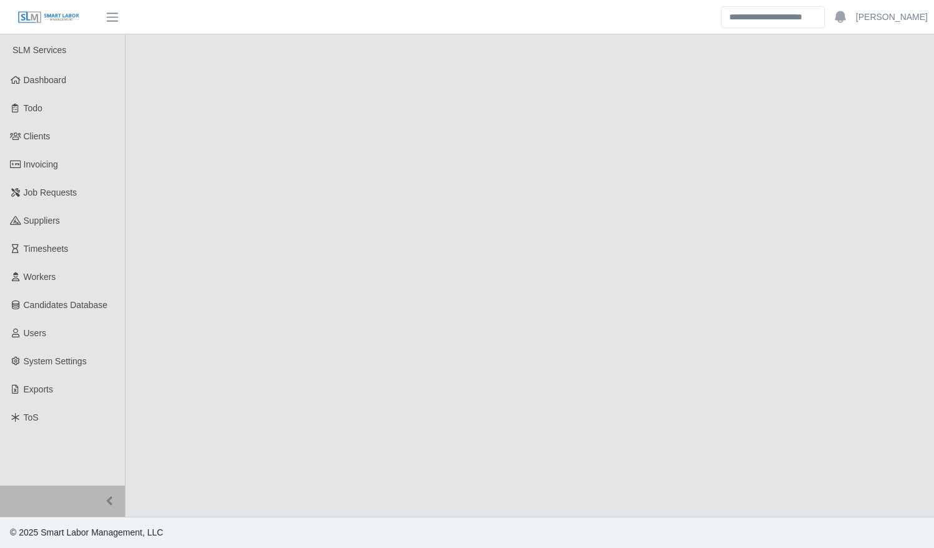
select select "****"
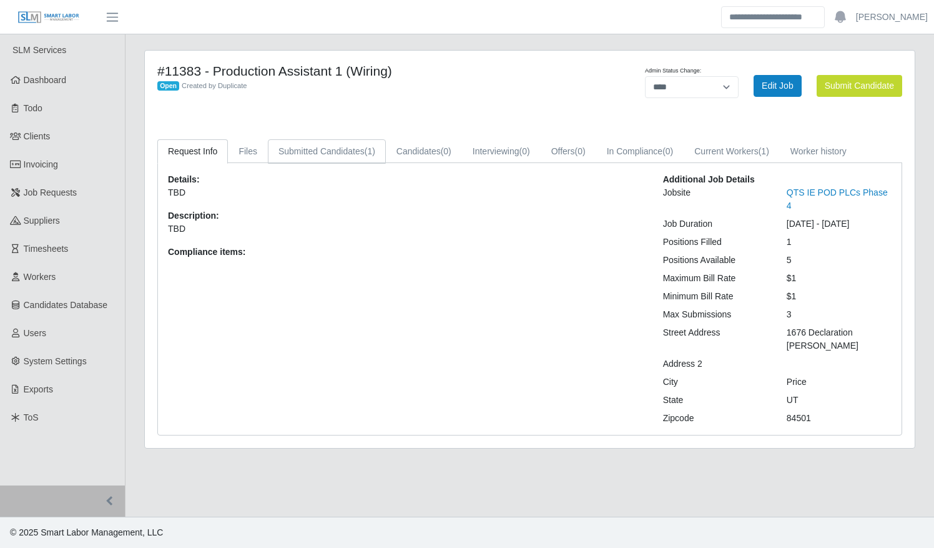
click at [315, 154] on link "Submitted Candidates (1)" at bounding box center [327, 151] width 118 height 24
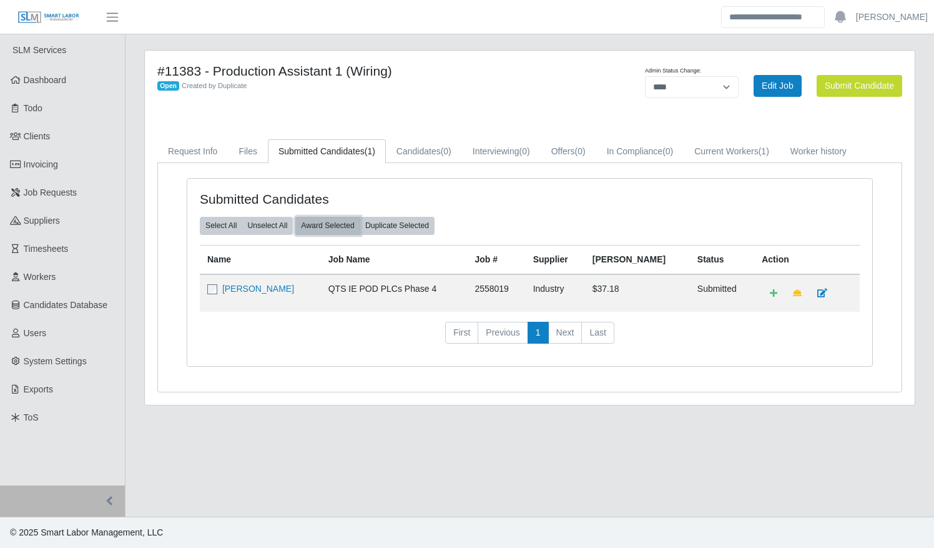
click at [318, 219] on button "Award Selected" at bounding box center [327, 225] width 65 height 17
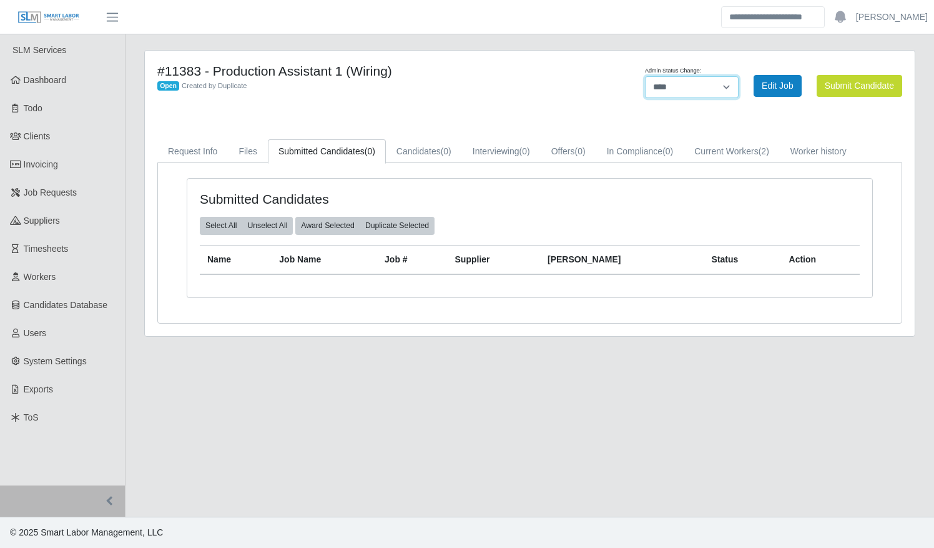
click at [686, 87] on select "**********" at bounding box center [692, 87] width 94 height 22
select select "******"
click at [739, 76] on select "**********" at bounding box center [692, 87] width 94 height 22
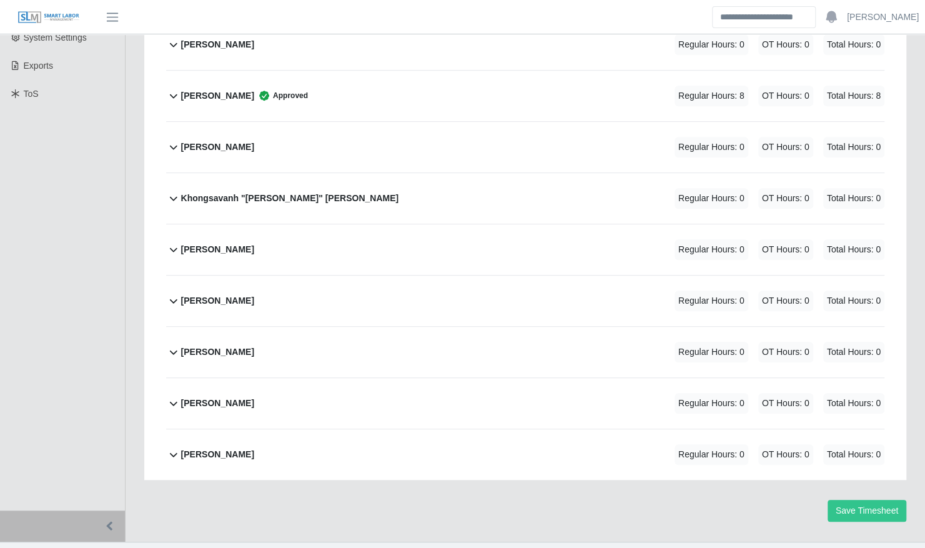
scroll to position [334, 0]
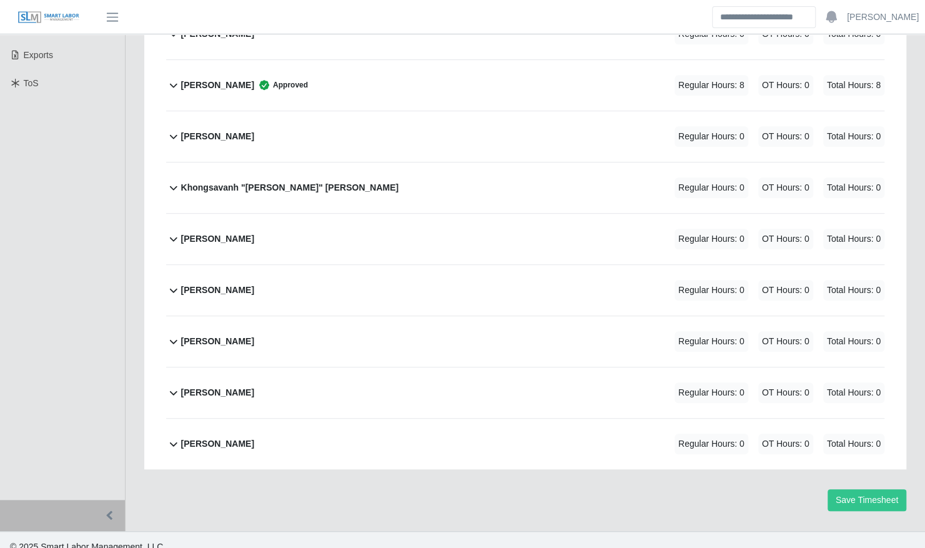
click at [425, 325] on div "[PERSON_NAME] Regular Hours: 0 OT Hours: 0 Total Hours: 0" at bounding box center [532, 341] width 703 height 51
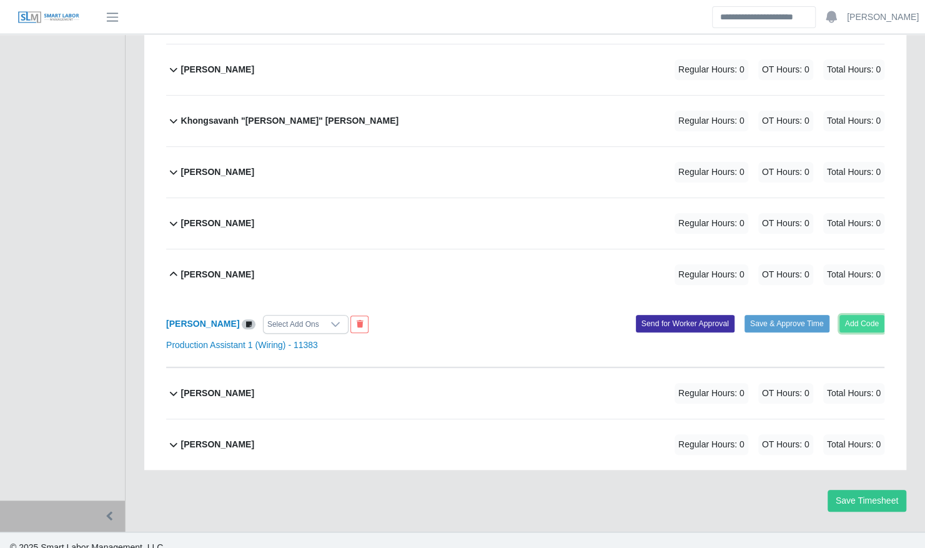
click at [852, 315] on button "Add Code" at bounding box center [862, 323] width 46 height 17
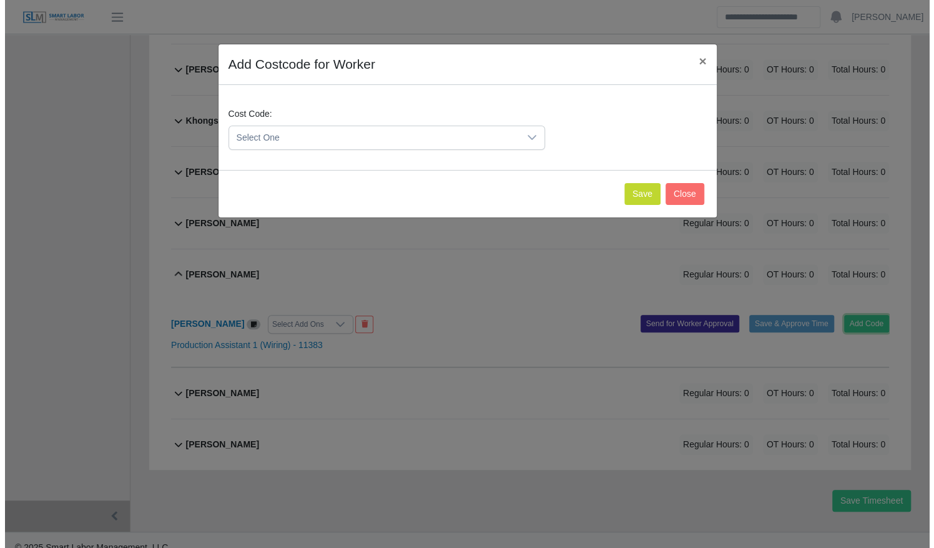
scroll to position [385, 0]
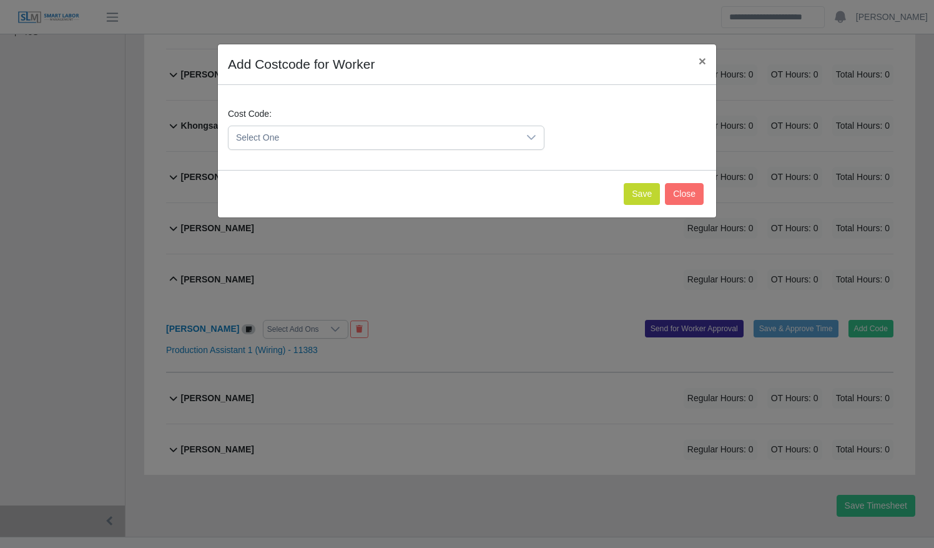
drag, startPoint x: 468, startPoint y: 136, endPoint x: 452, endPoint y: 136, distance: 16.2
click at [469, 136] on span "Select One" at bounding box center [374, 137] width 290 height 23
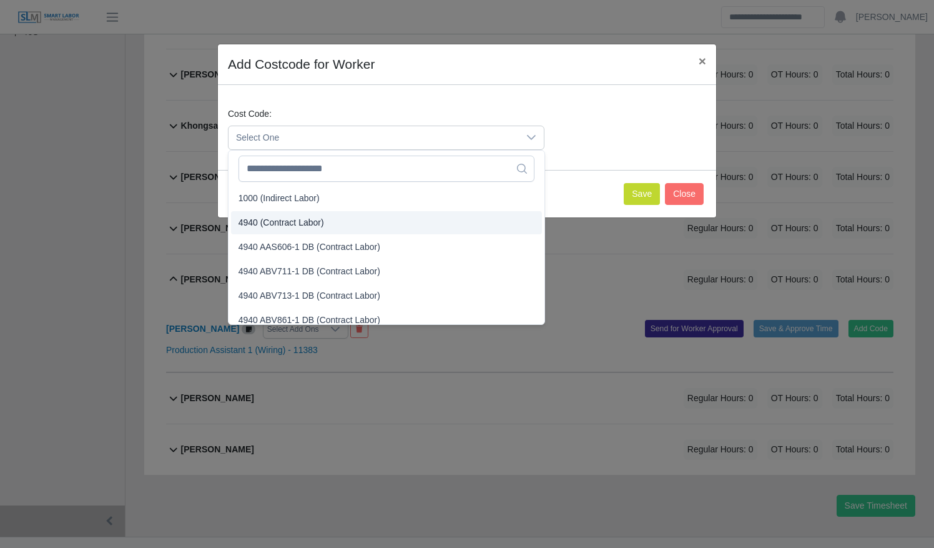
click at [383, 217] on li "4940 (Contract Labor)" at bounding box center [386, 222] width 311 height 23
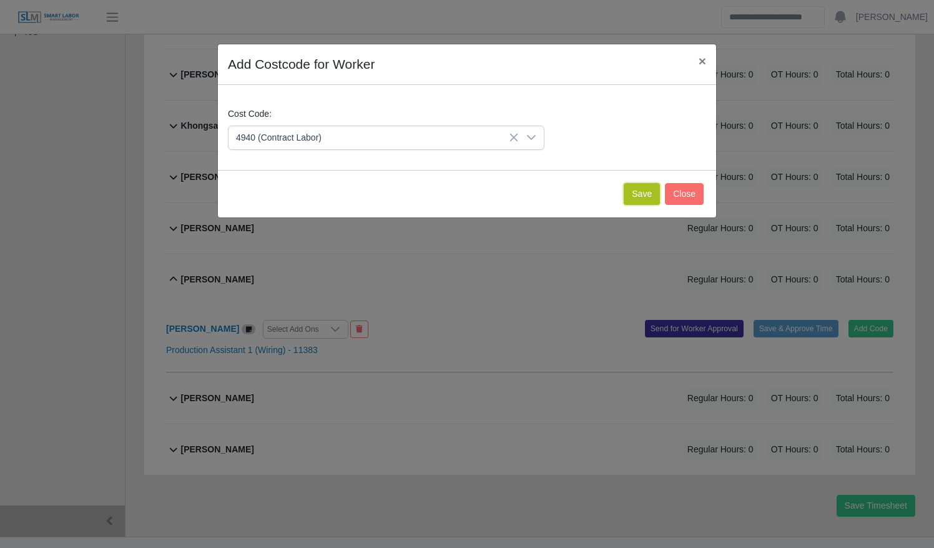
click at [645, 189] on button "Save" at bounding box center [642, 194] width 36 height 22
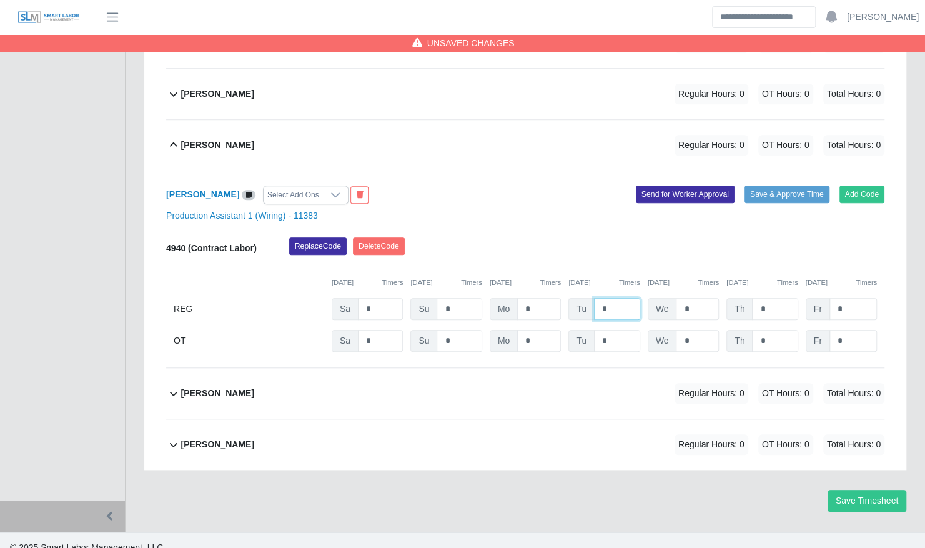
drag, startPoint x: 610, startPoint y: 292, endPoint x: 574, endPoint y: 284, distance: 36.7
click at [576, 298] on div "Tu *" at bounding box center [603, 309] width 71 height 22
type input "*"
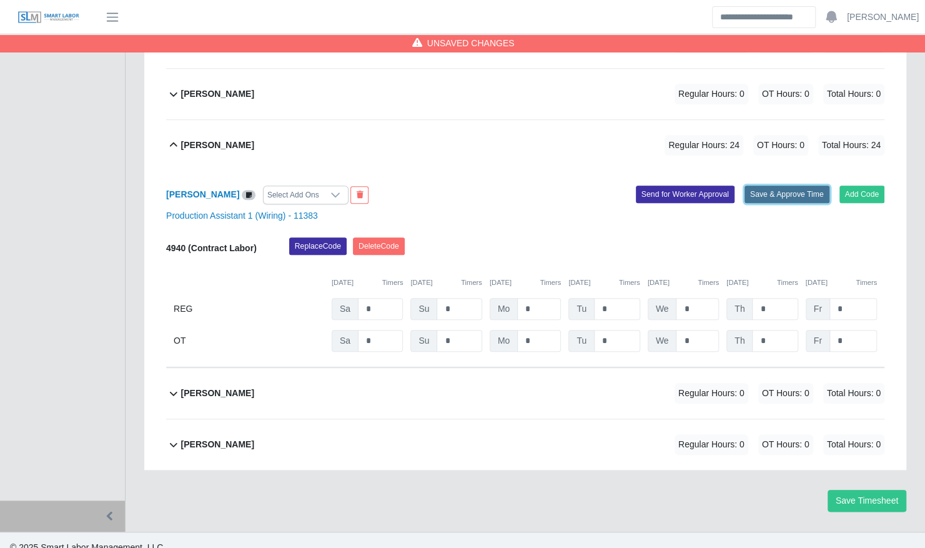
drag, startPoint x: 758, startPoint y: 182, endPoint x: 747, endPoint y: 182, distance: 11.2
click at [758, 186] on button "Save & Approve Time" at bounding box center [787, 194] width 85 height 17
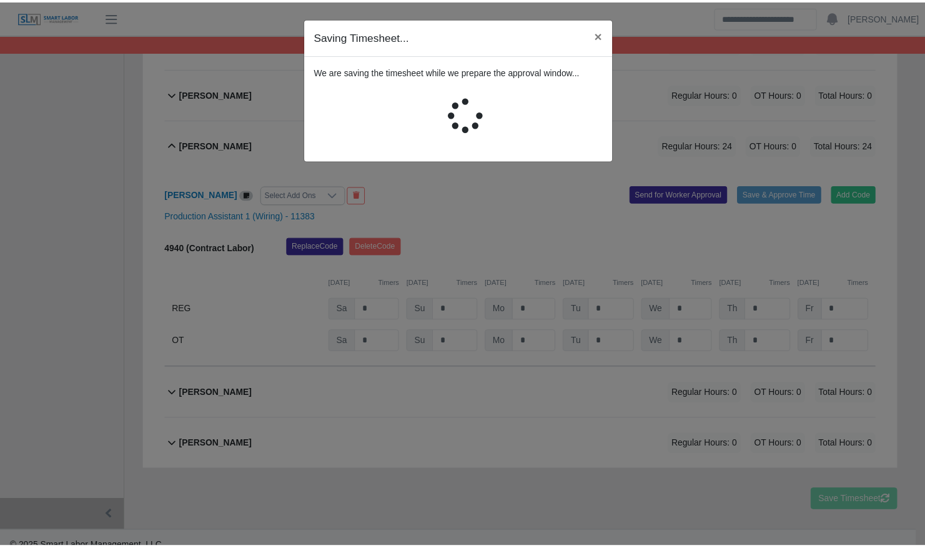
scroll to position [515, 0]
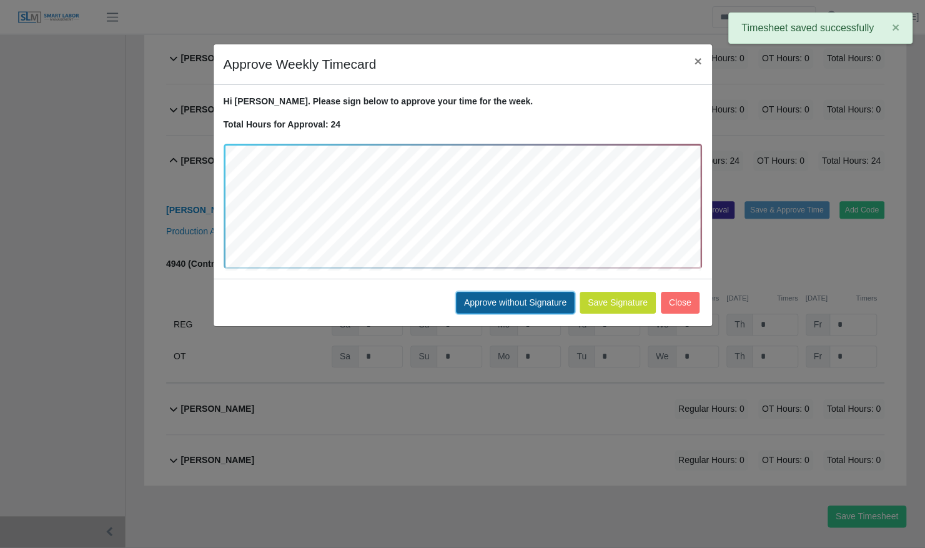
click at [490, 303] on button "Approve without Signature" at bounding box center [515, 303] width 119 height 22
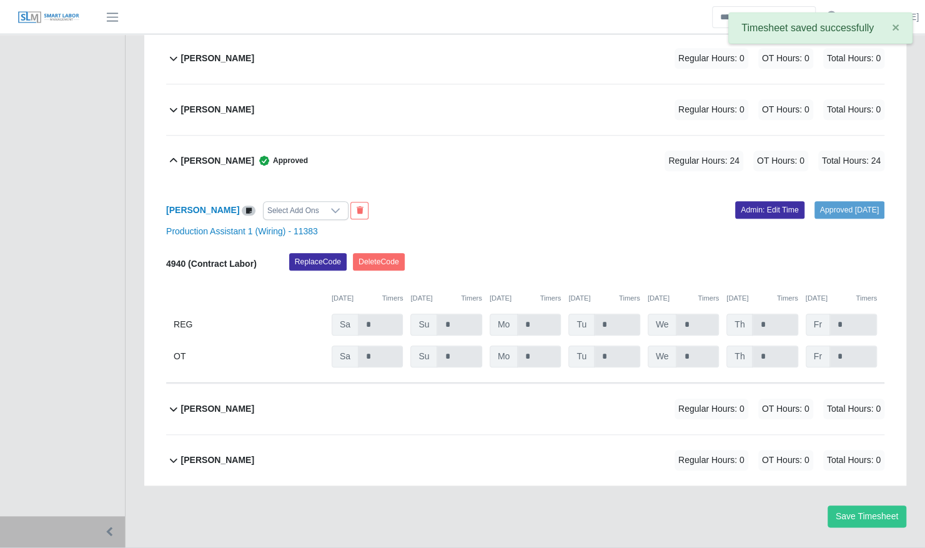
click at [200, 154] on b "Santiago Romero" at bounding box center [217, 160] width 73 height 13
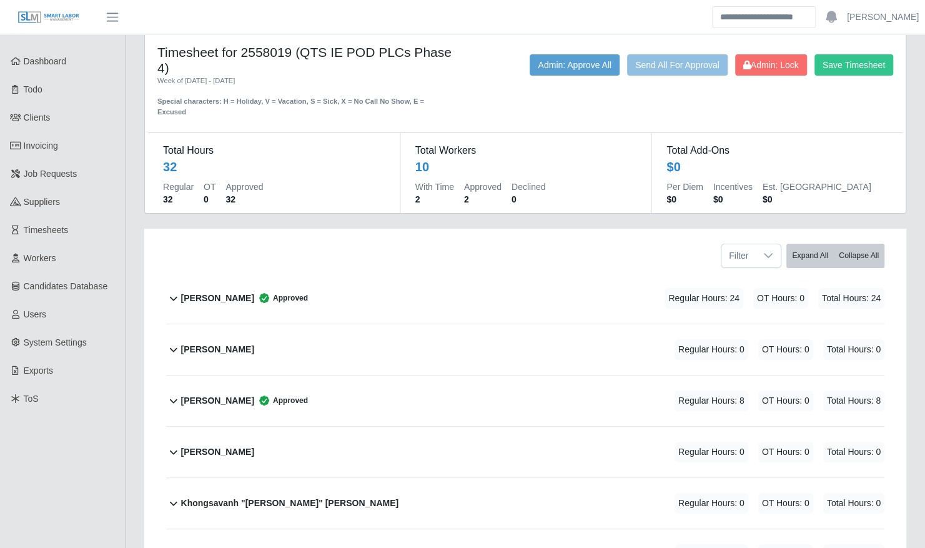
scroll to position [0, 0]
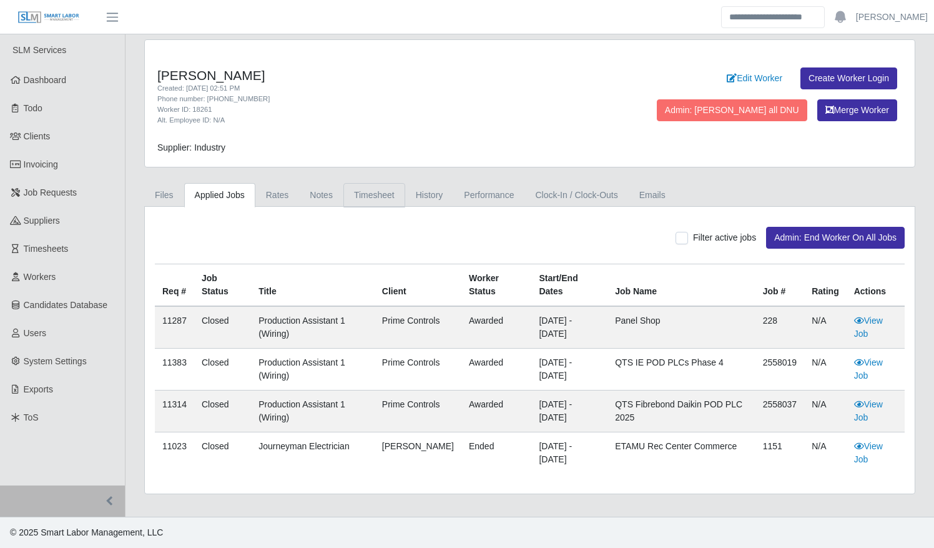
click at [372, 194] on link "Timesheet" at bounding box center [375, 195] width 62 height 24
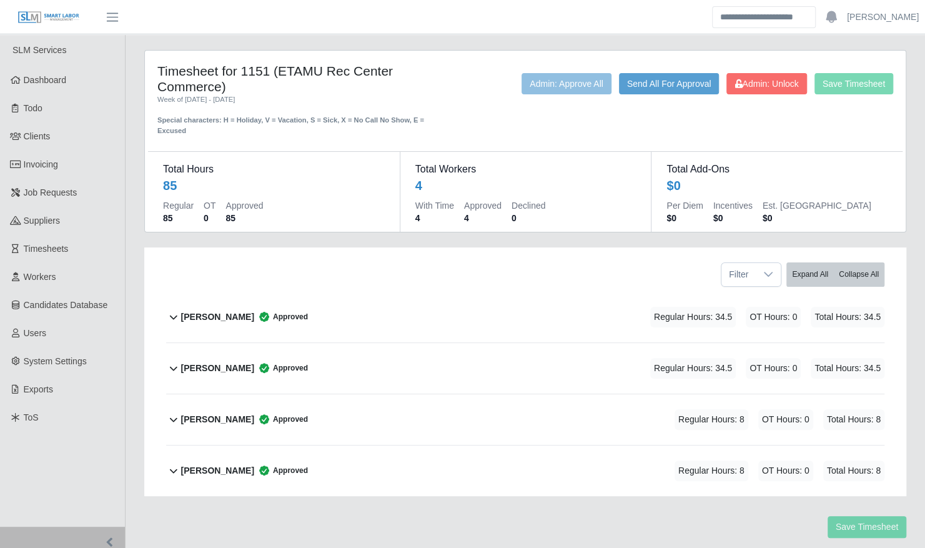
click at [431, 447] on div "Santiago Romero Approved Regular Hours: 8 OT Hours: 0 Total Hours: 8" at bounding box center [532, 470] width 703 height 51
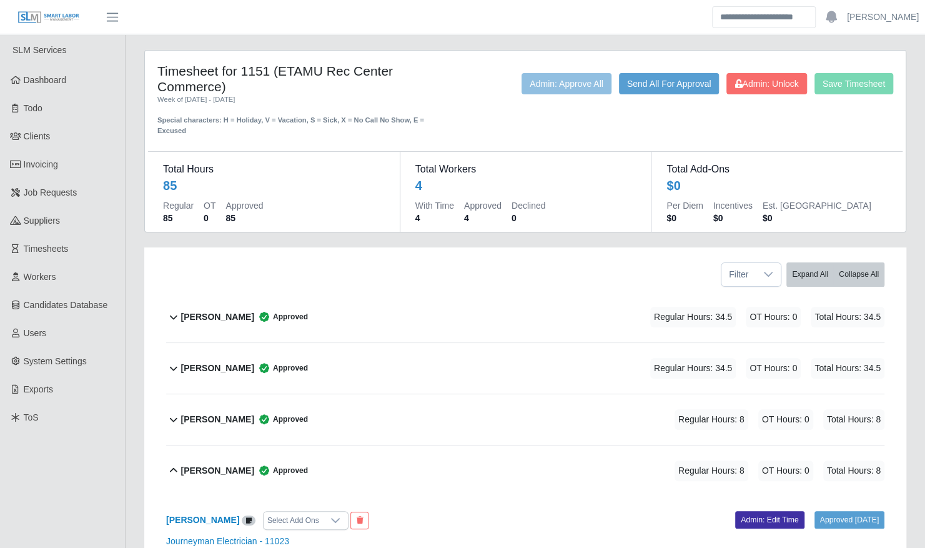
click at [376, 463] on div "Santiago Romero Approved Regular Hours: 8 OT Hours: 0 Total Hours: 8" at bounding box center [532, 470] width 703 height 51
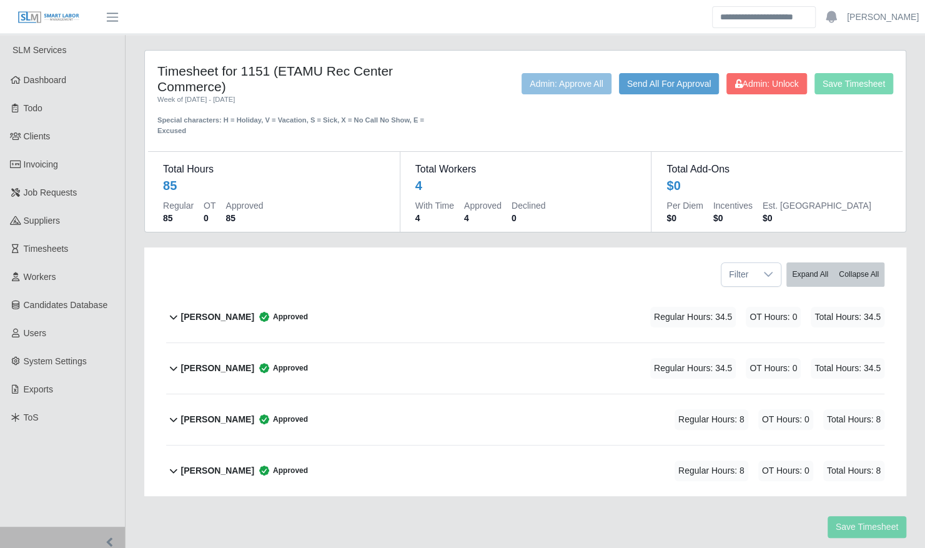
click at [374, 459] on div "Santiago Romero Approved Regular Hours: 8 OT Hours: 0 Total Hours: 8" at bounding box center [532, 470] width 703 height 51
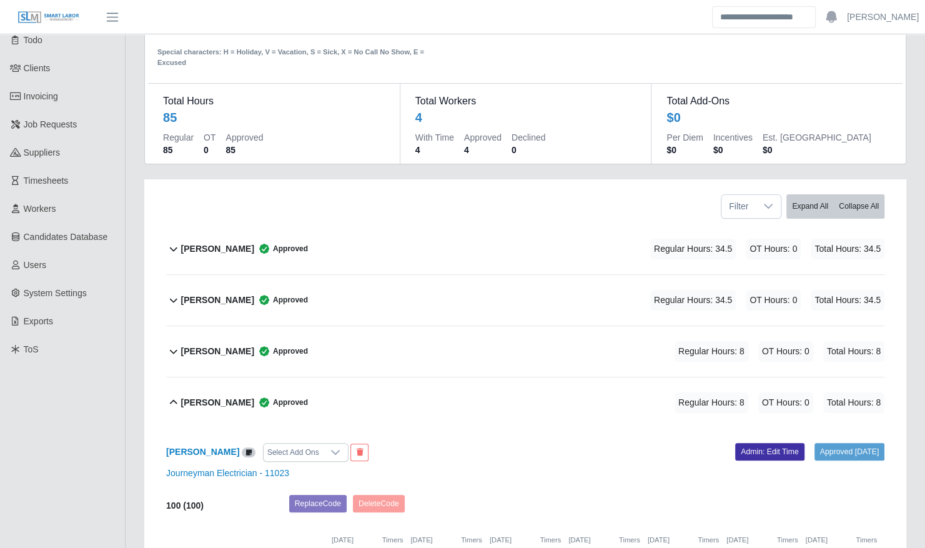
click at [330, 392] on div "Santiago Romero Approved Regular Hours: 8 OT Hours: 0 Total Hours: 8" at bounding box center [532, 402] width 703 height 51
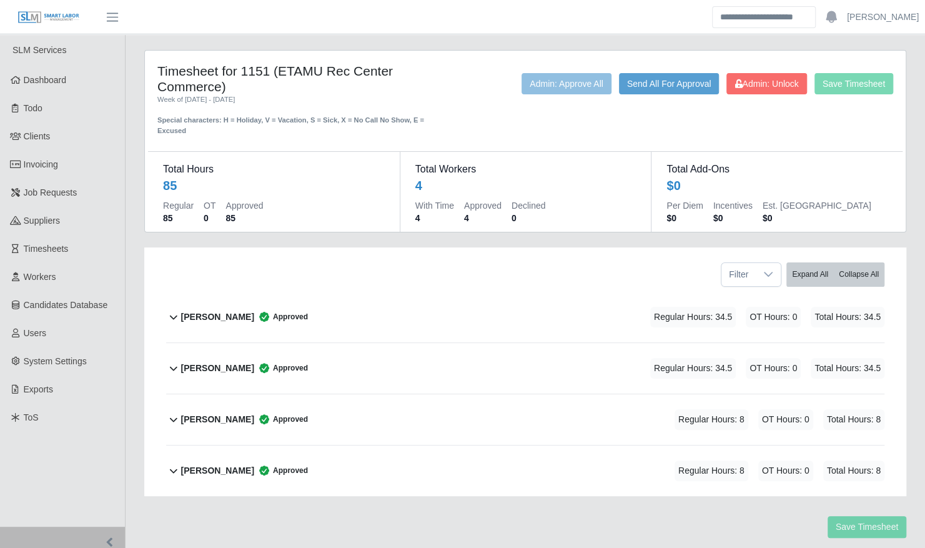
click at [280, 464] on span "Approved" at bounding box center [281, 470] width 54 height 12
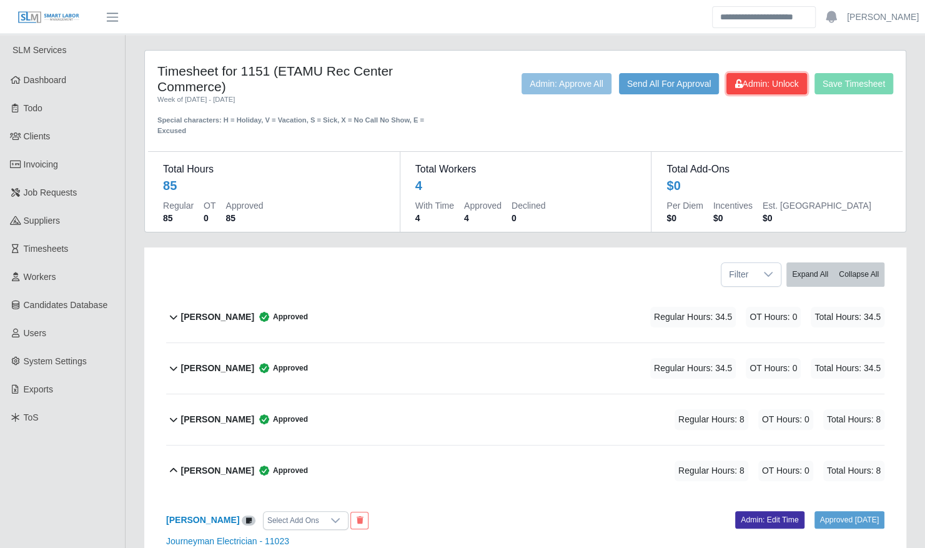
click at [762, 89] on button "Admin: Unlock" at bounding box center [766, 83] width 80 height 21
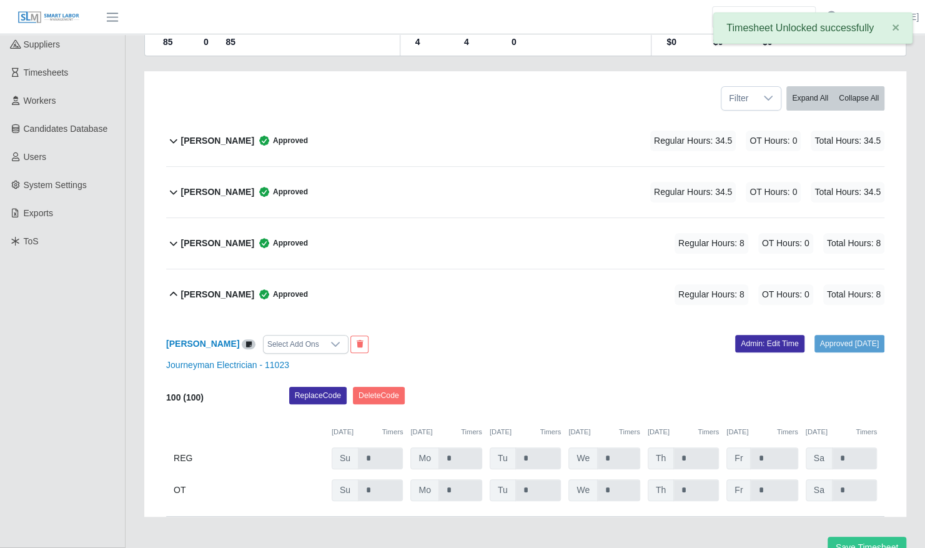
scroll to position [177, 0]
click at [382, 389] on button "Delete Code" at bounding box center [379, 394] width 52 height 17
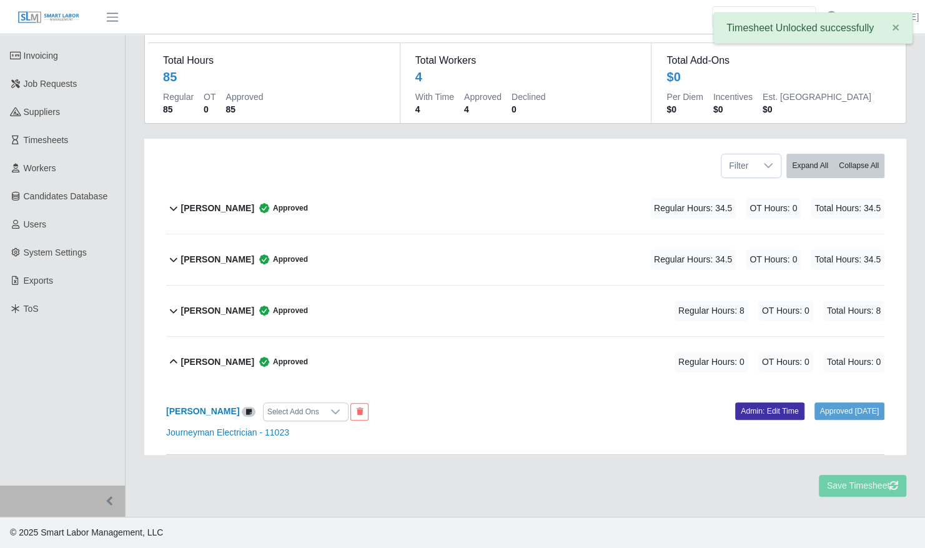
scroll to position [47, 0]
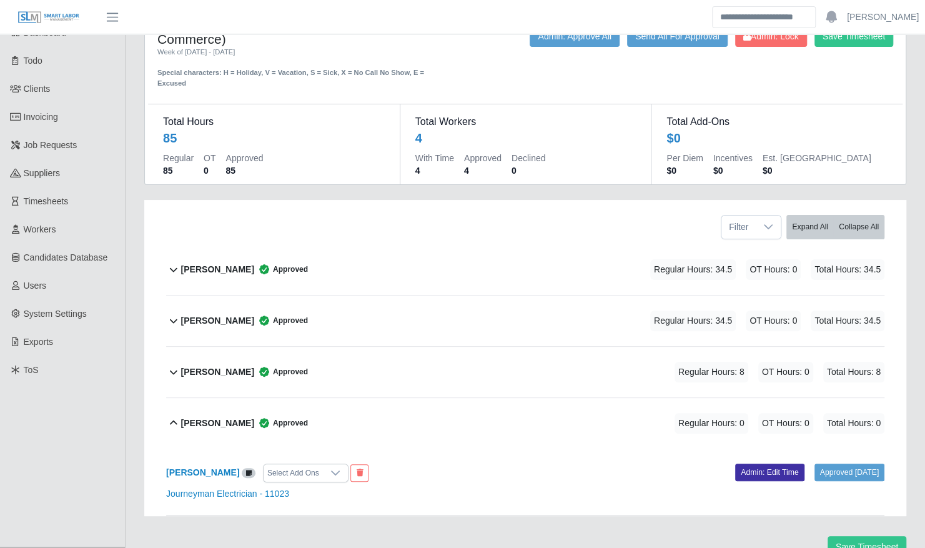
click at [209, 417] on b "Santiago Romero" at bounding box center [217, 423] width 73 height 13
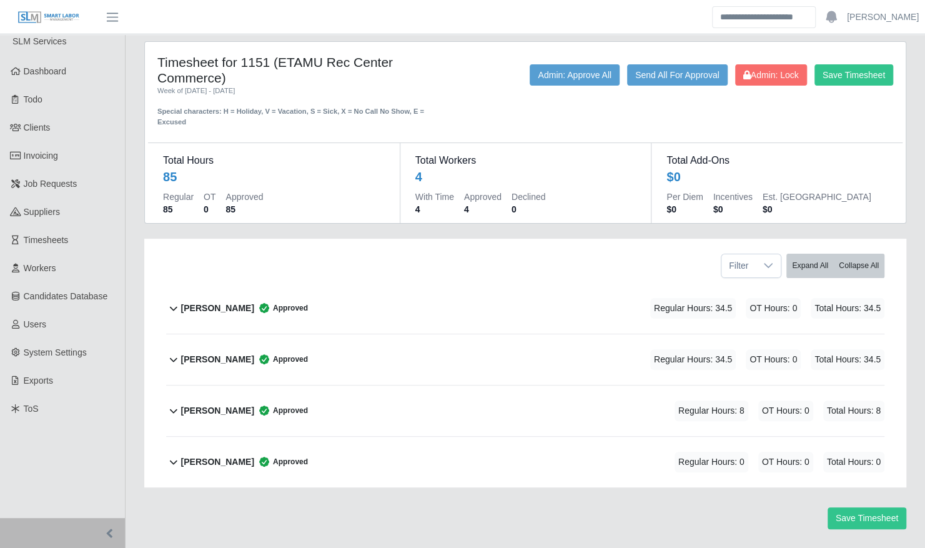
scroll to position [0, 0]
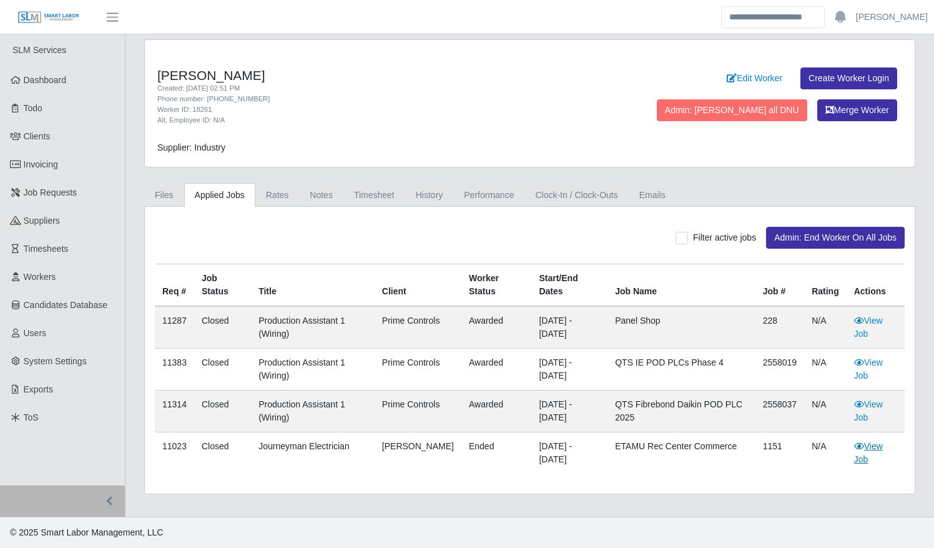
click at [868, 442] on link "View Job" at bounding box center [868, 452] width 29 height 23
click at [373, 192] on link "Timesheet" at bounding box center [375, 195] width 62 height 24
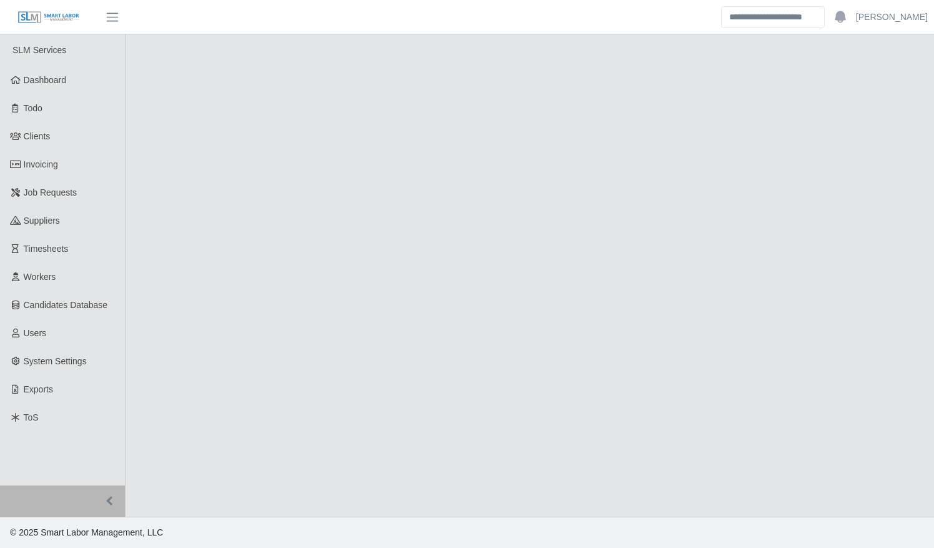
select select "******"
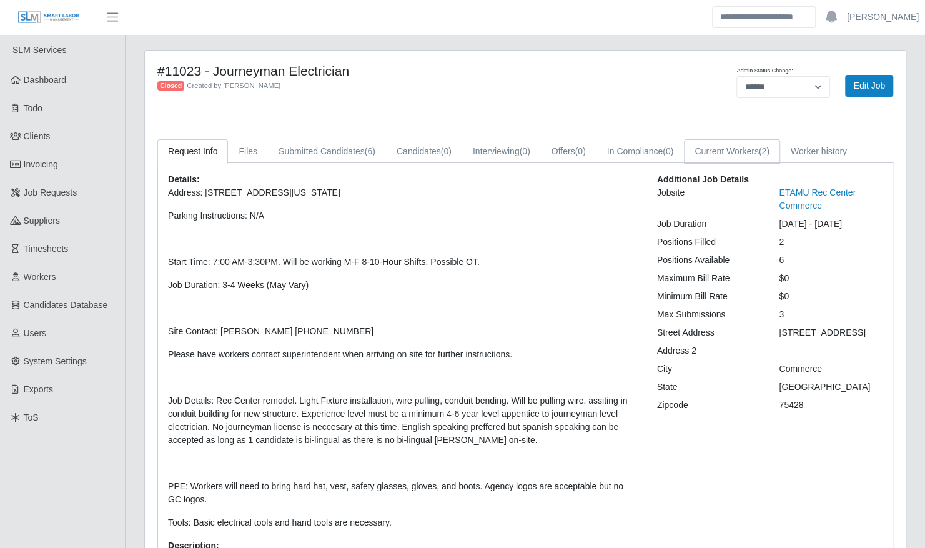
click at [746, 147] on link "Current Workers (2)" at bounding box center [732, 151] width 96 height 24
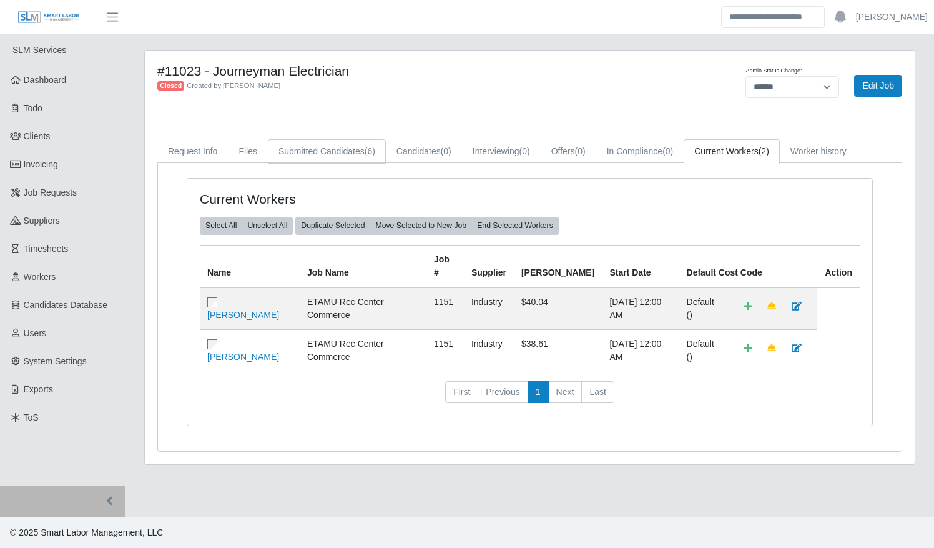
click at [320, 151] on link "Submitted Candidates (6)" at bounding box center [327, 151] width 118 height 24
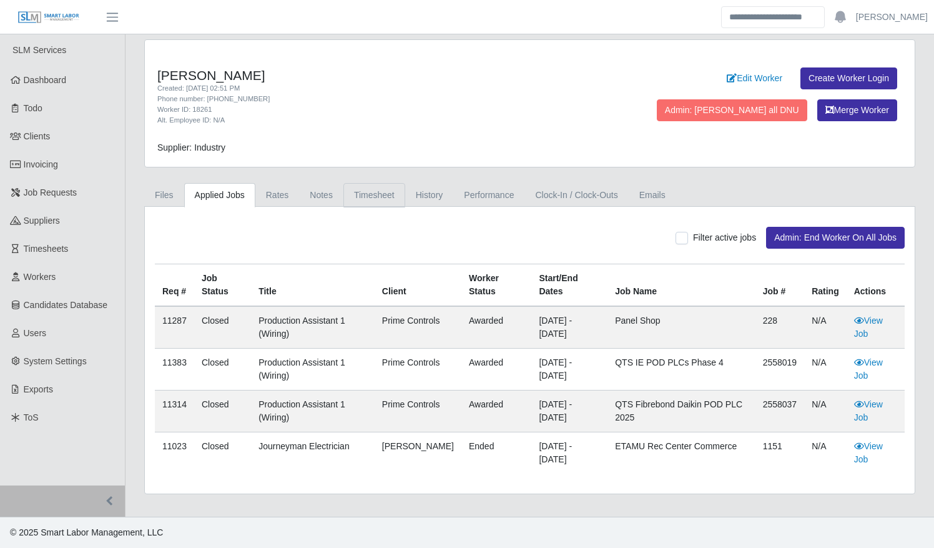
click at [370, 189] on link "Timesheet" at bounding box center [375, 195] width 62 height 24
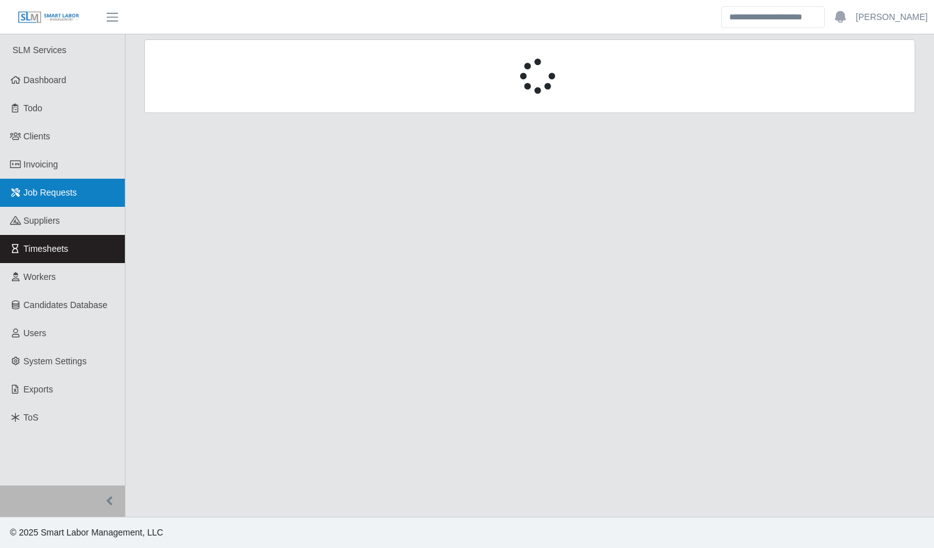
click at [52, 199] on link "Job Requests" at bounding box center [62, 193] width 125 height 28
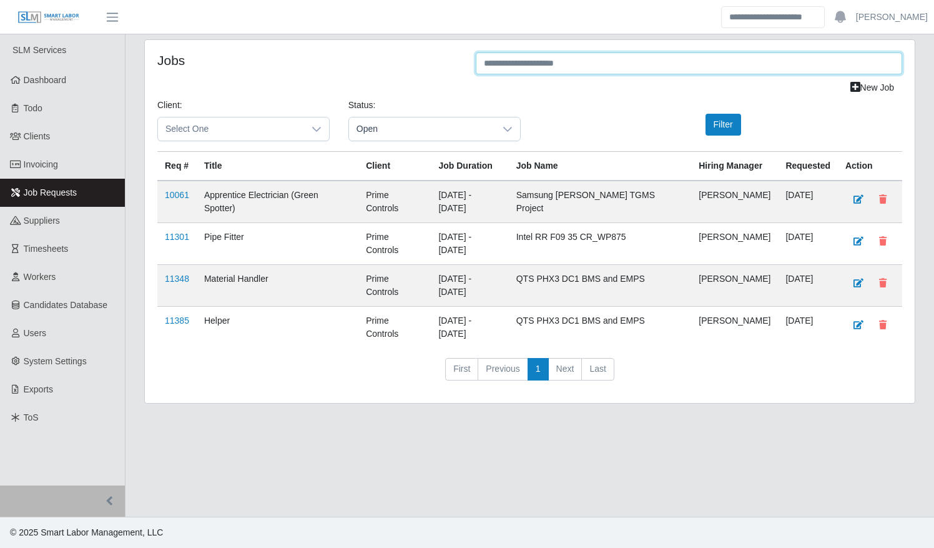
click at [623, 66] on input "text" at bounding box center [689, 63] width 427 height 22
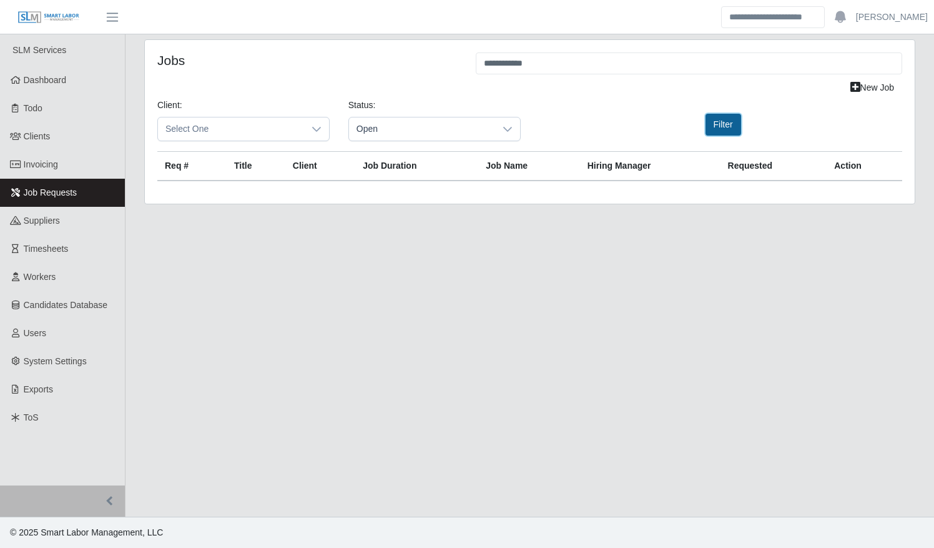
click at [720, 121] on button "Filter" at bounding box center [724, 125] width 36 height 22
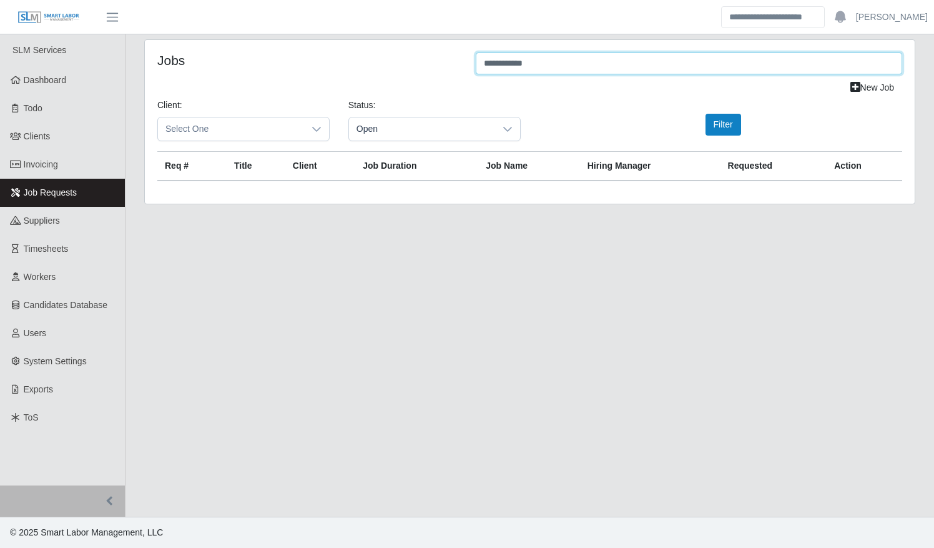
click at [548, 66] on input "**********" at bounding box center [689, 63] width 427 height 22
type input "*******"
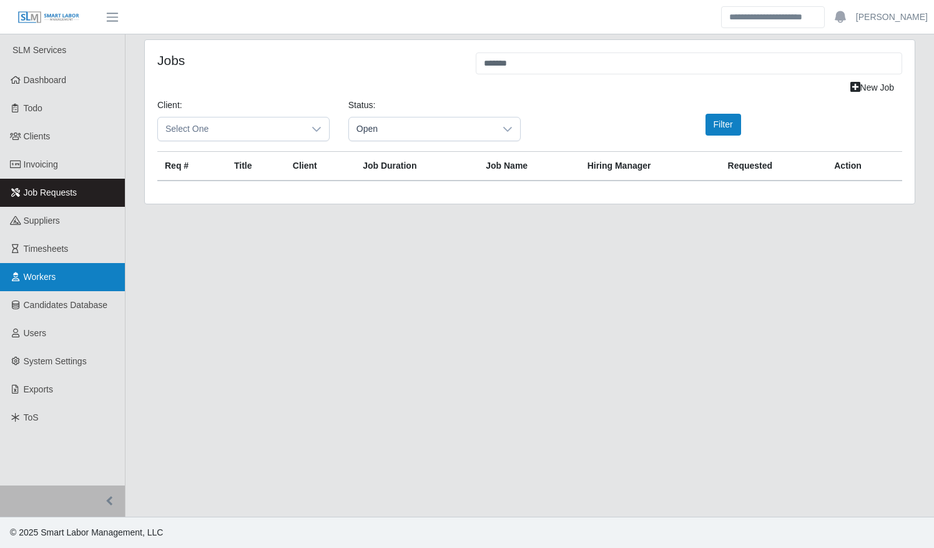
click at [40, 272] on span "Workers" at bounding box center [40, 277] width 32 height 10
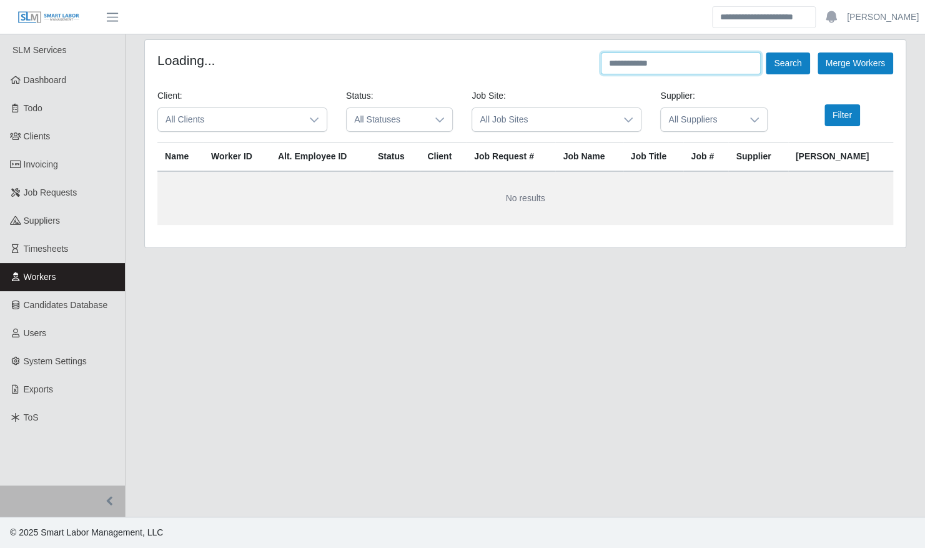
click at [666, 68] on input "text" at bounding box center [681, 63] width 160 height 22
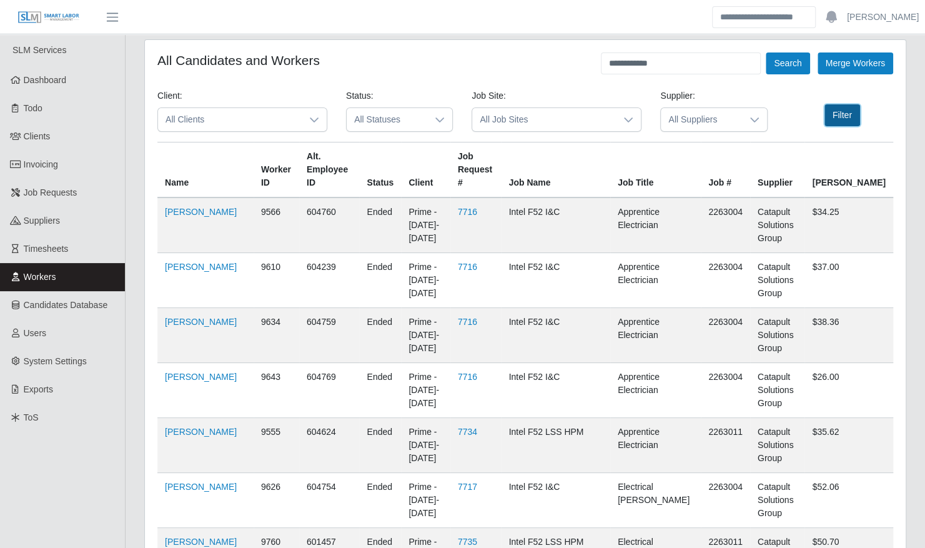
click at [837, 117] on button "Filter" at bounding box center [842, 115] width 36 height 22
click at [853, 116] on button "Filter" at bounding box center [842, 115] width 36 height 22
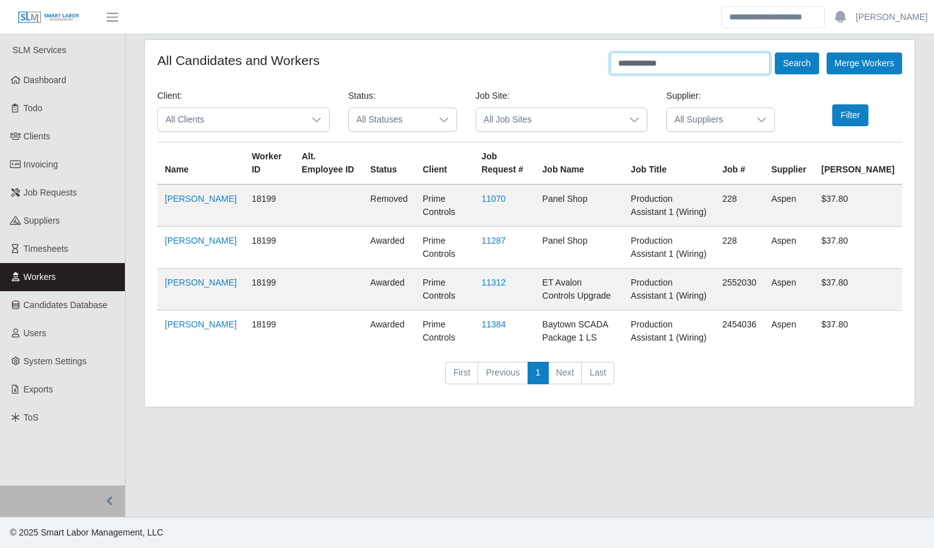
drag, startPoint x: 666, startPoint y: 66, endPoint x: 595, endPoint y: 65, distance: 70.6
click at [597, 65] on div "**********" at bounding box center [529, 63] width 745 height 22
type input "*******"
click at [775, 52] on button "Search" at bounding box center [797, 63] width 44 height 22
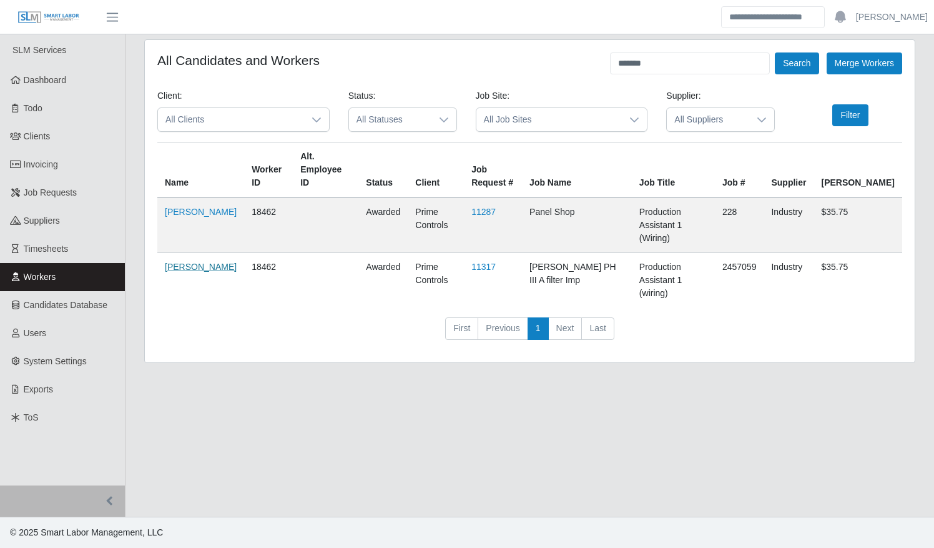
click at [177, 262] on link "[PERSON_NAME]" at bounding box center [201, 267] width 72 height 10
click at [29, 159] on span "Invoicing" at bounding box center [41, 164] width 34 height 10
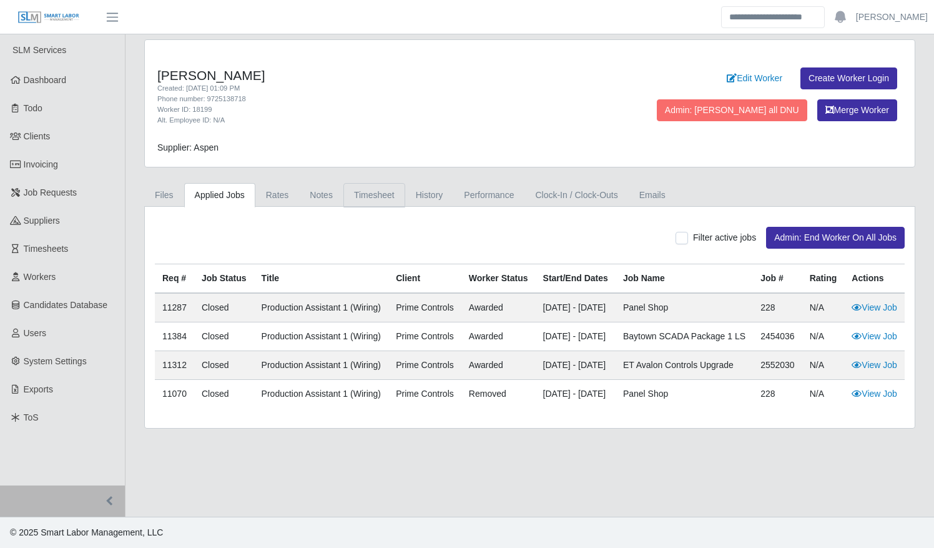
click at [367, 194] on link "Timesheet" at bounding box center [375, 195] width 62 height 24
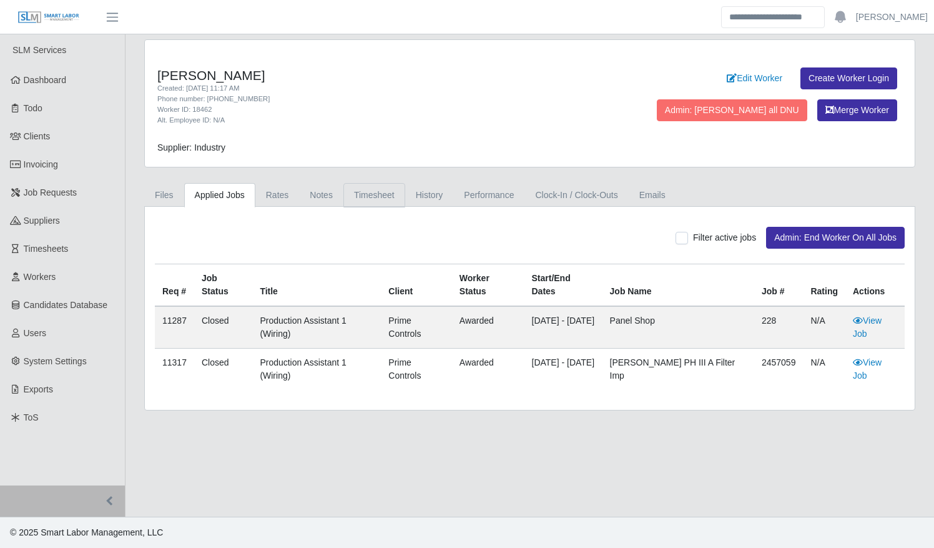
click at [357, 186] on link "Timesheet" at bounding box center [375, 195] width 62 height 24
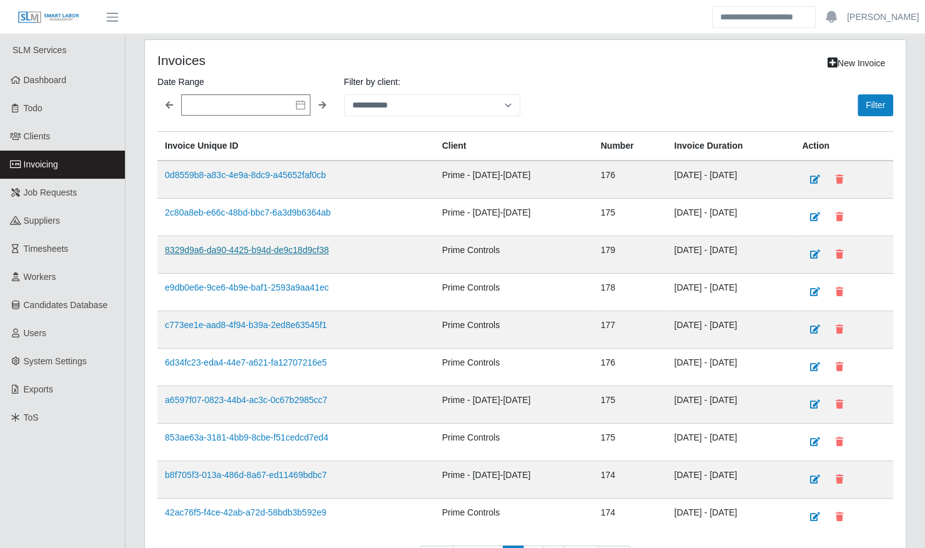
click at [249, 246] on link "8329d9a6-da90-4425-b94d-de9c18d9cf38" at bounding box center [247, 250] width 164 height 10
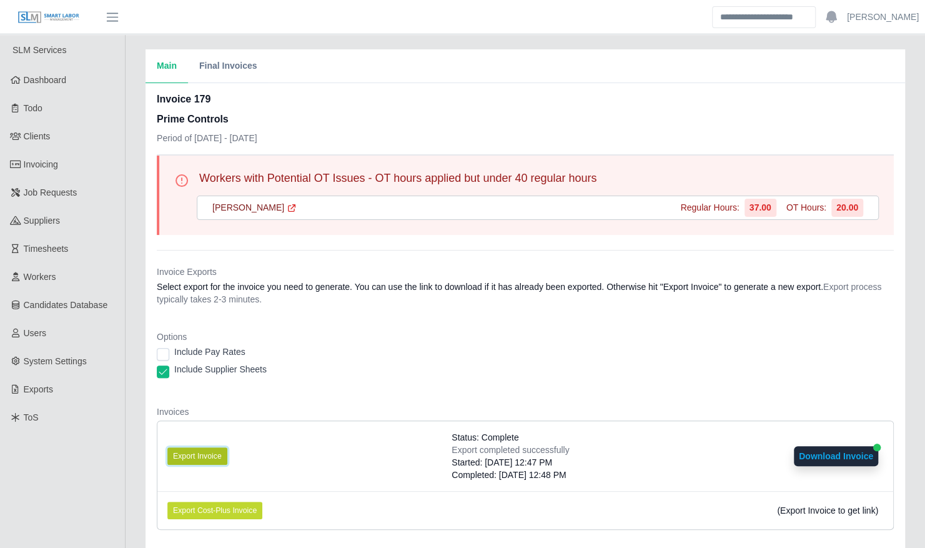
click at [201, 456] on button "Export Invoice" at bounding box center [197, 455] width 60 height 17
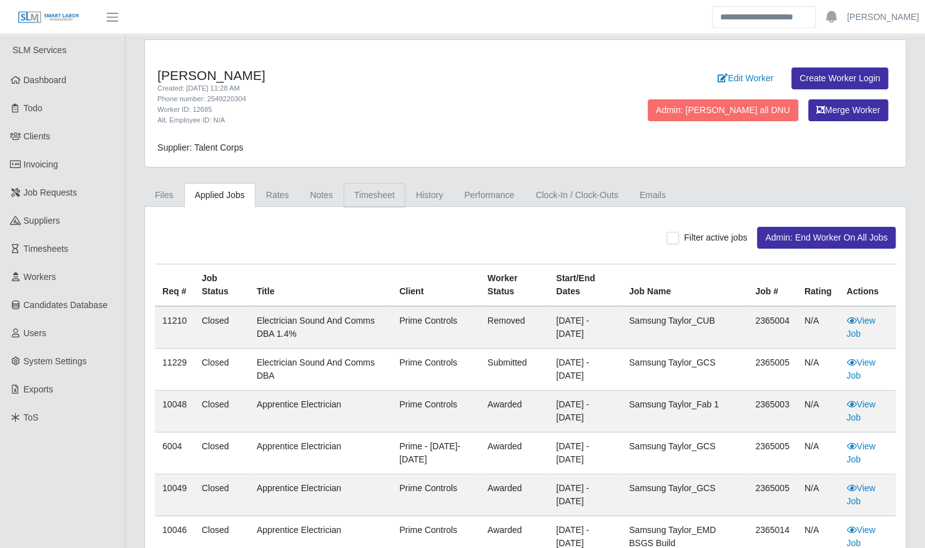
click at [381, 191] on link "Timesheet" at bounding box center [375, 195] width 62 height 24
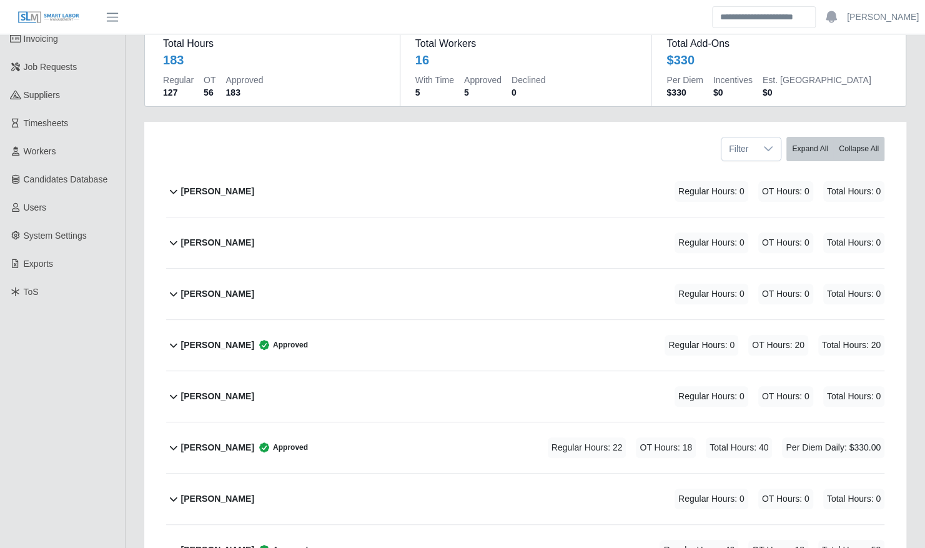
scroll to position [148, 0]
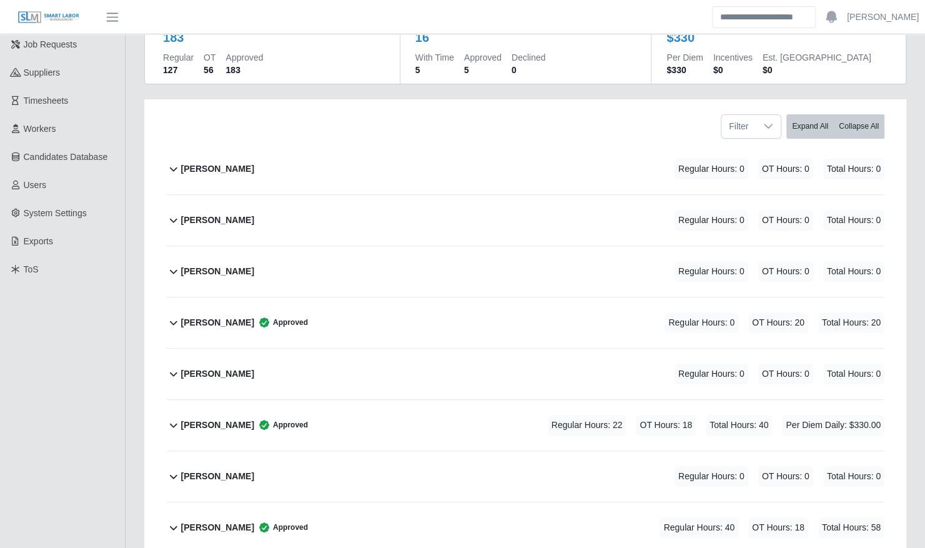
click at [492, 310] on div "[PERSON_NAME] Approved Regular Hours: 0 OT Hours: 20 Total Hours: 20" at bounding box center [532, 322] width 703 height 51
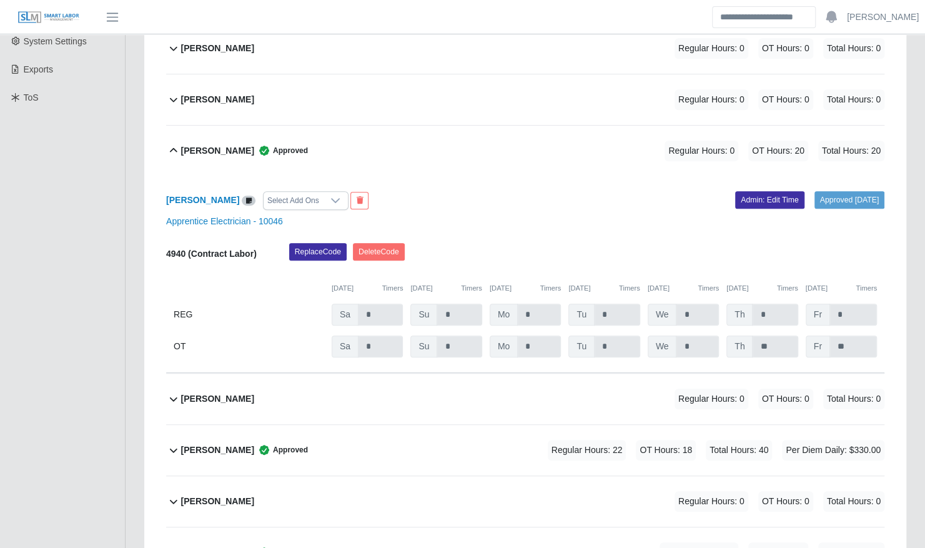
scroll to position [321, 0]
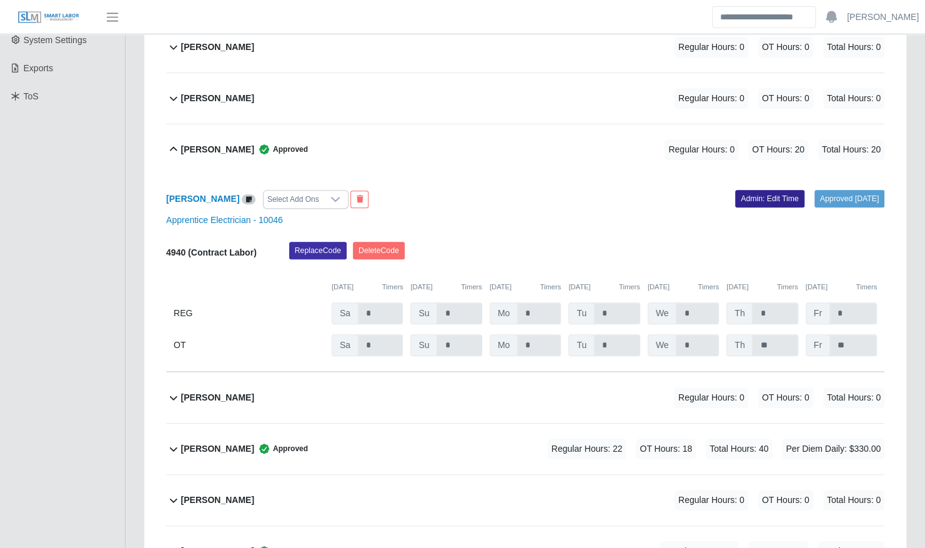
click at [744, 190] on link "Admin: Edit Time" at bounding box center [769, 198] width 69 height 17
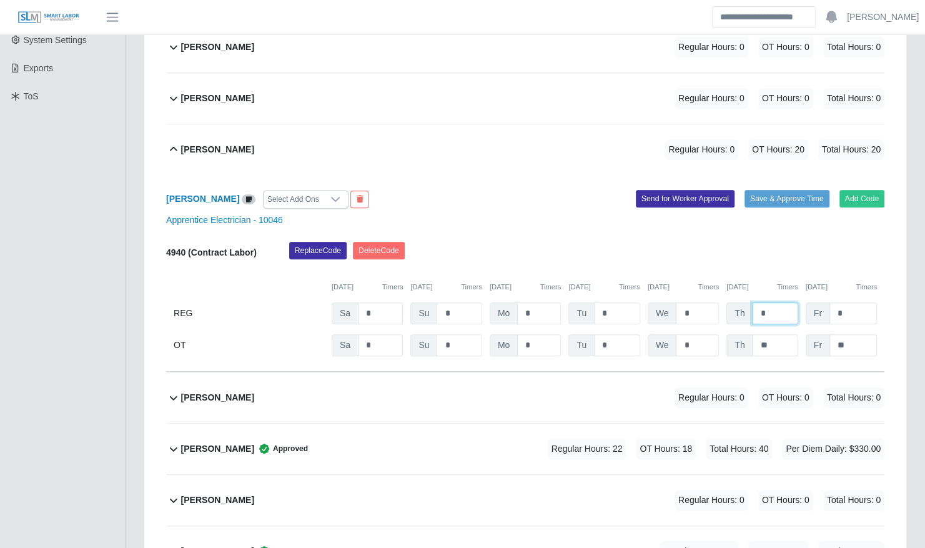
drag, startPoint x: 771, startPoint y: 297, endPoint x: 728, endPoint y: 297, distance: 43.1
click at [728, 302] on div "Th *" at bounding box center [761, 313] width 71 height 22
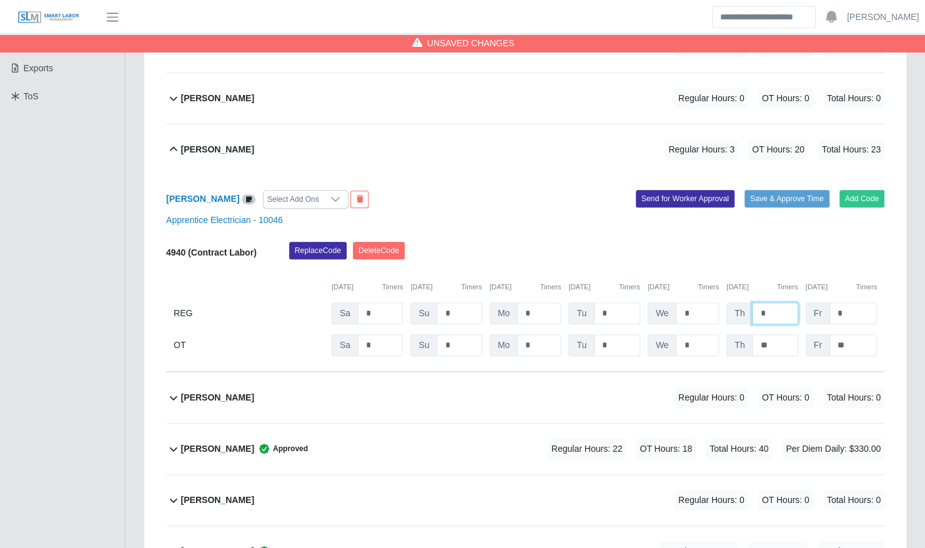
type input "*"
drag, startPoint x: 776, startPoint y: 337, endPoint x: 703, endPoint y: 335, distance: 73.1
click at [703, 337] on div "OT Sa * Su * Mo * Tu * We * Th ** Fr **" at bounding box center [525, 345] width 718 height 22
type input "*"
click at [767, 190] on button "Save & Approve Time" at bounding box center [787, 198] width 85 height 17
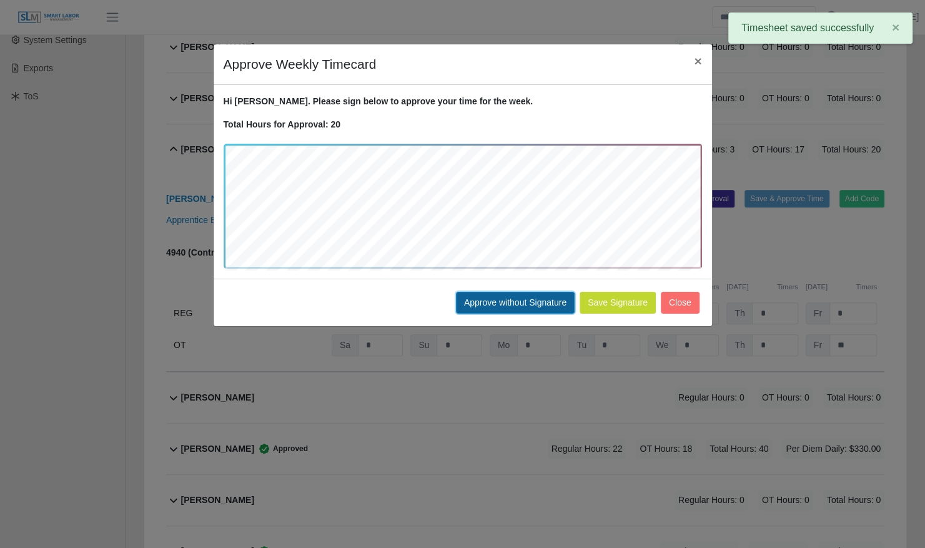
click at [530, 301] on button "Approve without Signature" at bounding box center [515, 303] width 119 height 22
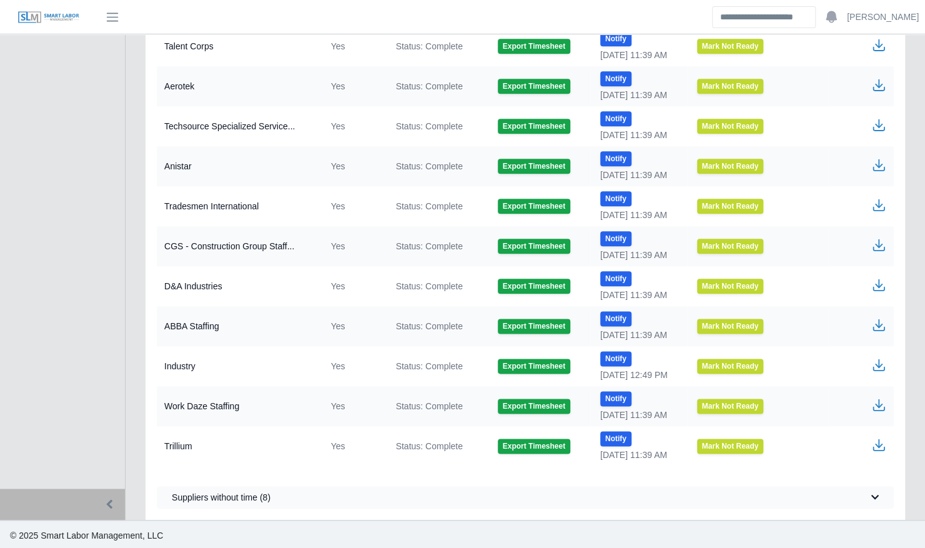
scroll to position [739, 0]
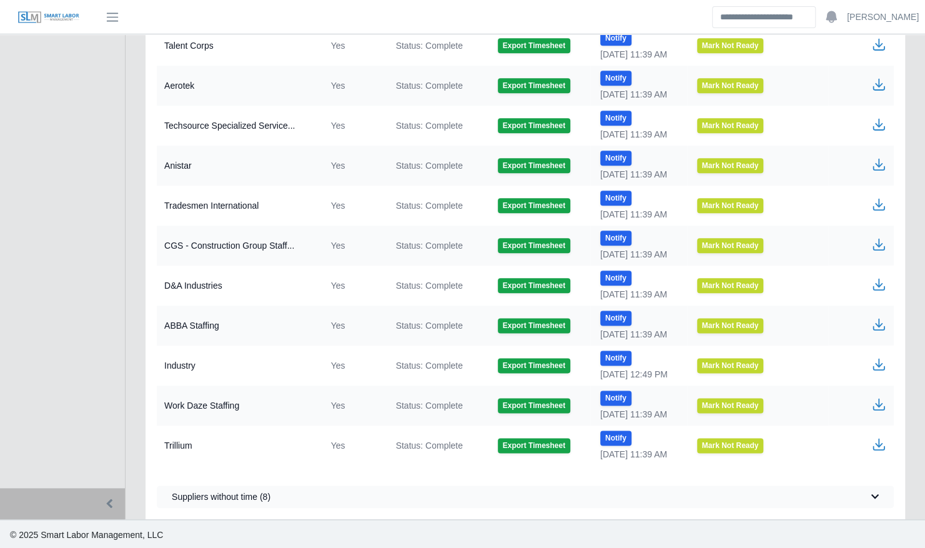
click at [875, 362] on icon "button" at bounding box center [878, 364] width 15 height 15
